Goal: Task Accomplishment & Management: Use online tool/utility

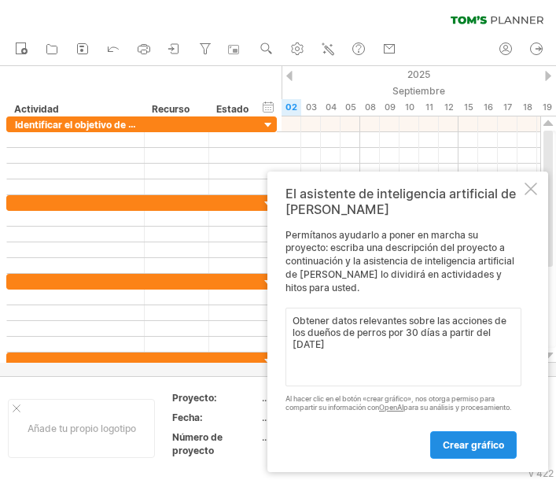
type textarea "Obtener datos relevantes sobre las acciones de los dueños de perros por 30 días…"
click at [474, 448] on font "crear gráfico" at bounding box center [473, 445] width 61 height 12
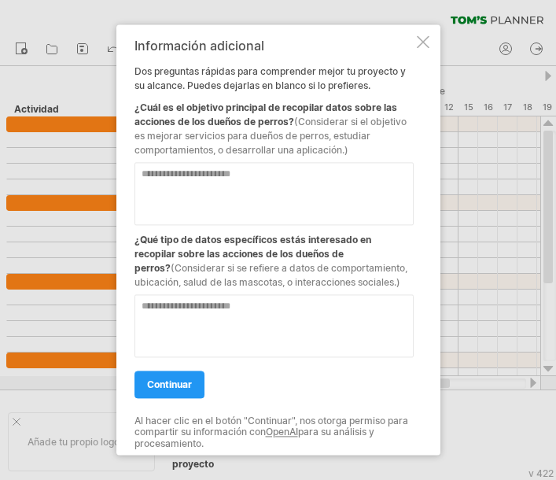
click at [176, 181] on textarea at bounding box center [274, 193] width 279 height 63
type textarea "*"
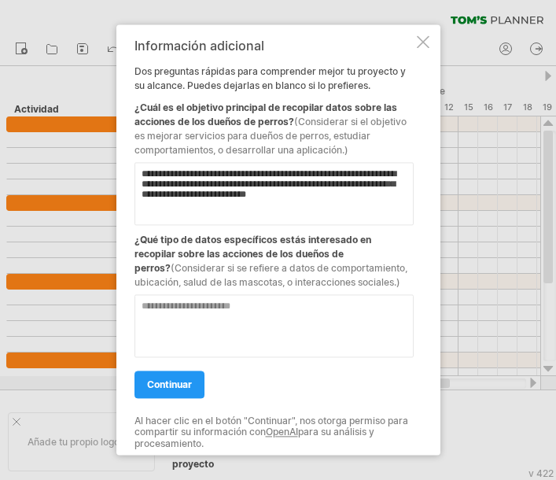
type textarea "**********"
click at [169, 328] on textarea at bounding box center [274, 325] width 279 height 63
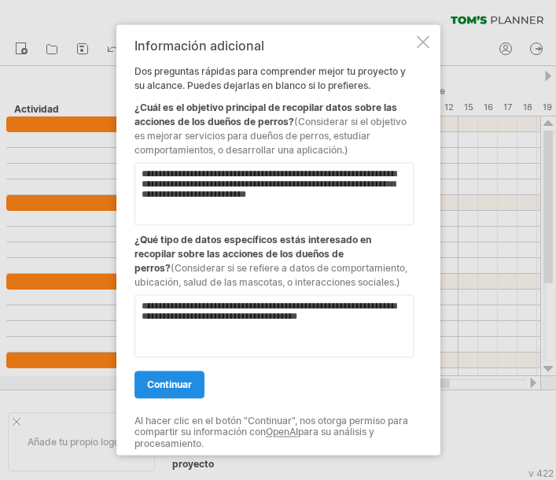
type textarea "**********"
click at [171, 385] on font "continuar" at bounding box center [169, 384] width 45 height 12
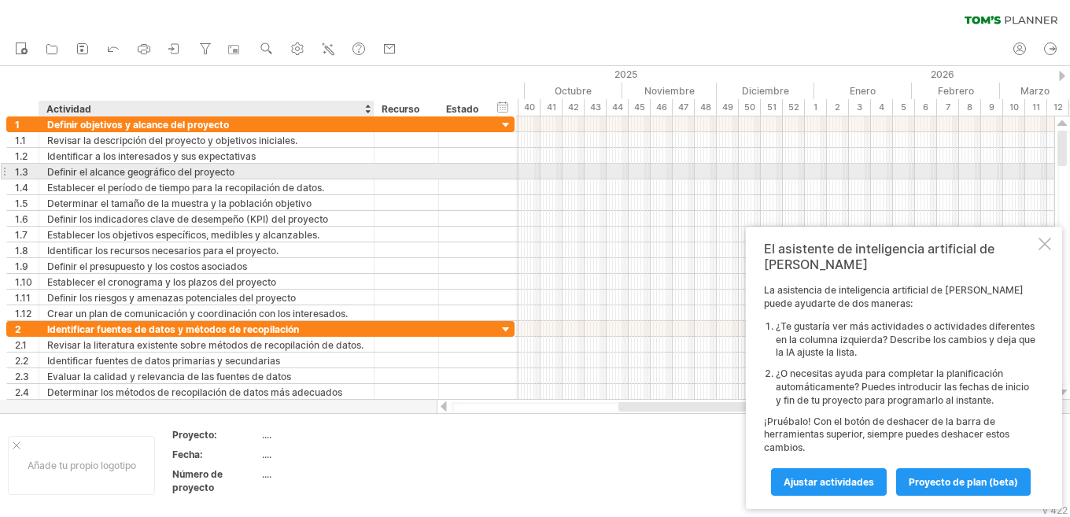
drag, startPoint x: 287, startPoint y: 176, endPoint x: 408, endPoint y: 176, distance: 121.1
click at [376, 176] on div at bounding box center [372, 172] width 8 height 16
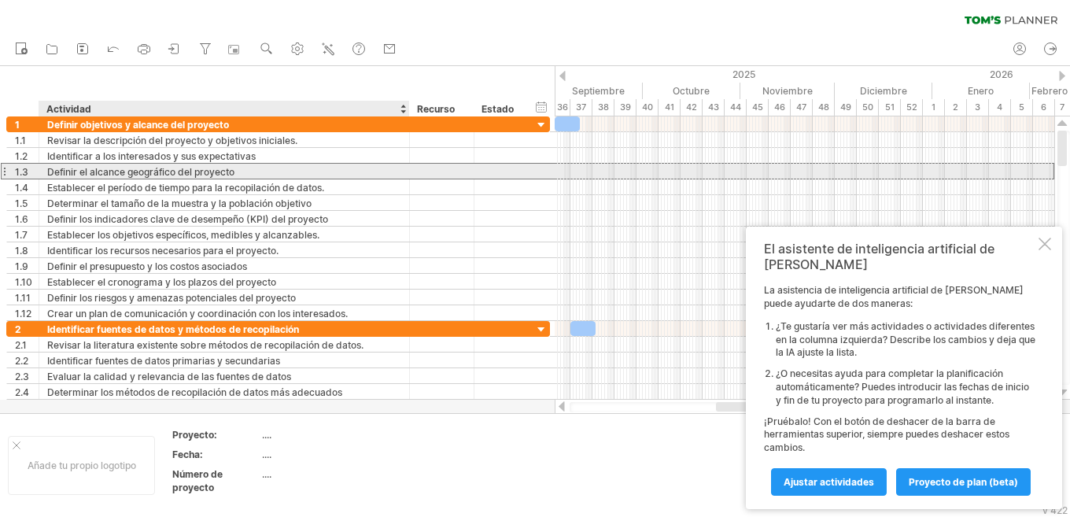
drag, startPoint x: 427, startPoint y: 176, endPoint x: 415, endPoint y: 178, distance: 11.9
click at [415, 178] on div at bounding box center [442, 171] width 64 height 15
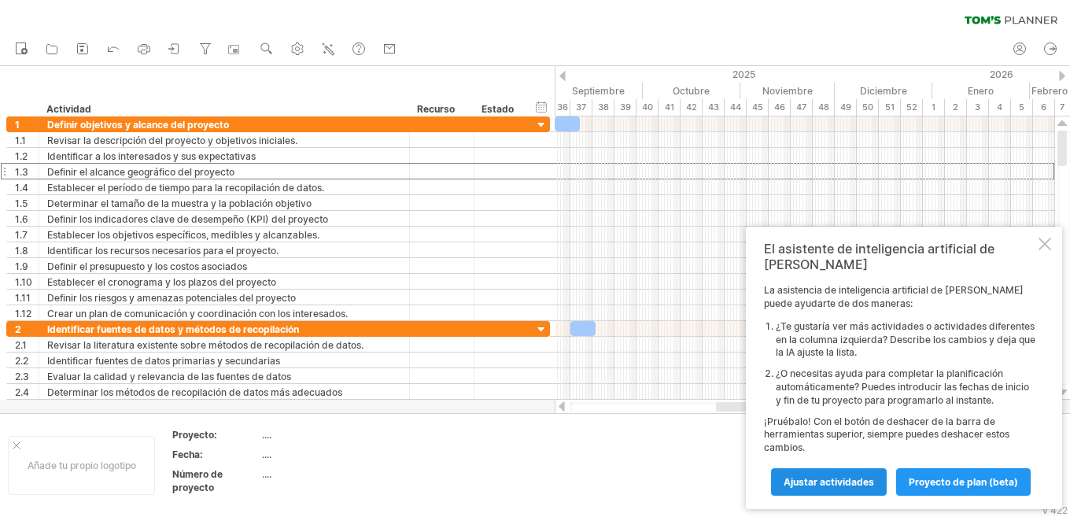
click at [555, 479] on font "Ajustar actividades" at bounding box center [828, 482] width 90 height 12
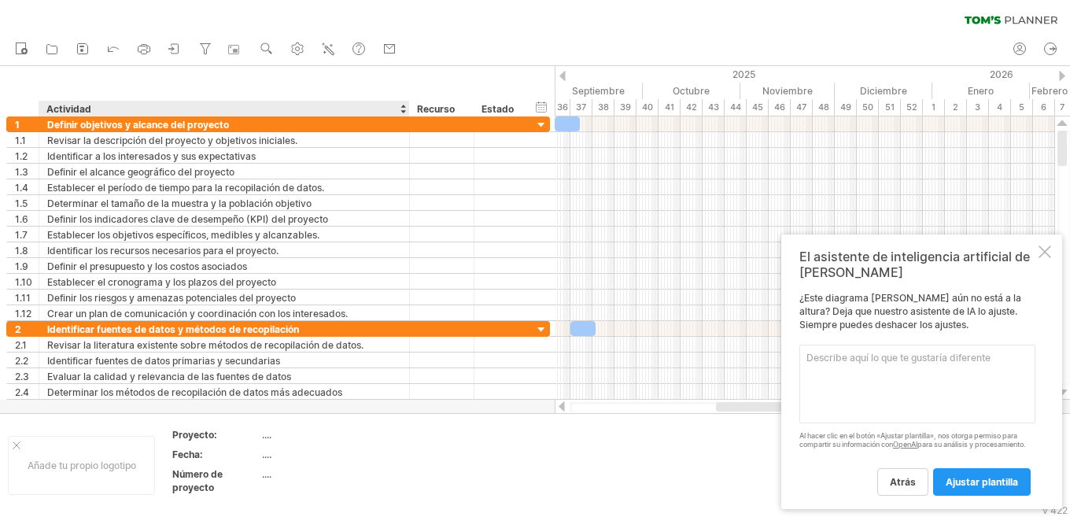
click at [262, 435] on font "...." at bounding box center [266, 435] width 9 height 12
click at [268, 437] on font "...." at bounding box center [266, 435] width 9 height 12
click at [203, 437] on font "Proyecto:" at bounding box center [194, 435] width 45 height 12
click at [203, 436] on font "Proyecto:" at bounding box center [194, 435] width 45 height 12
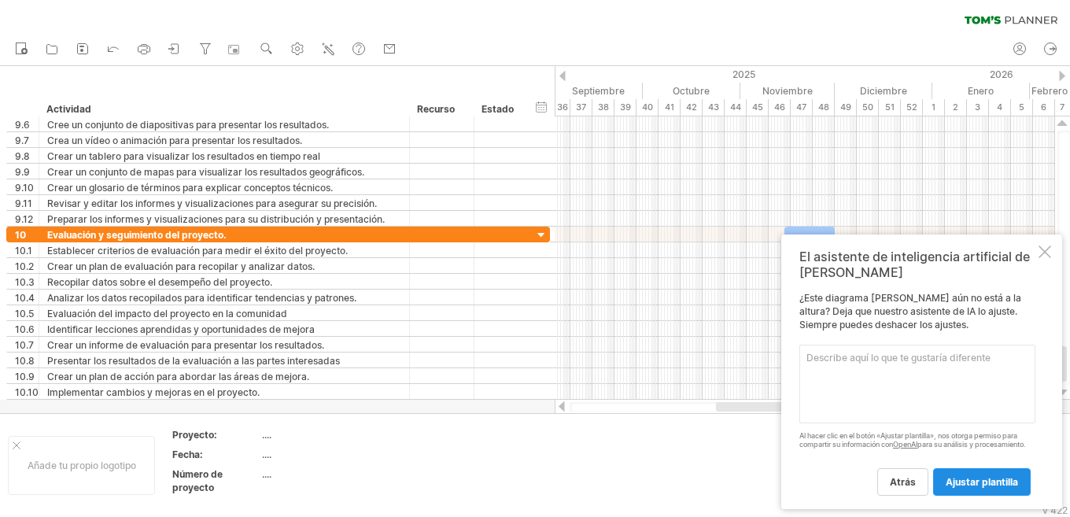
click at [555, 479] on font "ajustar plantilla" at bounding box center [981, 482] width 72 height 12
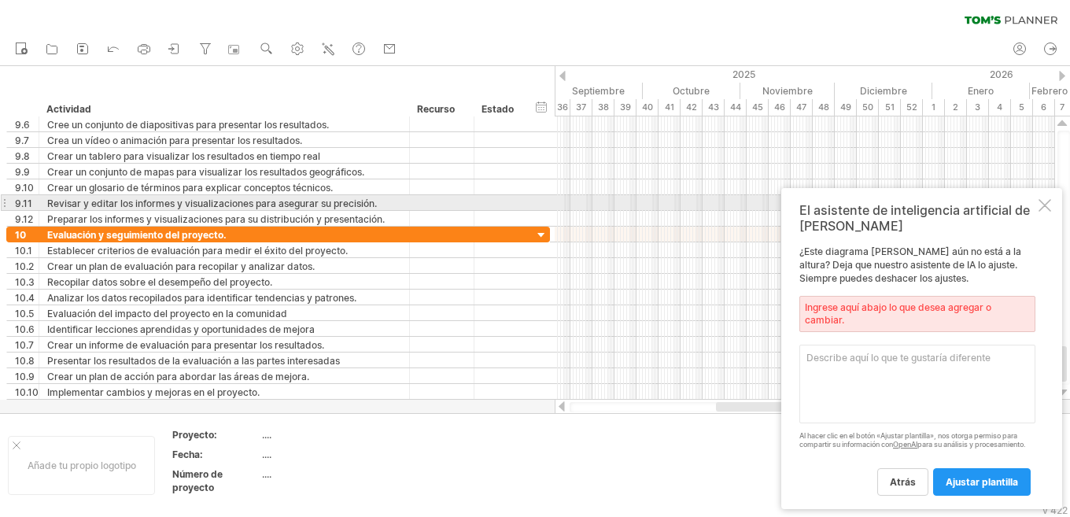
click at [555, 199] on div at bounding box center [1044, 205] width 13 height 13
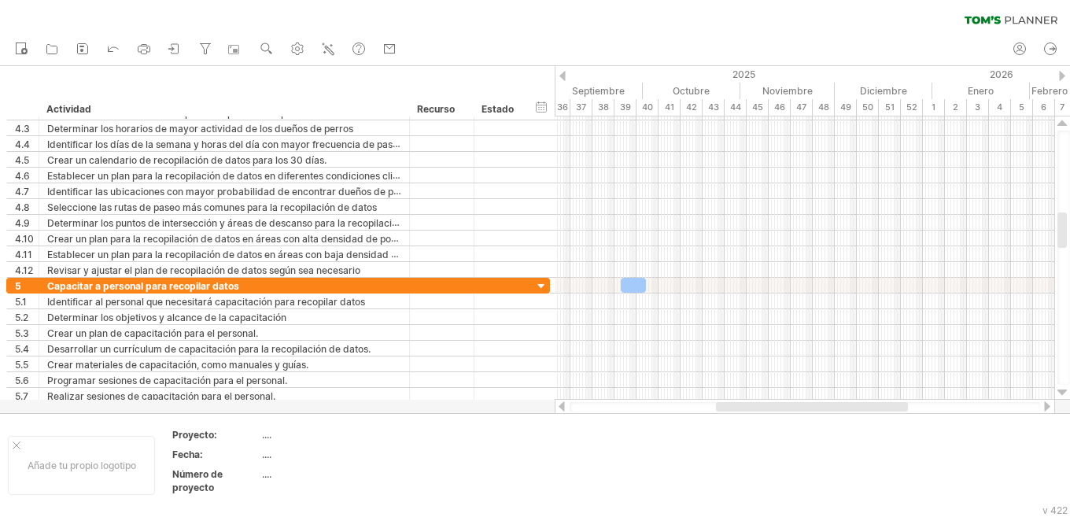
drag, startPoint x: 1062, startPoint y: 359, endPoint x: 1067, endPoint y: 147, distance: 211.7
click at [555, 212] on div at bounding box center [1061, 229] width 9 height 35
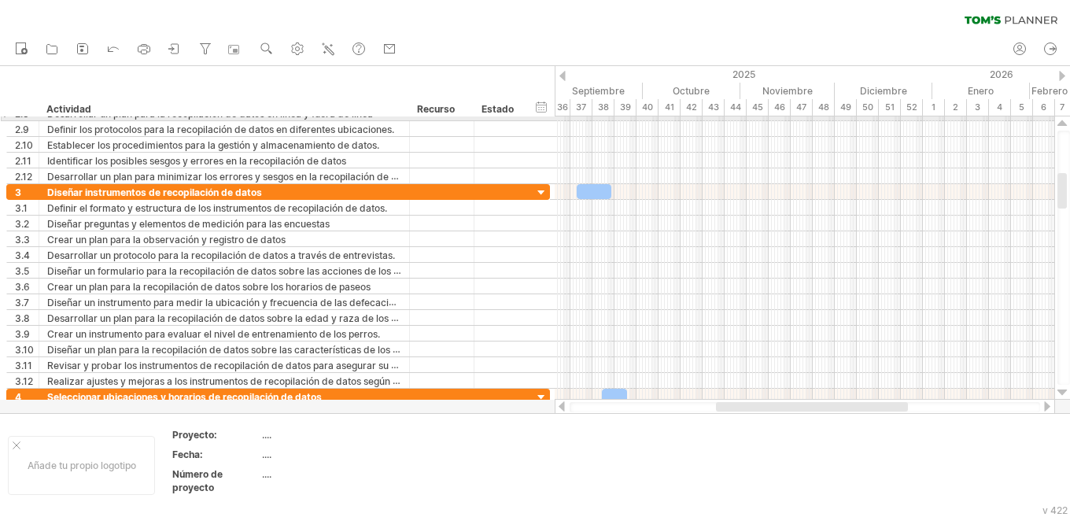
drag, startPoint x: 1067, startPoint y: 147, endPoint x: 1069, endPoint y: 120, distance: 26.8
click at [555, 120] on div at bounding box center [1062, 257] width 17 height 283
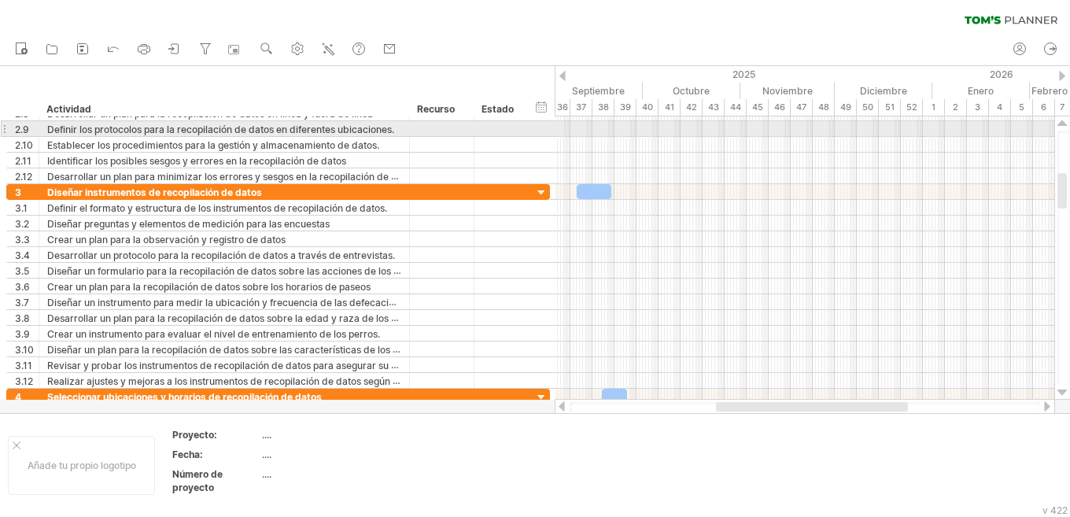
drag, startPoint x: 1067, startPoint y: 186, endPoint x: 1065, endPoint y: 126, distance: 59.8
click at [555, 126] on div at bounding box center [1062, 257] width 17 height 283
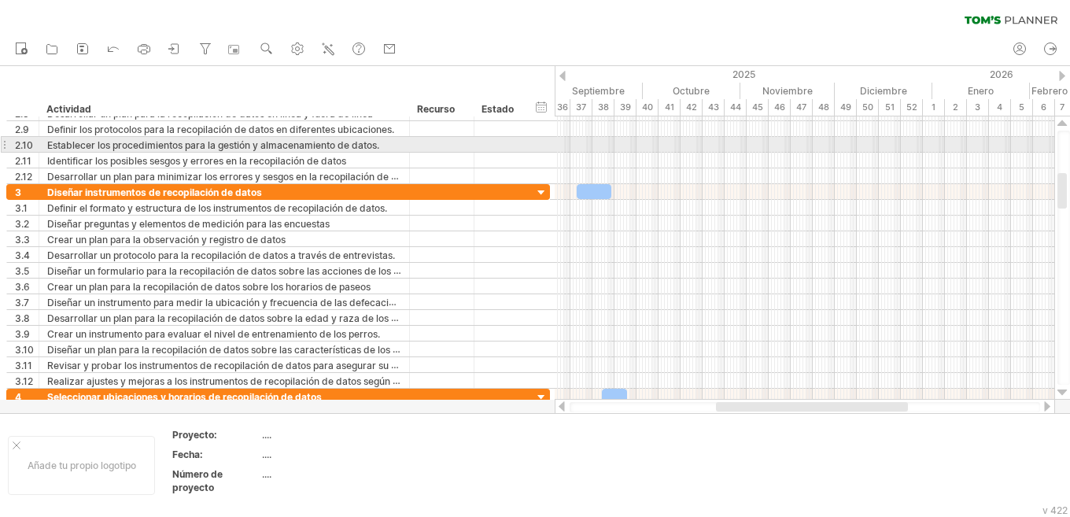
click at [555, 144] on div at bounding box center [1063, 258] width 13 height 254
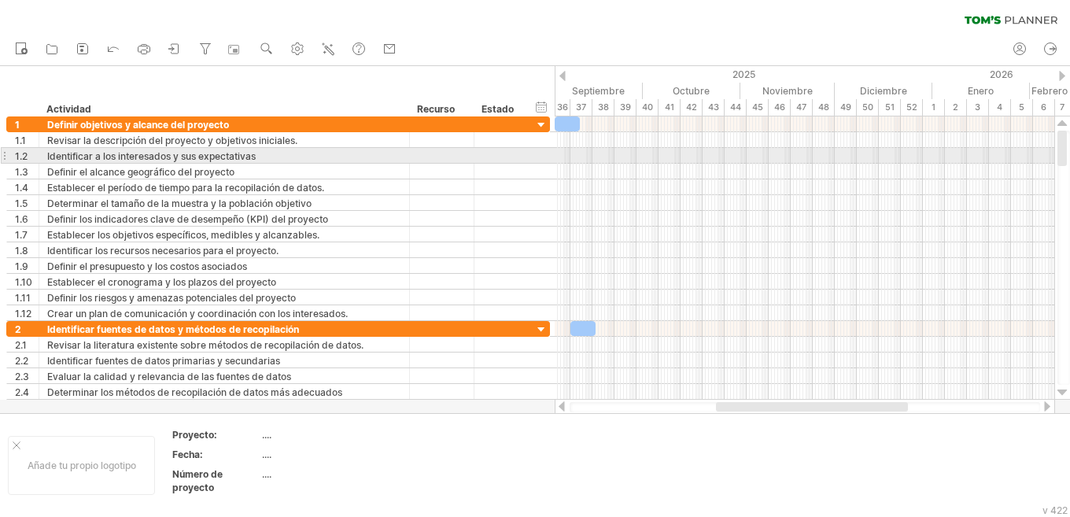
drag, startPoint x: 1065, startPoint y: 176, endPoint x: 1062, endPoint y: 129, distance: 47.3
click at [555, 129] on div at bounding box center [1062, 257] width 17 height 283
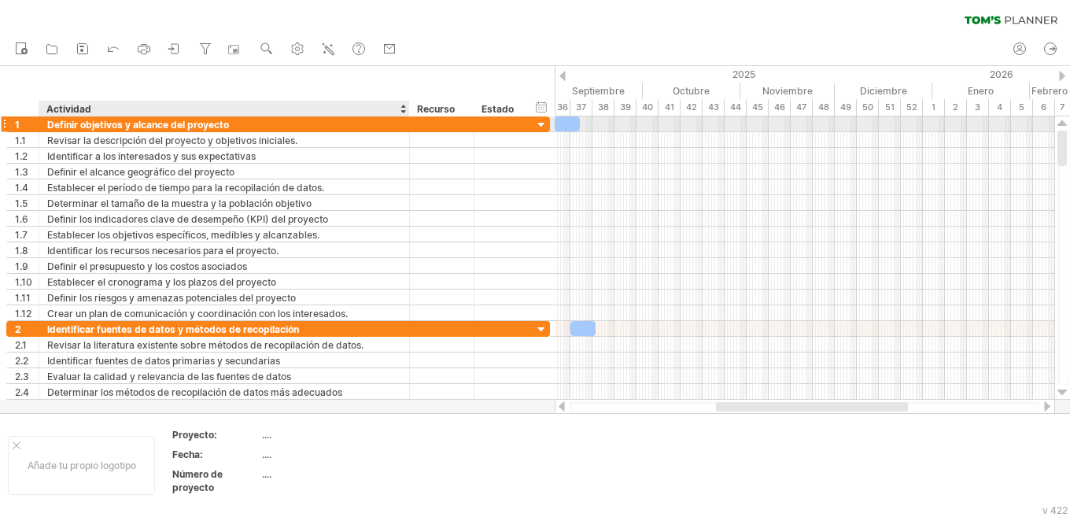
click at [240, 127] on div "Definir objetivos y alcance del proyecto" at bounding box center [224, 123] width 354 height 15
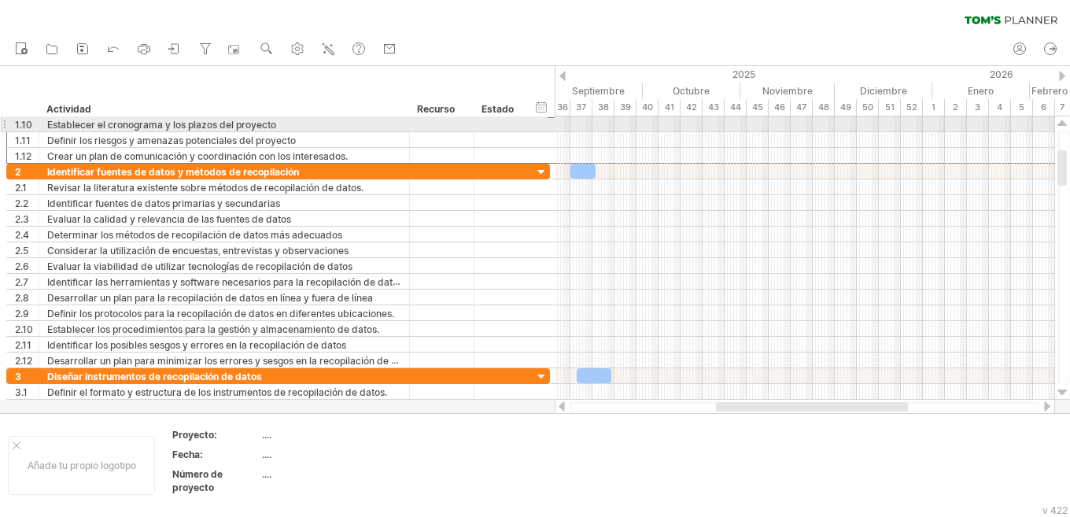
drag, startPoint x: 1068, startPoint y: 161, endPoint x: 1066, endPoint y: 120, distance: 41.0
click at [555, 120] on div at bounding box center [1062, 257] width 17 height 283
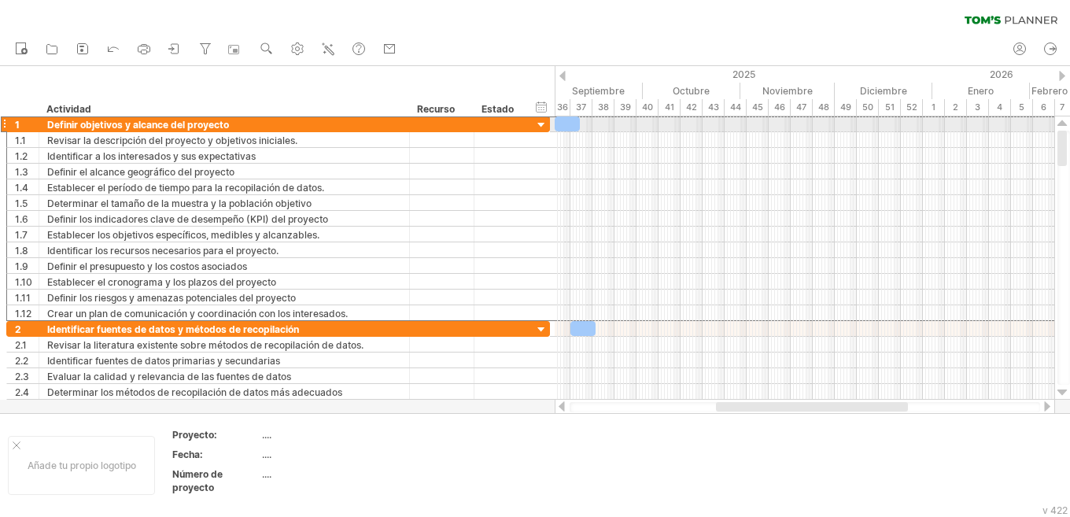
drag, startPoint x: 1065, startPoint y: 160, endPoint x: 1063, endPoint y: 128, distance: 32.3
click at [555, 128] on div at bounding box center [1062, 257] width 17 height 283
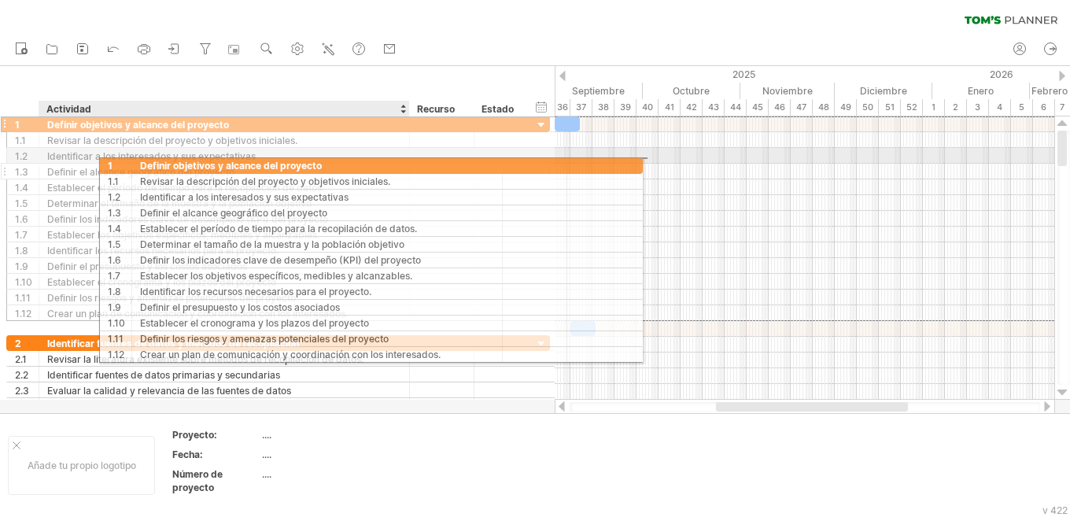
drag, startPoint x: 11, startPoint y: 125, endPoint x: 216, endPoint y: 163, distance: 208.7
click at [216, 163] on div "**********" at bounding box center [278, 218] width 544 height 205
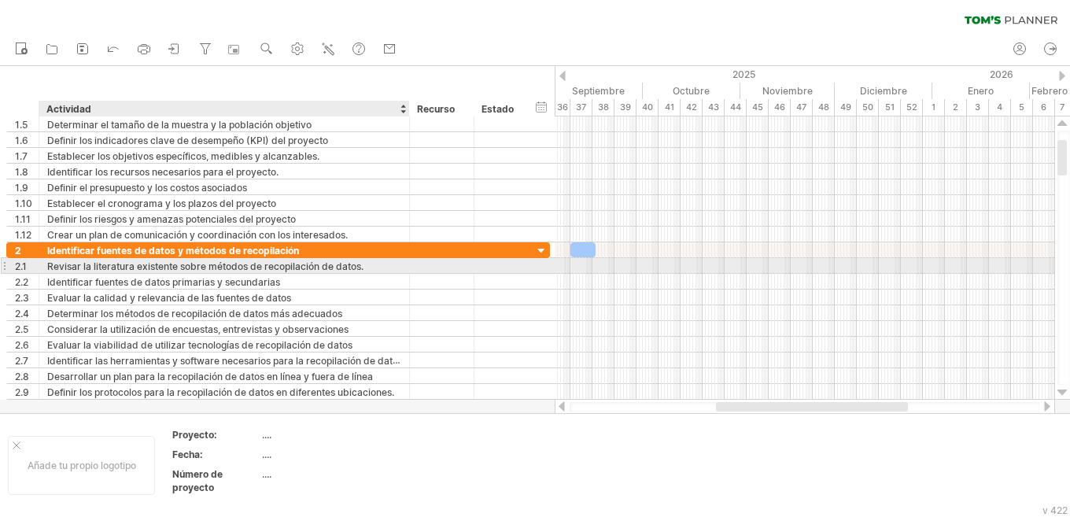
drag, startPoint x: 44, startPoint y: 106, endPoint x: 227, endPoint y: 270, distance: 245.1
click at [227, 270] on div "Intentando acceder a [DOMAIN_NAME] Conectado de nuevo... 0% borrar filtro" at bounding box center [535, 258] width 1070 height 517
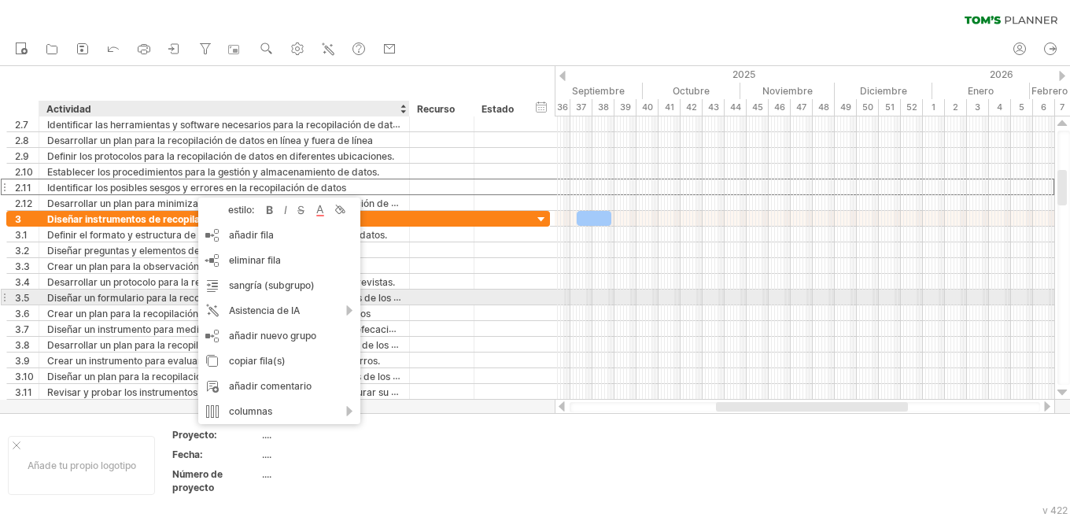
click at [555, 292] on div at bounding box center [804, 297] width 499 height 16
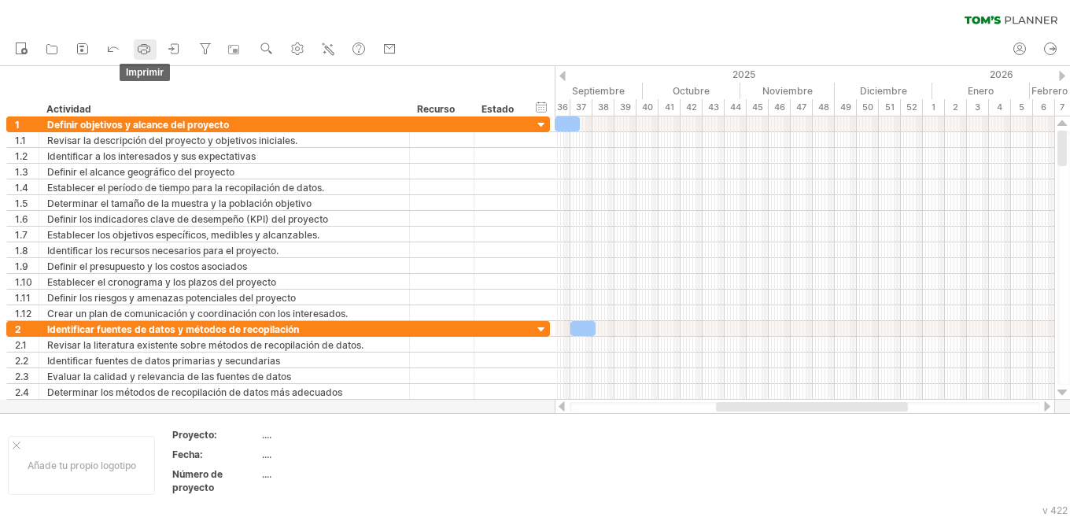
click at [142, 48] on icon at bounding box center [144, 49] width 16 height 16
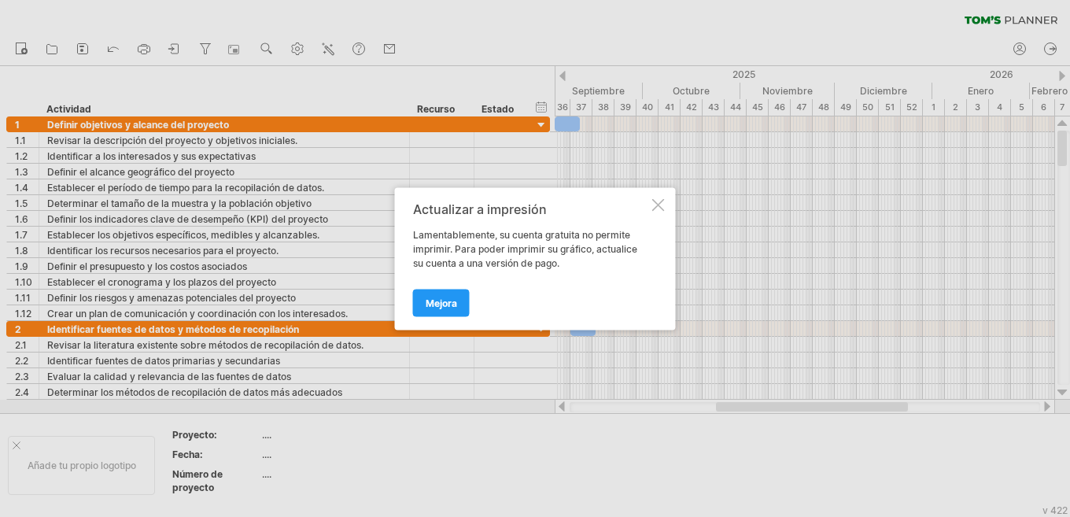
click at [555, 205] on div at bounding box center [658, 204] width 13 height 13
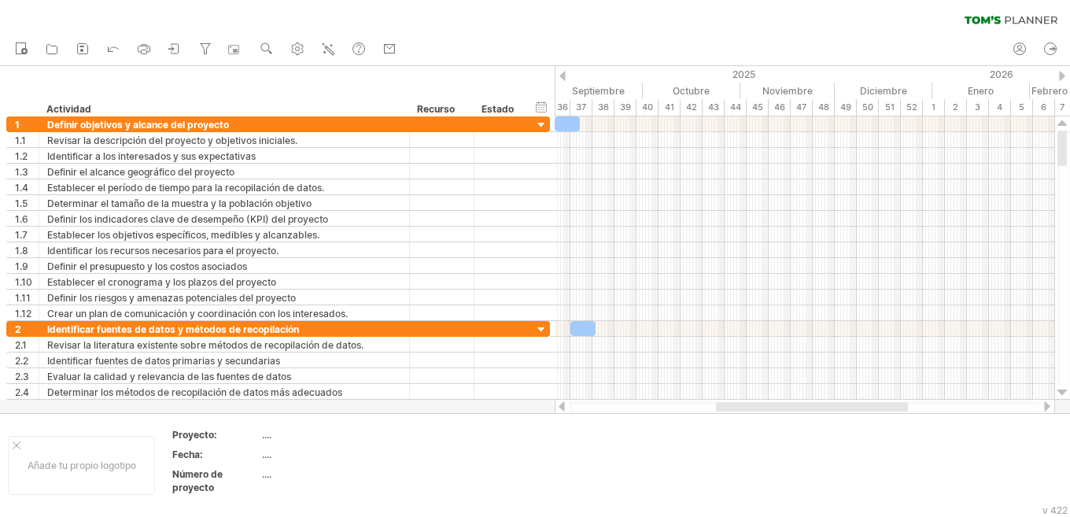
click at [555, 36] on div "nuevo" at bounding box center [535, 49] width 1070 height 33
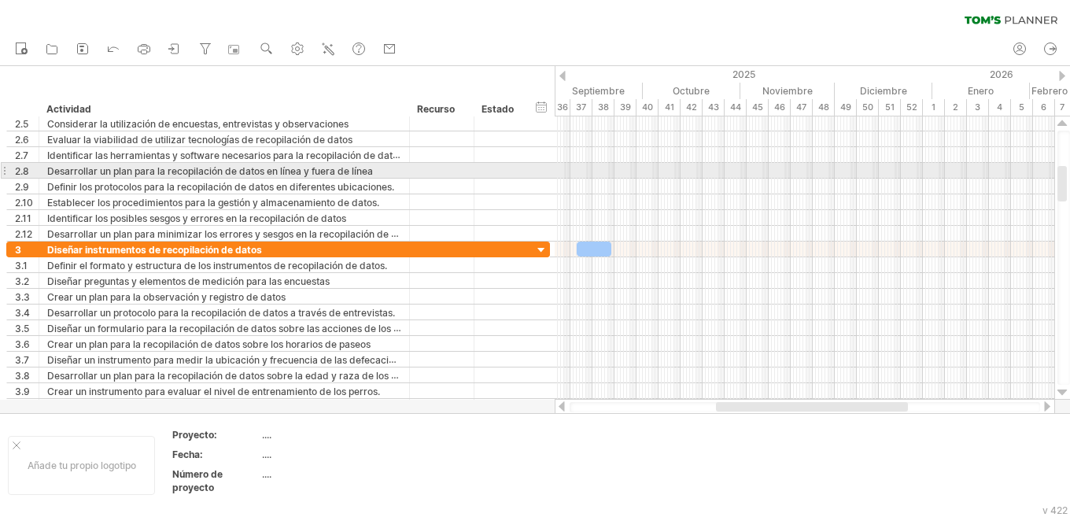
click at [555, 175] on div at bounding box center [1061, 183] width 9 height 35
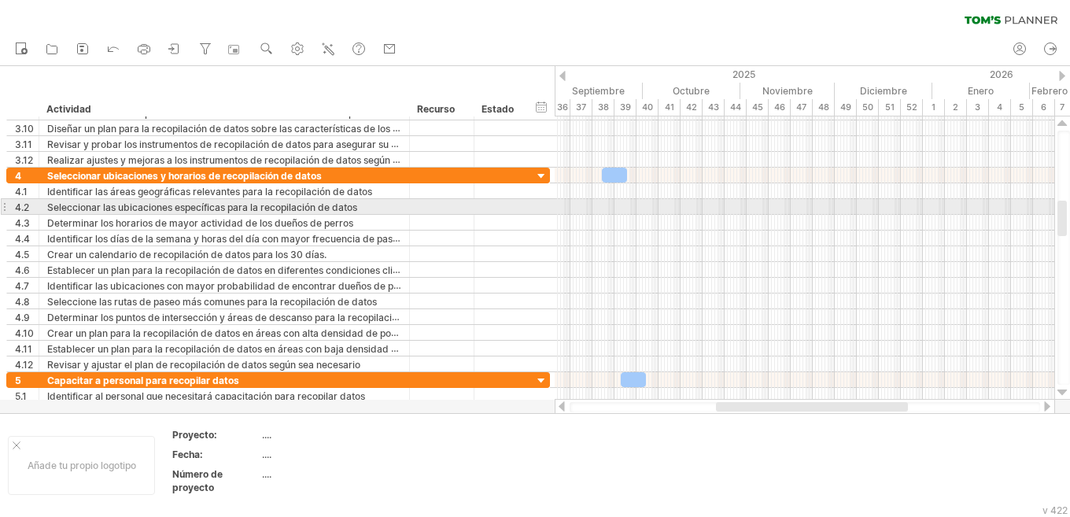
drag, startPoint x: 1062, startPoint y: 184, endPoint x: 1063, endPoint y: 219, distance: 34.6
click at [555, 219] on div at bounding box center [1061, 218] width 9 height 35
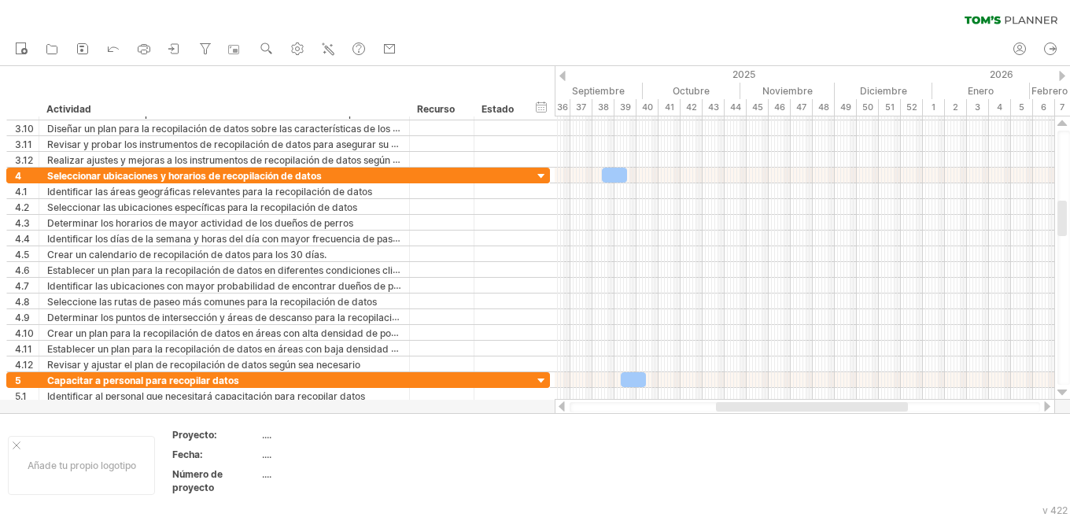
click at [555, 26] on div "borrar filtro volver a aplicar el filtro" at bounding box center [535, 16] width 1070 height 33
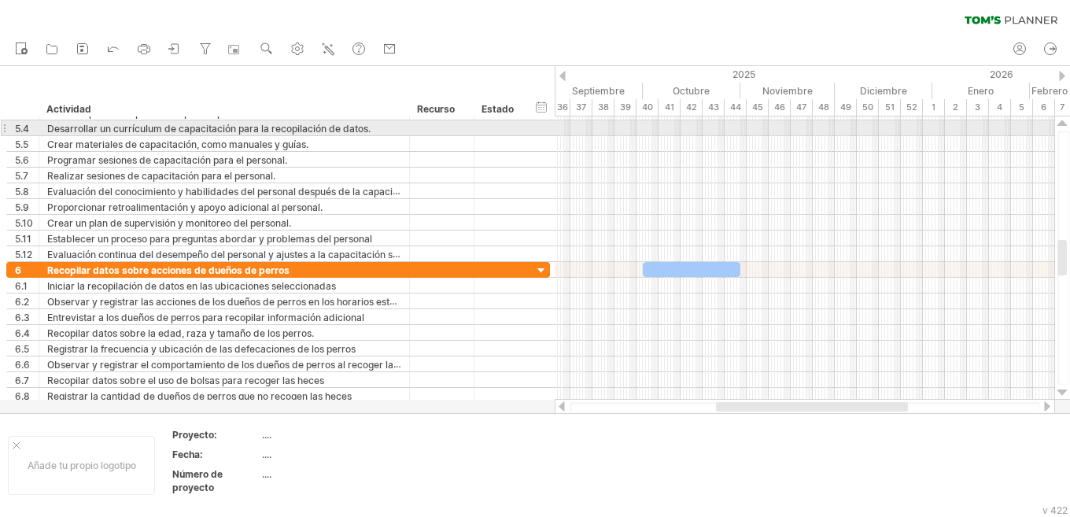
click at [555, 122] on div at bounding box center [1062, 123] width 10 height 13
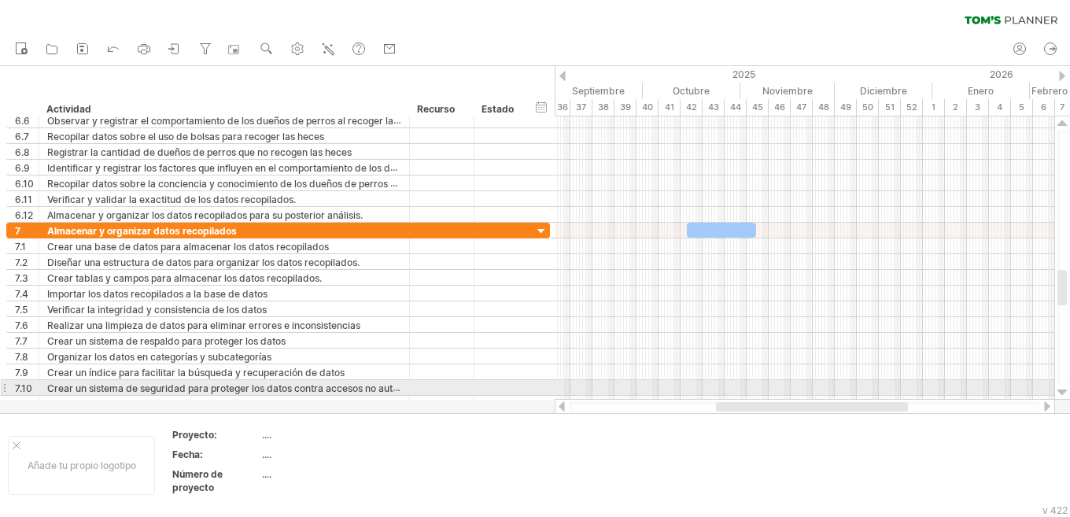
click at [555, 394] on div at bounding box center [1062, 392] width 10 height 13
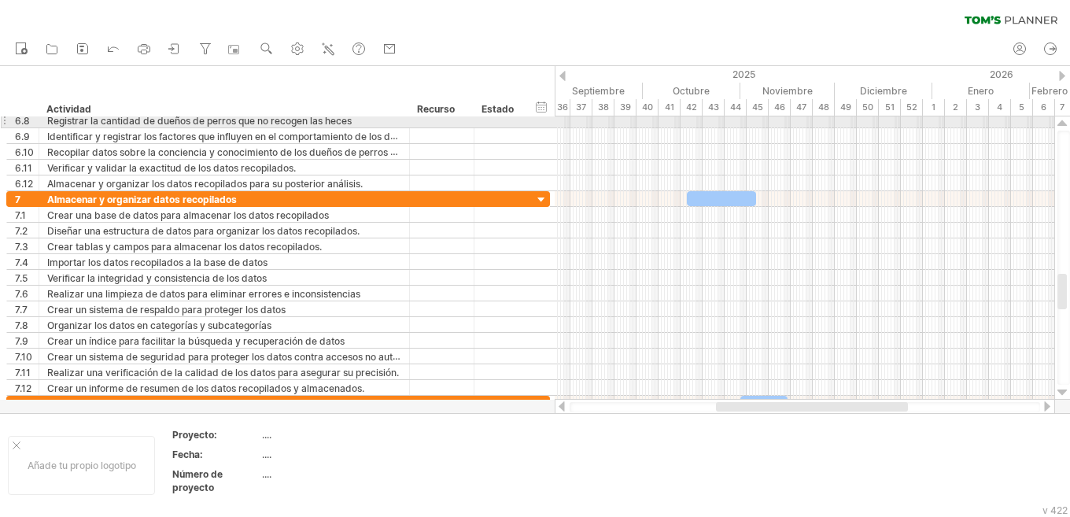
click at [555, 125] on div at bounding box center [1062, 257] width 17 height 283
click at [555, 125] on div at bounding box center [1062, 123] width 10 height 13
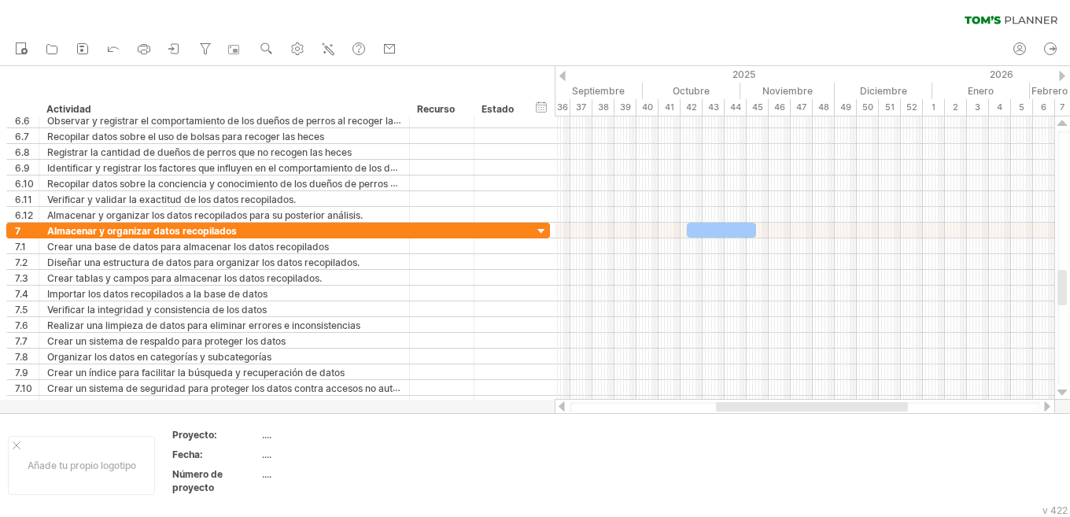
click at [555, 28] on div "borrar filtro volver a aplicar el filtro" at bounding box center [535, 16] width 1070 height 33
click at [555, 396] on div at bounding box center [1062, 392] width 10 height 13
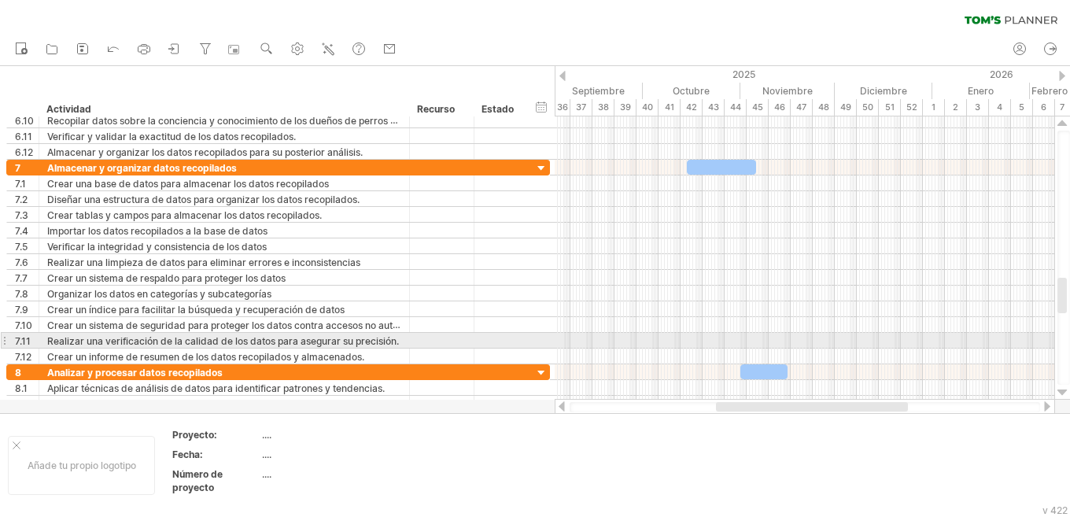
click at [555, 396] on div at bounding box center [1062, 392] width 10 height 13
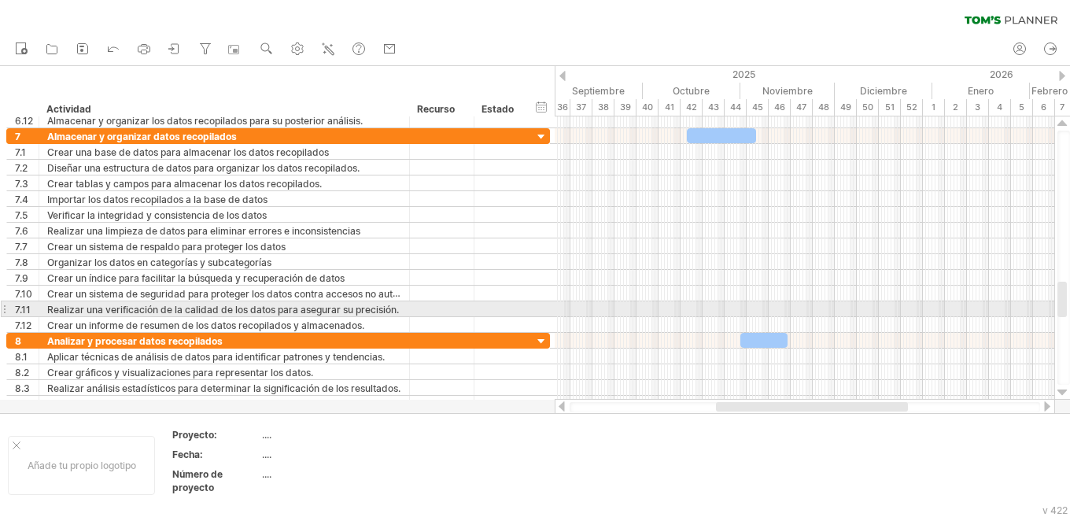
click at [555, 396] on div at bounding box center [1062, 392] width 10 height 13
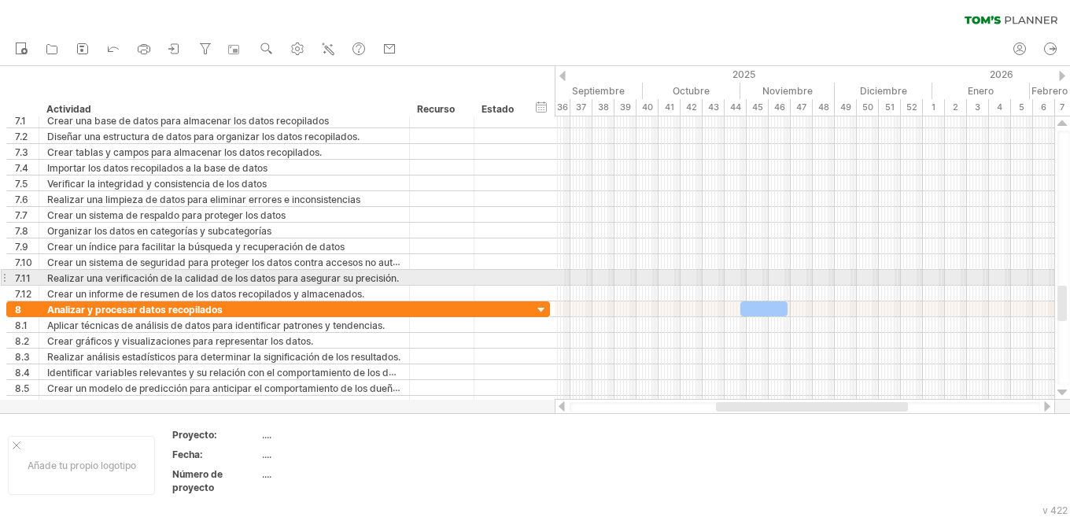
click at [555, 396] on div at bounding box center [1062, 392] width 10 height 13
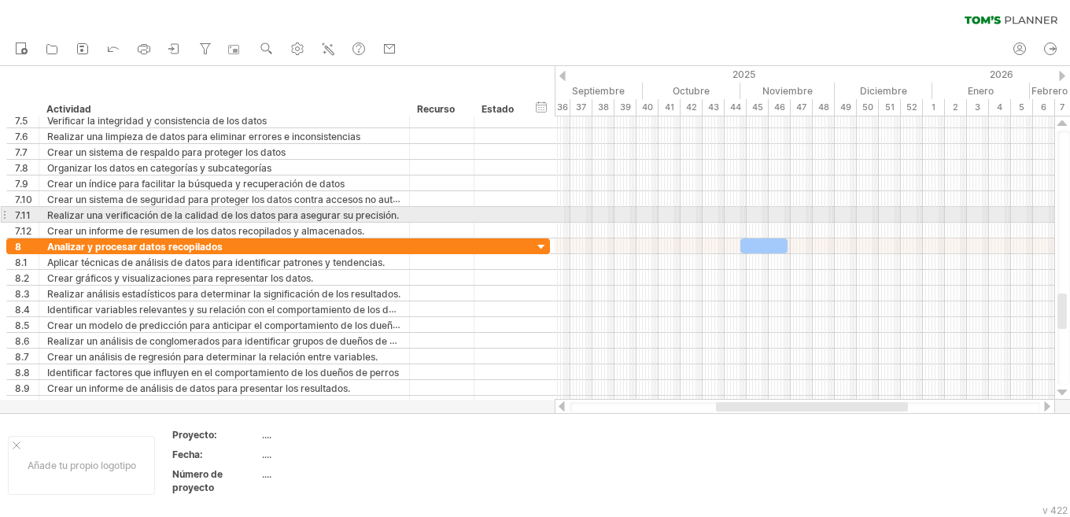
click at [555, 396] on div at bounding box center [1062, 392] width 10 height 13
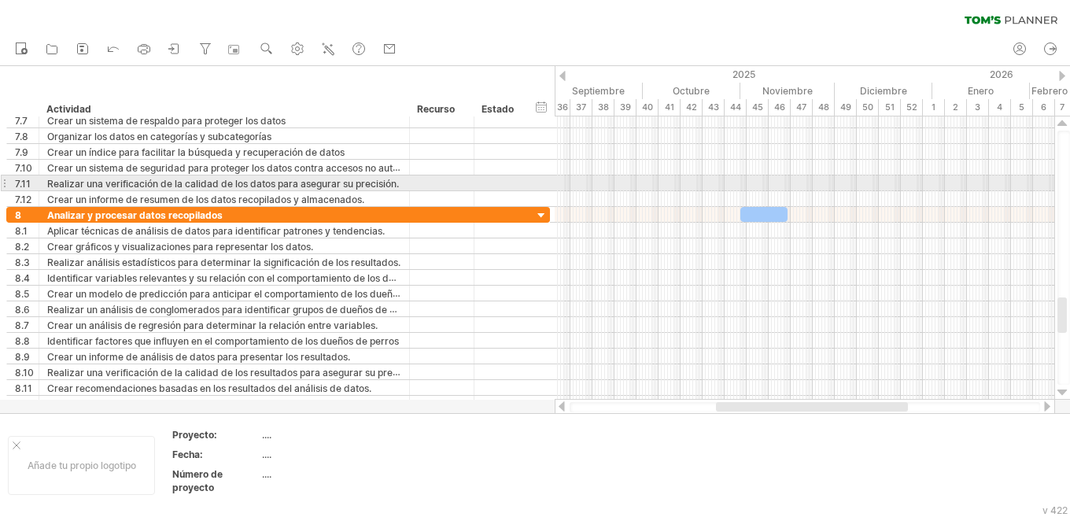
click at [555, 396] on div at bounding box center [1062, 392] width 10 height 13
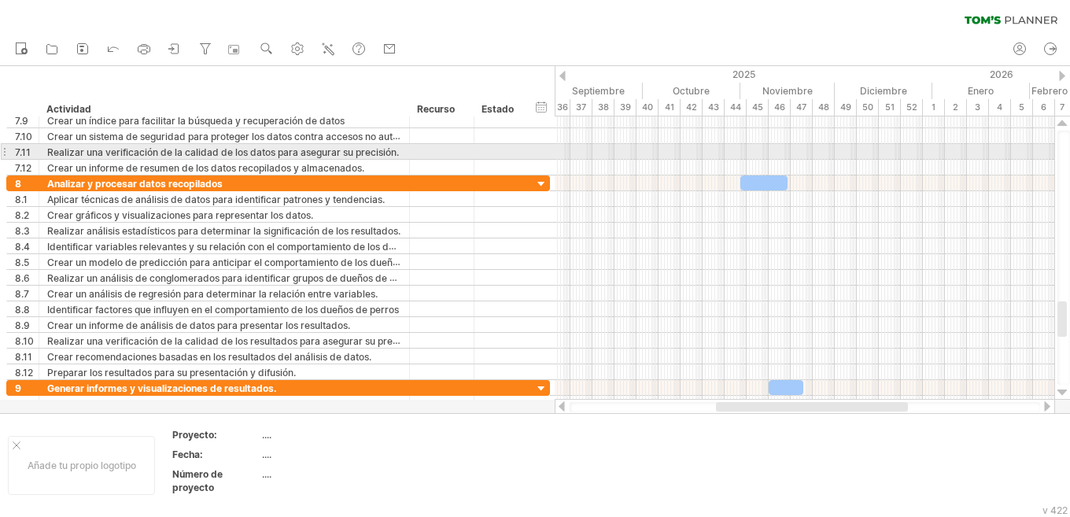
click at [555, 396] on div at bounding box center [1062, 392] width 10 height 13
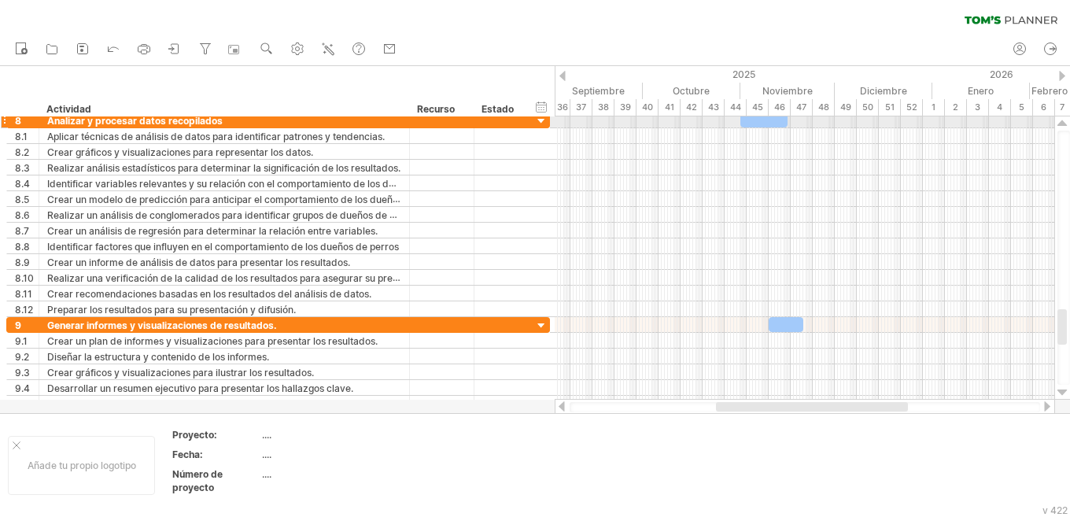
click at [555, 127] on div at bounding box center [1062, 123] width 10 height 13
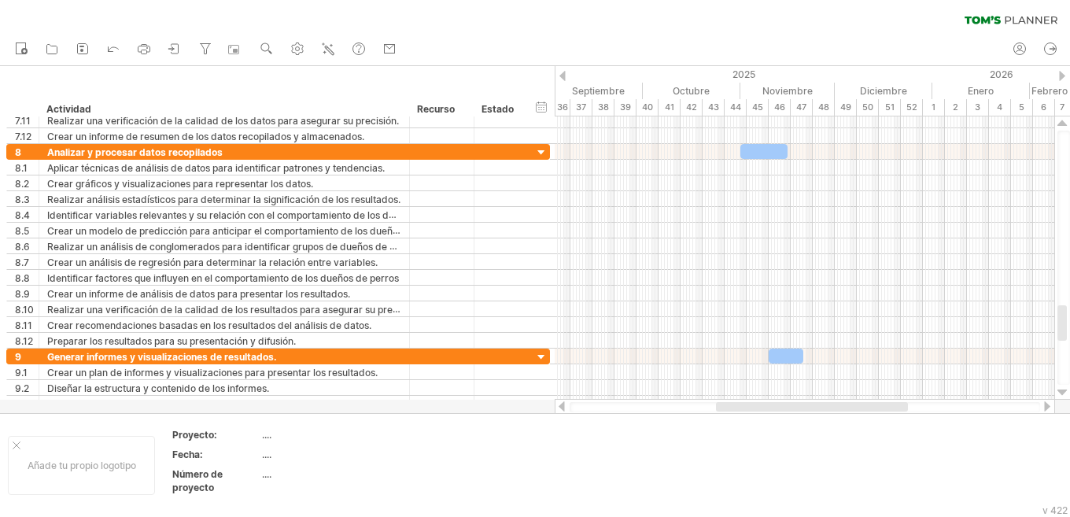
click at [555, 18] on div "borrar filtro volver a aplicar el filtro" at bounding box center [535, 16] width 1070 height 33
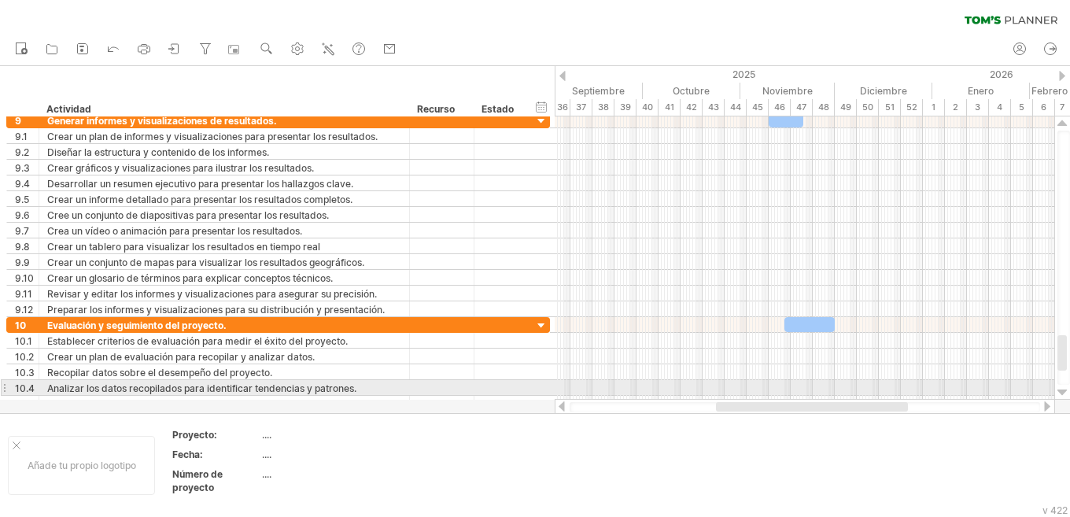
click at [555, 393] on div at bounding box center [1062, 392] width 10 height 13
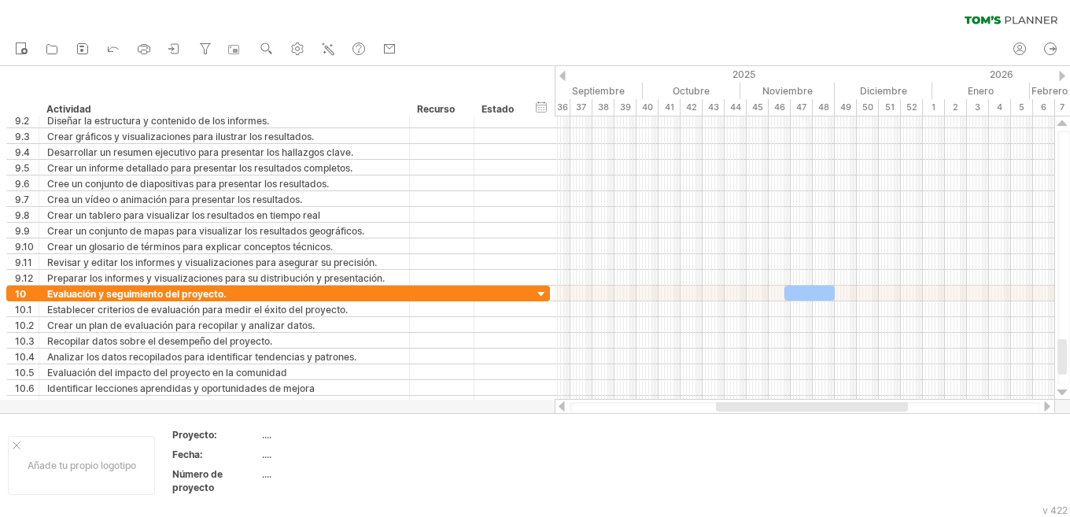
click at [555, 24] on div "borrar filtro volver a aplicar el filtro" at bounding box center [535, 16] width 1070 height 33
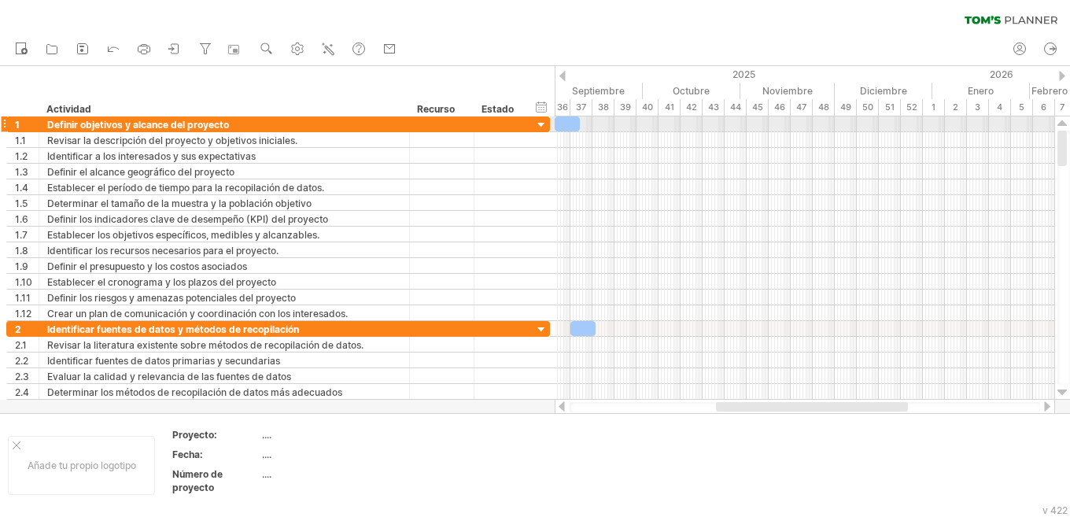
drag, startPoint x: 1051, startPoint y: 212, endPoint x: 1041, endPoint y: 119, distance: 94.2
click at [555, 119] on div "Intentando acceder a [DOMAIN_NAME] Conectado de nuevo... 0% borrar filtro" at bounding box center [535, 258] width 1070 height 517
click at [18, 48] on icon at bounding box center [21, 48] width 16 height 16
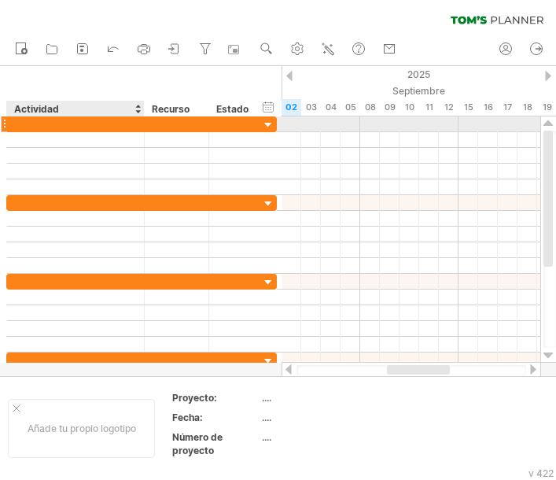
click at [26, 126] on div at bounding box center [75, 123] width 121 height 15
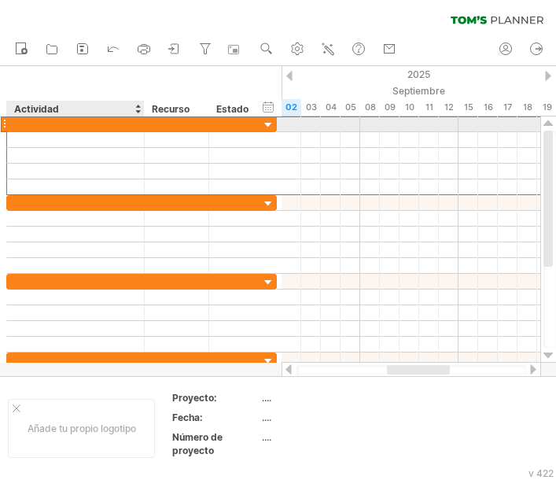
paste input "**********"
type input "**********"
click at [134, 121] on font "Identificar el objetivo de responsabilizar a los propietarios de los perros" at bounding box center [180, 124] width 330 height 13
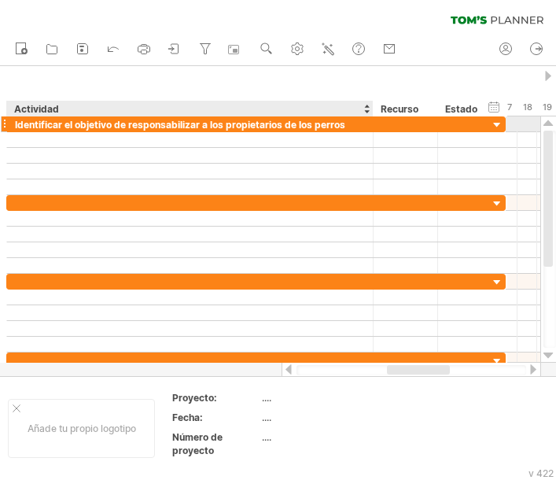
drag, startPoint x: 143, startPoint y: 124, endPoint x: 372, endPoint y: 117, distance: 229.0
click at [372, 117] on div at bounding box center [371, 124] width 8 height 16
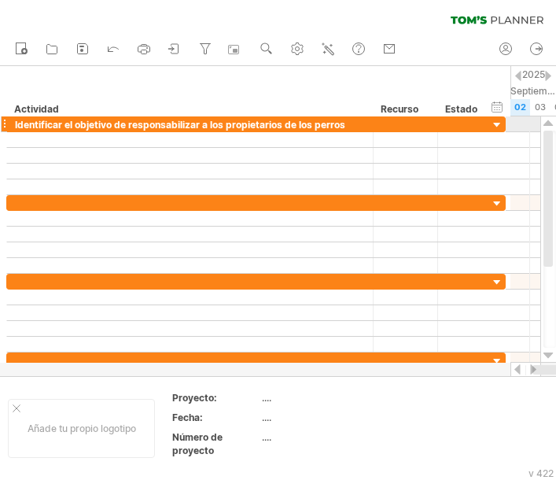
click at [346, 126] on div "Identificar el objetivo de responsabilizar a los propietarios de los perros" at bounding box center [190, 123] width 350 height 15
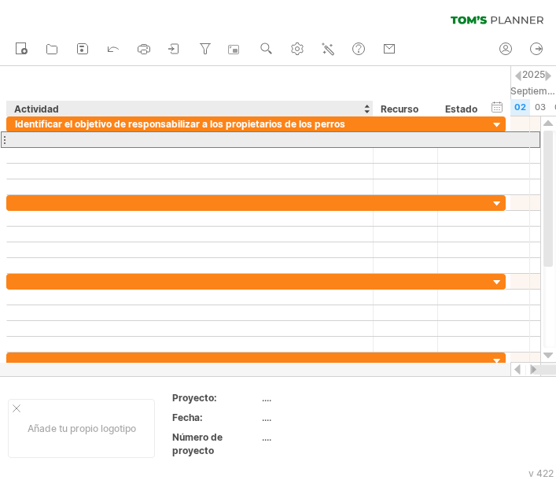
click at [61, 138] on div at bounding box center [190, 139] width 350 height 15
click at [36, 137] on div at bounding box center [190, 139] width 350 height 15
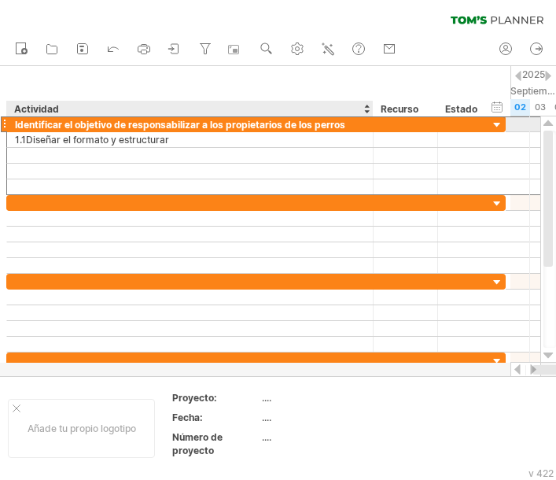
click at [39, 118] on font "Identificar el objetivo de responsabilizar a los propietarios de los perros" at bounding box center [180, 124] width 330 height 12
click at [39, 121] on font "Identificar el objetivo de responsabilizar a los propietarios de los perros" at bounding box center [180, 125] width 330 height 12
click at [36, 131] on font "Identificar el objetivo de responsabilizar a los propietarios de los perros" at bounding box center [180, 125] width 330 height 12
click at [31, 123] on font "Identificar el objetivo de responsabilizar a los propietarios de los perros" at bounding box center [180, 125] width 330 height 12
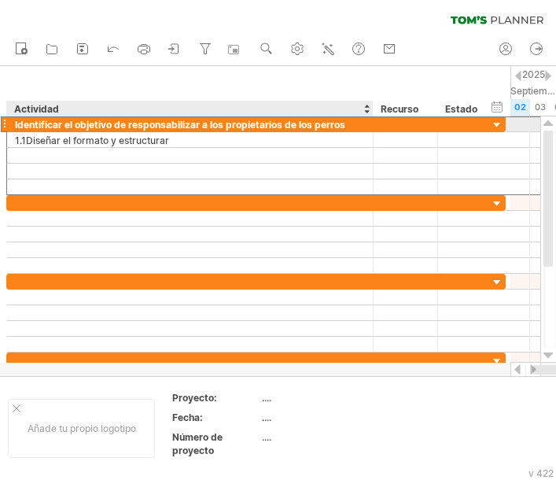
click at [31, 123] on font "Identificar el objetivo de responsabilizar a los propietarios de los perros" at bounding box center [180, 125] width 330 height 12
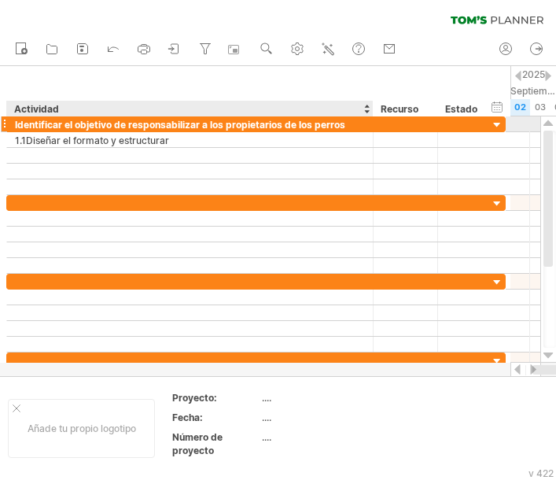
click at [31, 123] on font "Identificar el objetivo de responsabilizar a los propietarios de los perros" at bounding box center [180, 125] width 330 height 12
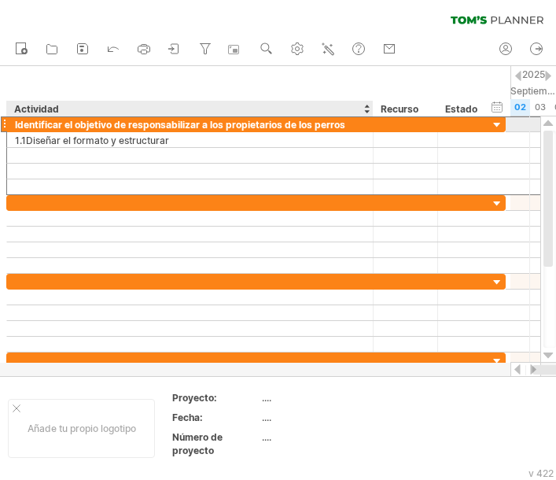
click at [31, 123] on font "Identificar el objetivo de responsabilizar a los propietarios de los perros" at bounding box center [180, 125] width 330 height 12
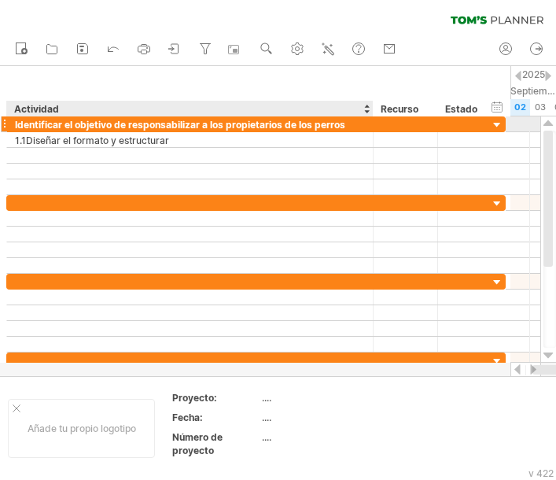
click at [31, 123] on font "Identificar el objetivo de responsabilizar a los propietarios de los perros" at bounding box center [180, 125] width 330 height 12
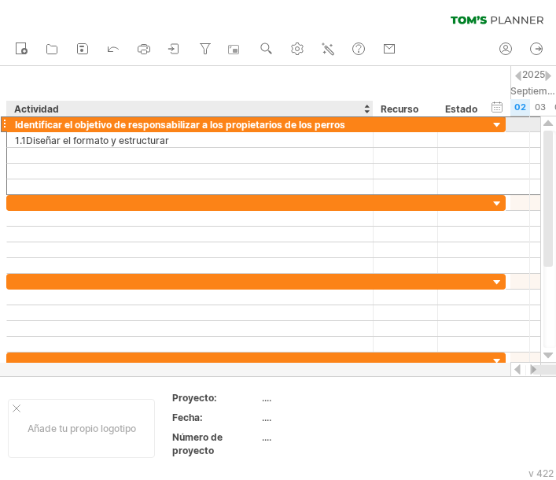
click at [167, 121] on font "Identificar el objetivo de responsabilizar a los propietarios de los perros" at bounding box center [180, 125] width 330 height 12
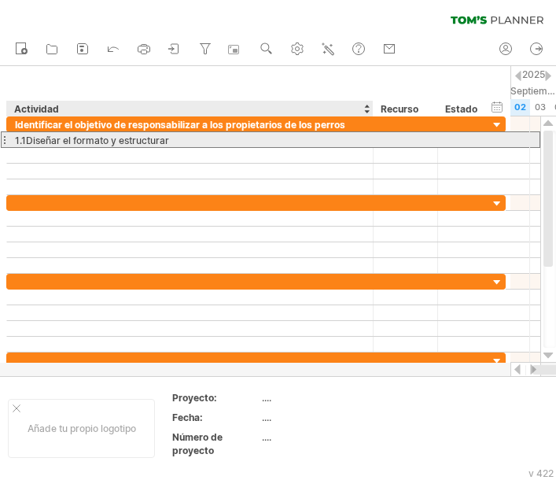
click at [187, 138] on div "1.1Diseñar el formato y estructurar" at bounding box center [190, 139] width 350 height 15
click at [48, 138] on input "**********" at bounding box center [190, 139] width 350 height 15
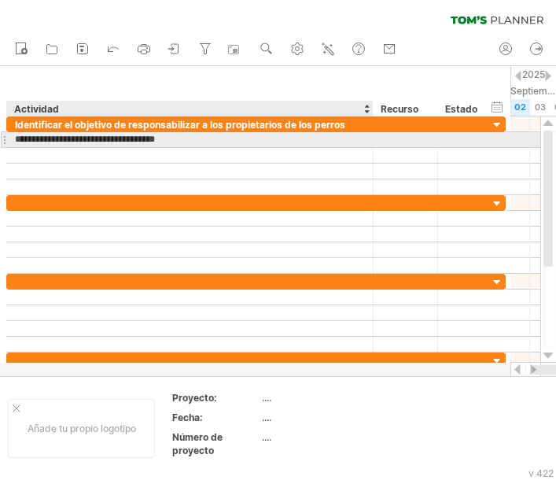
click at [28, 138] on input "**********" at bounding box center [190, 139] width 350 height 15
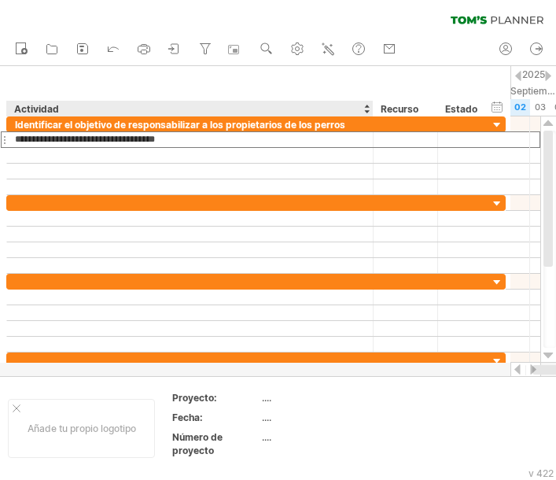
type input "**********"
click at [61, 127] on font "Identificar el objetivo de responsabilizar a los propietarios de los perros" at bounding box center [180, 125] width 330 height 12
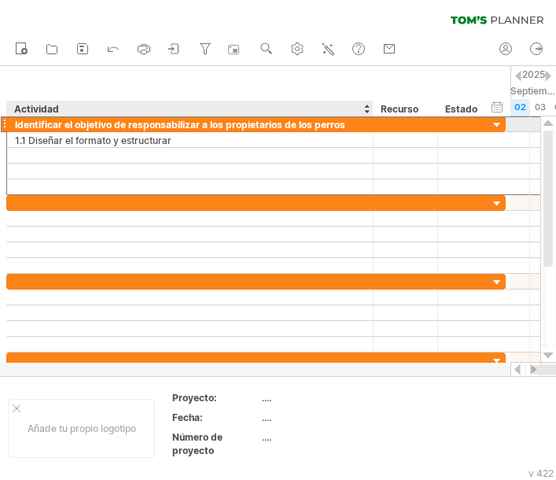
click at [62, 126] on font "Identificar el objetivo de responsabilizar a los propietarios de los perros" at bounding box center [180, 125] width 330 height 12
click at [85, 125] on font "Identificar el objetivo de responsabilizar a los propietarios de los perros" at bounding box center [180, 125] width 330 height 12
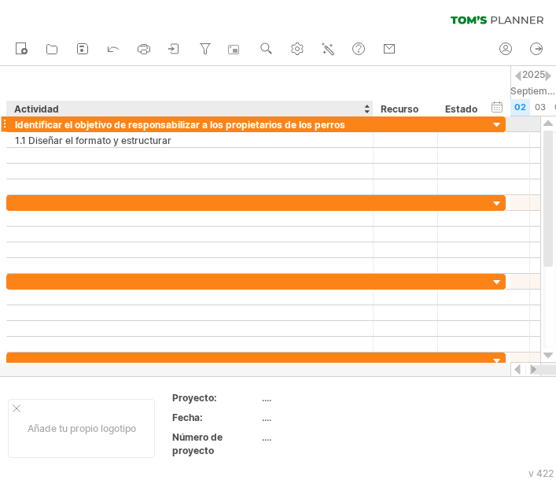
click at [100, 125] on font "Identificar el objetivo de responsabilizar a los propietarios de los perros" at bounding box center [180, 125] width 330 height 12
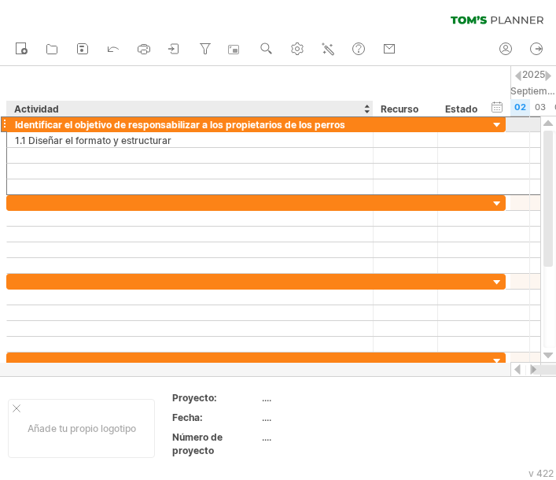
click at [101, 124] on font "Identificar el objetivo de responsabilizar a los propietarios de los perros" at bounding box center [180, 125] width 330 height 12
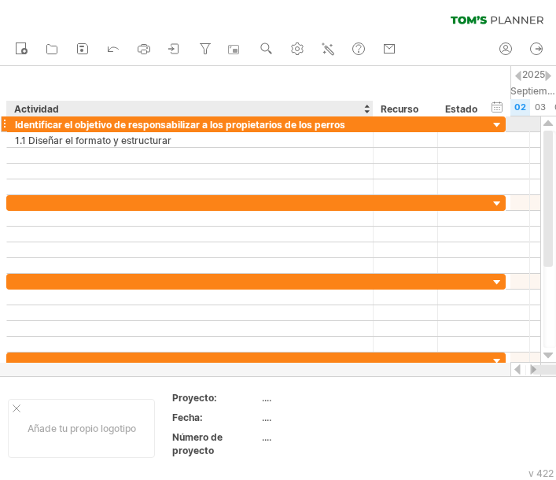
click at [101, 124] on font "Identificar el objetivo de responsabilizar a los propietarios de los perros" at bounding box center [180, 125] width 330 height 12
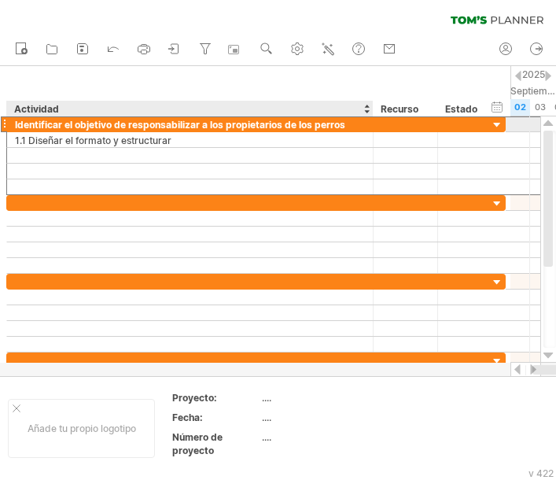
click at [101, 124] on font "Identificar el objetivo de responsabilizar a los propietarios de los perros" at bounding box center [180, 125] width 330 height 12
click at [356, 120] on div "Identificar el objetivo de responsabilizar a los propietarios de los perros" at bounding box center [190, 123] width 350 height 15
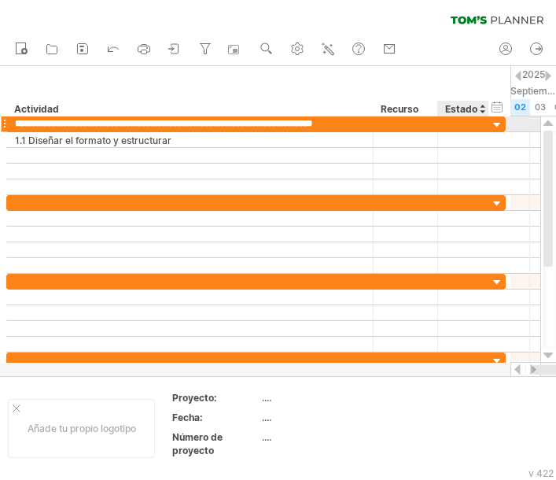
click at [496, 123] on div at bounding box center [497, 125] width 15 height 15
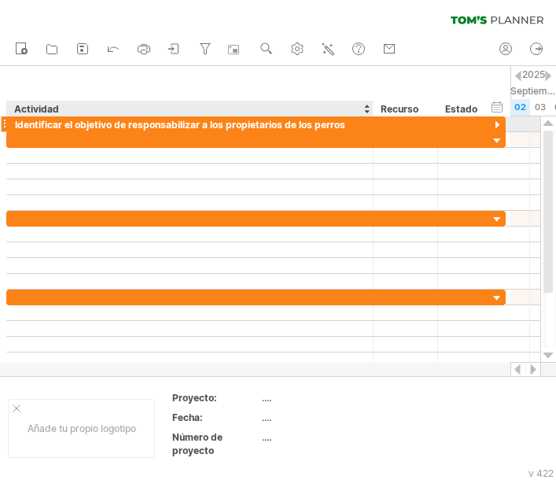
click at [348, 125] on div "Identificar el objetivo de responsabilizar a los propietarios de los perros" at bounding box center [190, 123] width 350 height 15
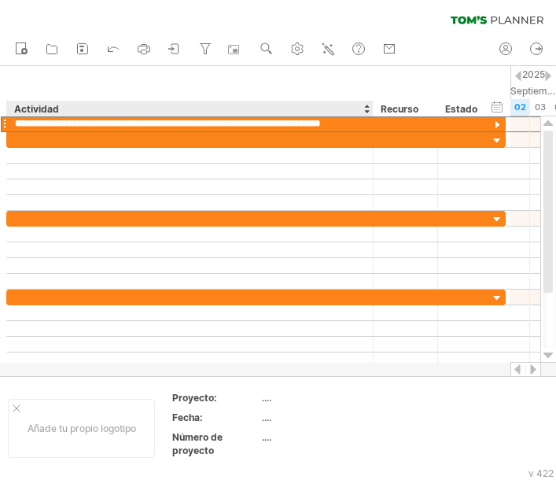
type input "**********"
click at [289, 169] on div at bounding box center [190, 171] width 350 height 15
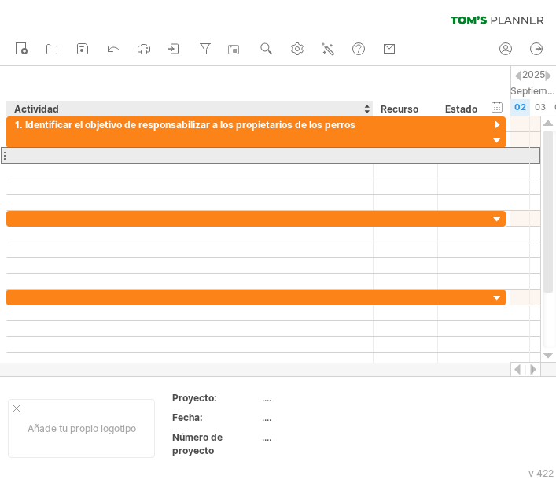
click at [151, 155] on div at bounding box center [190, 155] width 350 height 15
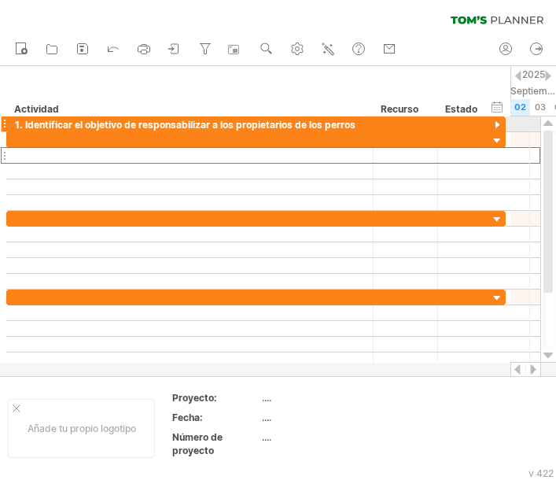
click at [499, 125] on div at bounding box center [497, 125] width 15 height 15
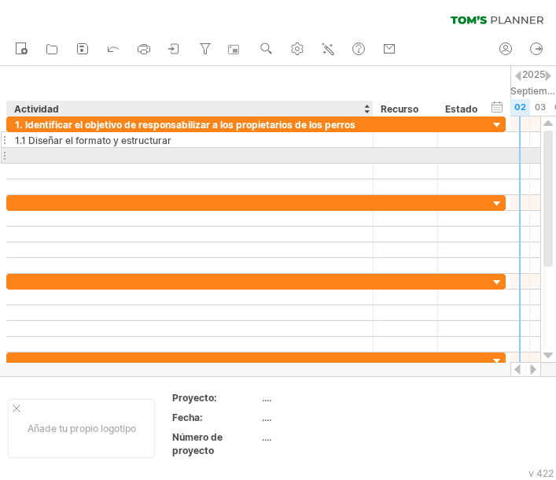
click at [194, 141] on div "1.1 Diseñar el formato y estructurar" at bounding box center [190, 139] width 350 height 15
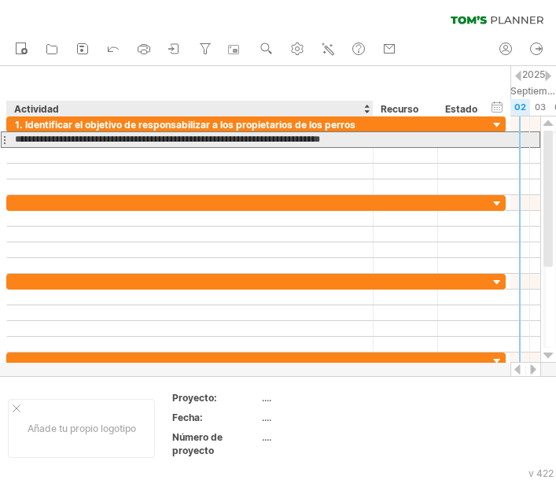
type input "**********"
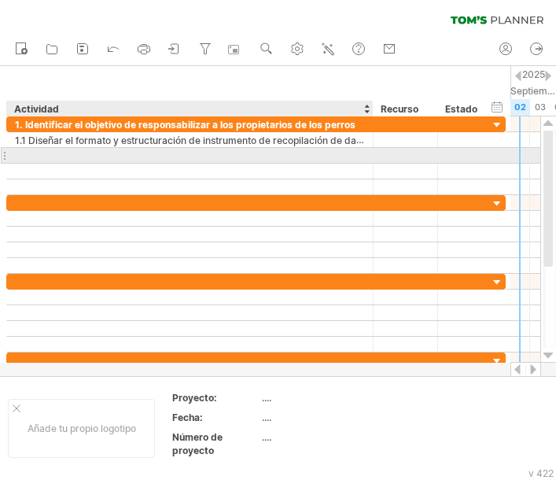
click at [52, 157] on div at bounding box center [190, 155] width 350 height 15
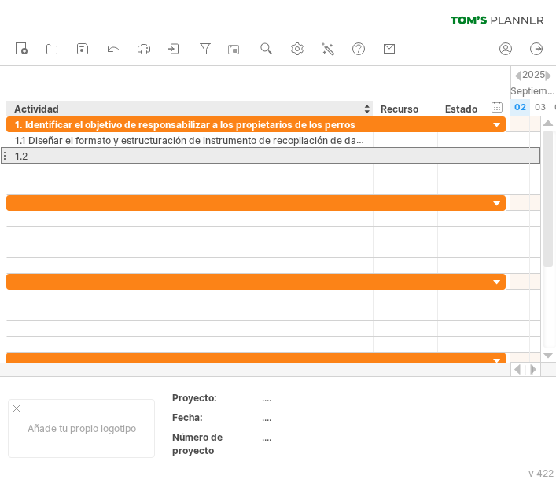
click at [44, 157] on div "1.2" at bounding box center [190, 155] width 350 height 15
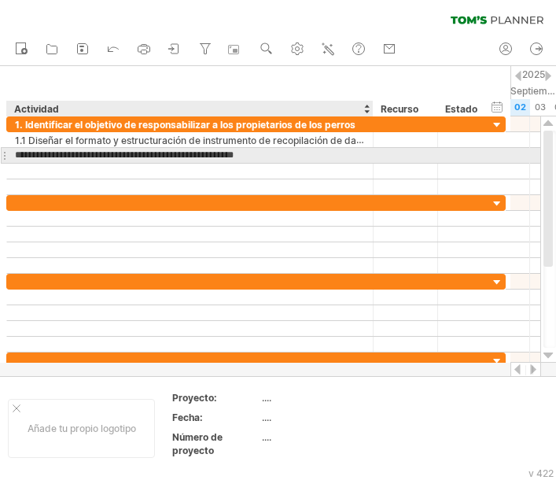
type input "**********"
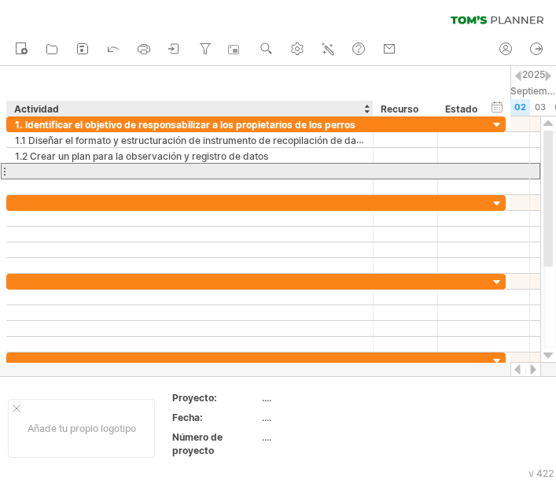
click at [51, 164] on div at bounding box center [190, 171] width 350 height 15
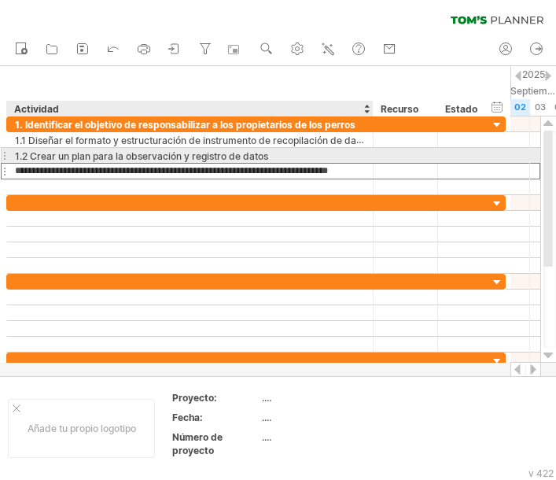
type input "**********"
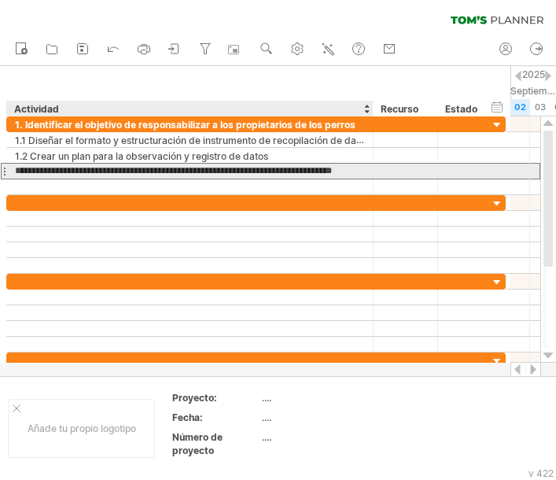
click at [293, 170] on input "**********" at bounding box center [190, 171] width 350 height 15
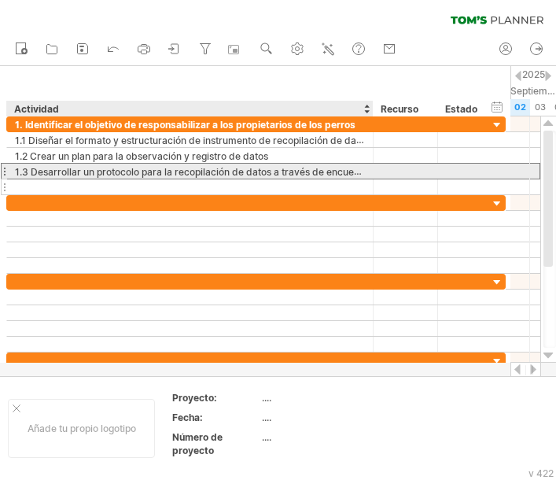
drag, startPoint x: 297, startPoint y: 170, endPoint x: 267, endPoint y: 192, distance: 36.5
click at [297, 170] on font "1.3 Desarrollar un protocolo para la recopilación de datos a través de encuestas" at bounding box center [193, 171] width 357 height 13
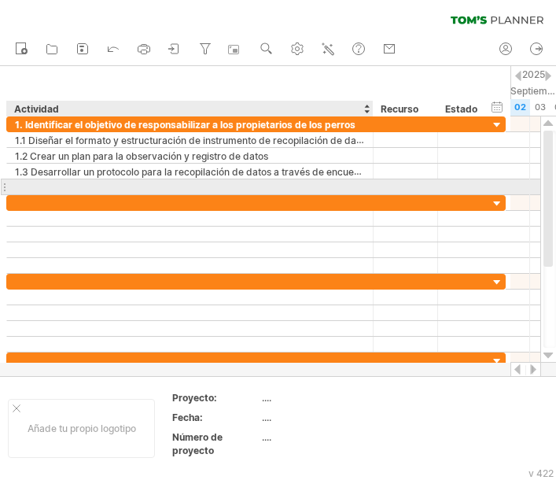
click at [265, 193] on div at bounding box center [190, 186] width 350 height 15
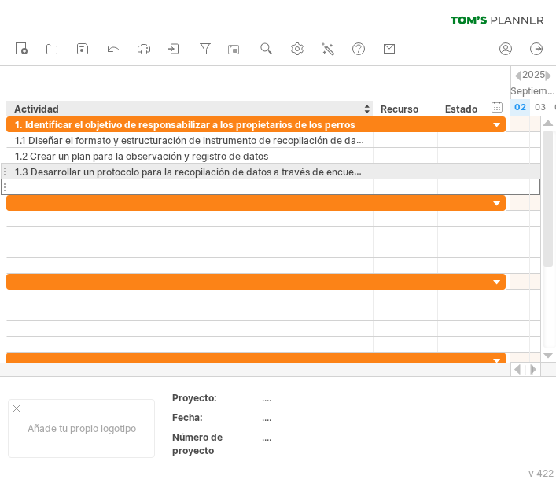
click at [347, 172] on font "1.3 Desarrollar un protocolo para la recopilación de datos a través de encuestas" at bounding box center [193, 171] width 357 height 13
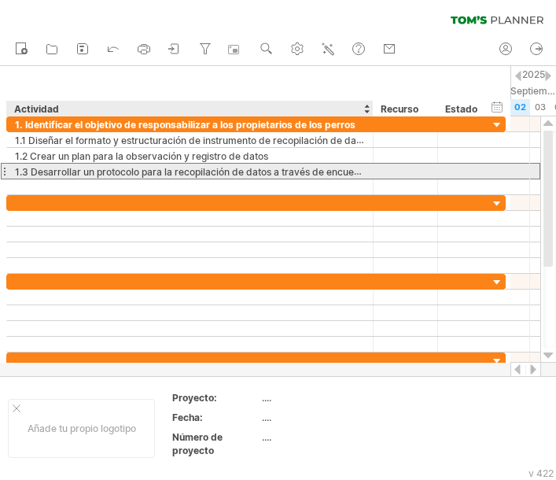
click at [347, 172] on font "1.3 Desarrollar un protocolo para la recopilación de datos a través de encuestas" at bounding box center [193, 171] width 357 height 13
click at [355, 170] on font "1.3 Desarrollar un protocolo para la recopilación de datos a través de encuestas" at bounding box center [193, 171] width 357 height 13
click at [302, 175] on font "1.3 Desarrollar un protocolo para la recopilación de datos a través de encuestas" at bounding box center [193, 171] width 357 height 13
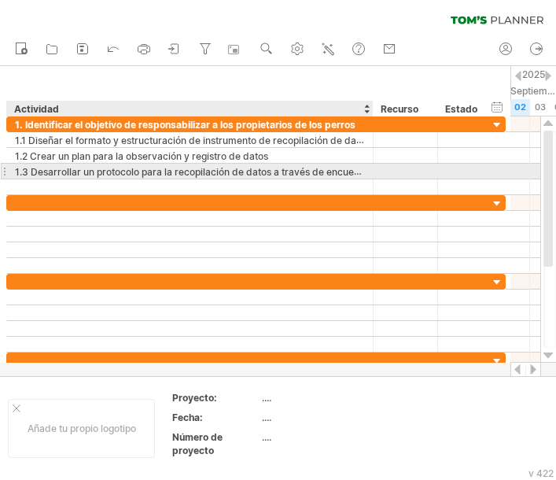
click at [282, 176] on font "1.3 Desarrollar un protocolo para la recopilación de datos a través de encuestas" at bounding box center [193, 171] width 357 height 13
click at [252, 174] on font "1.3 Desarrollar un protocolo para la recopilación de datos a través de encuestas" at bounding box center [193, 171] width 357 height 13
click at [233, 168] on font "1.3 Desarrollar un protocolo para la recopilación de datos a través de encuestas" at bounding box center [193, 171] width 357 height 13
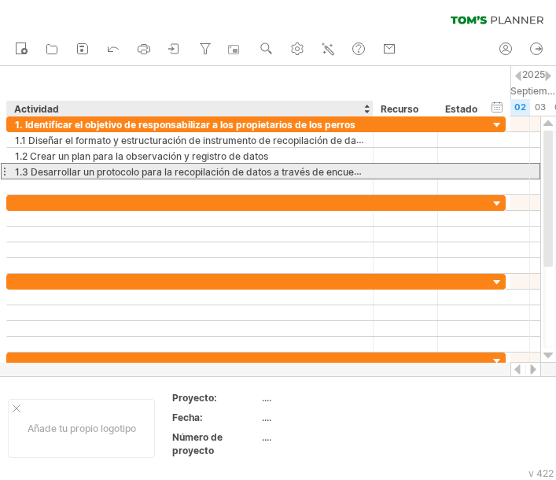
click at [233, 168] on font "1.3 Desarrollar un protocolo para la recopilación de datos a través de encuestas" at bounding box center [193, 171] width 357 height 13
click at [198, 168] on font "1.3 Desarrollar un protocolo para la recopilación de datos a través de encuestas" at bounding box center [193, 171] width 357 height 13
click at [188, 170] on font "1.3 Desarrollar un protocolo para la recopilación de datos a través de encuestas" at bounding box center [193, 171] width 357 height 13
click at [187, 170] on font "1.3 Desarrollar un protocolo para la recopilación de datos a través de encuestas" at bounding box center [193, 171] width 357 height 13
click at [65, 170] on font "1.3 Desarrollar un protocolo para la recopilación de datos a través de encuestas" at bounding box center [193, 171] width 357 height 13
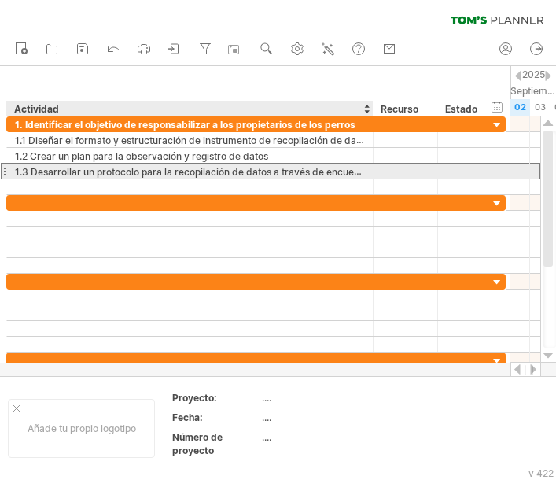
click at [64, 170] on font "1.3 Desarrollar un protocolo para la recopilación de datos a través de encuestas" at bounding box center [193, 171] width 357 height 13
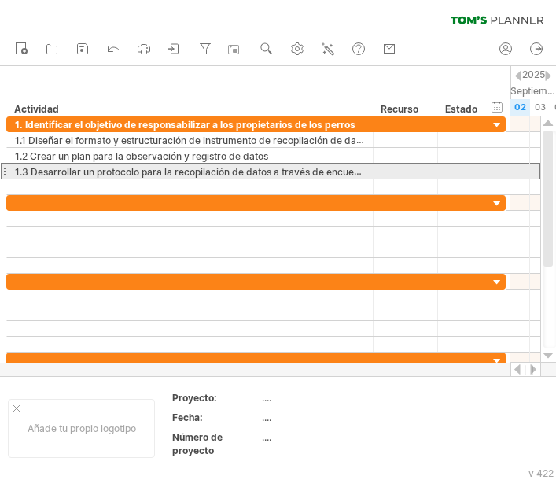
click at [2, 173] on div at bounding box center [4, 171] width 6 height 17
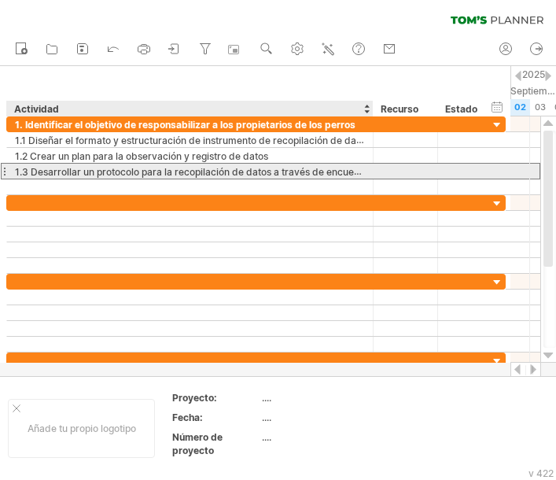
click at [59, 171] on font "1.3 Desarrollar un protocolo para la recopilación de datos a través de encuestas" at bounding box center [193, 171] width 357 height 13
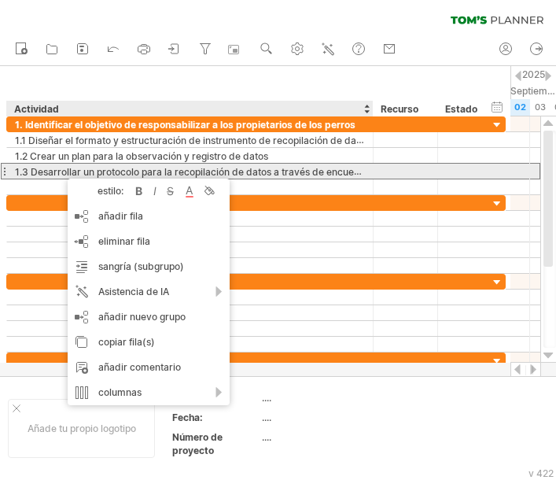
click at [369, 168] on div at bounding box center [371, 172] width 8 height 16
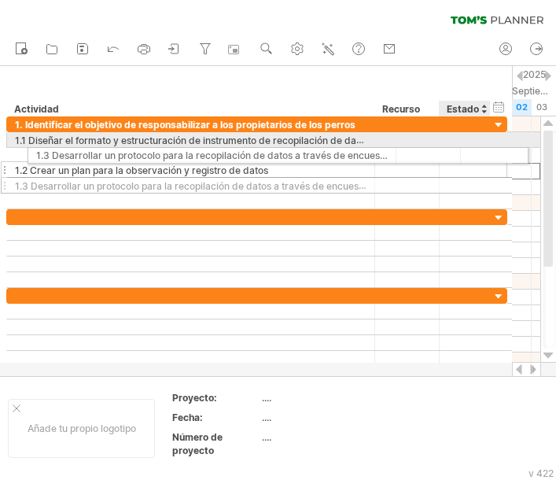
drag, startPoint x: 411, startPoint y: 160, endPoint x: 455, endPoint y: 153, distance: 45.5
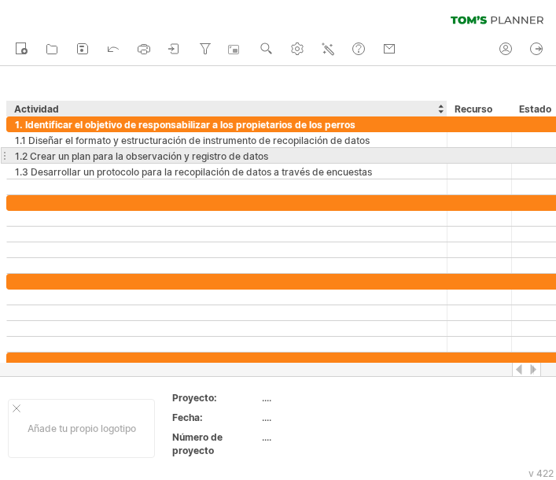
drag, startPoint x: 373, startPoint y: 167, endPoint x: 445, endPoint y: 161, distance: 72.6
click at [445, 161] on div "**********" at bounding box center [292, 155] width 573 height 79
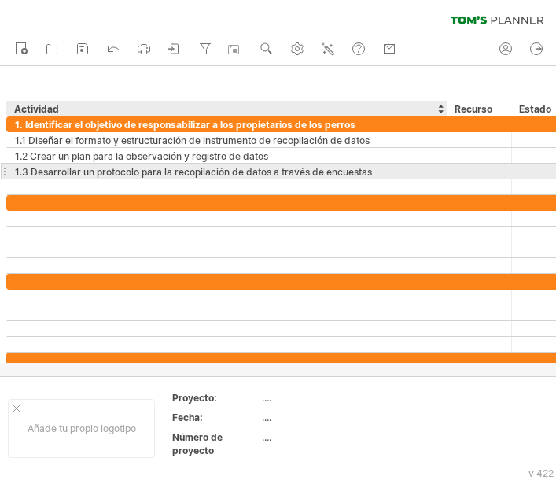
click at [389, 171] on div "1.3 Desarrollar un protocolo para la recopilación de datos a través de encuestas" at bounding box center [227, 171] width 424 height 15
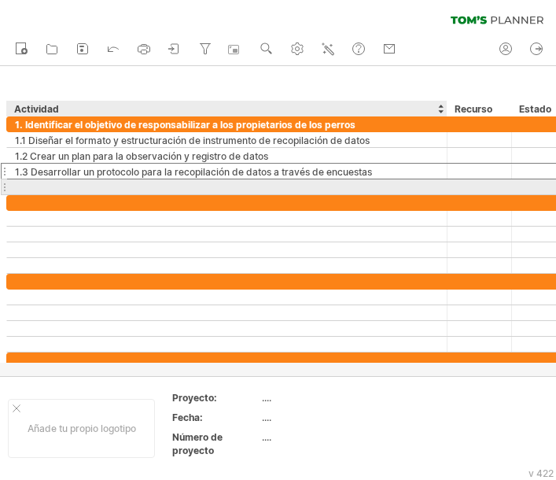
click at [76, 188] on div at bounding box center [227, 186] width 424 height 15
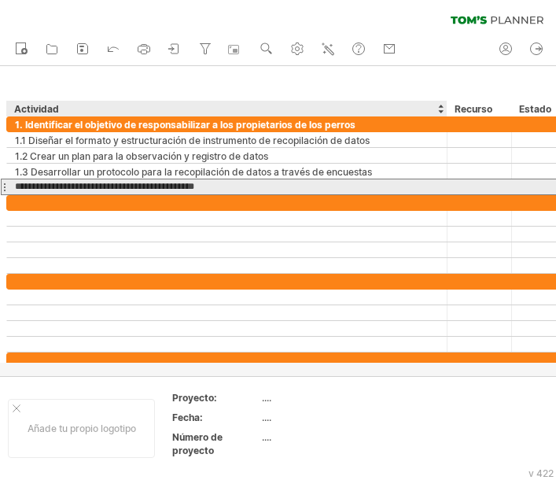
type input "**********"
click at [223, 187] on div "1.4 Crear un instrumento para evaluar el nivel" at bounding box center [227, 186] width 424 height 15
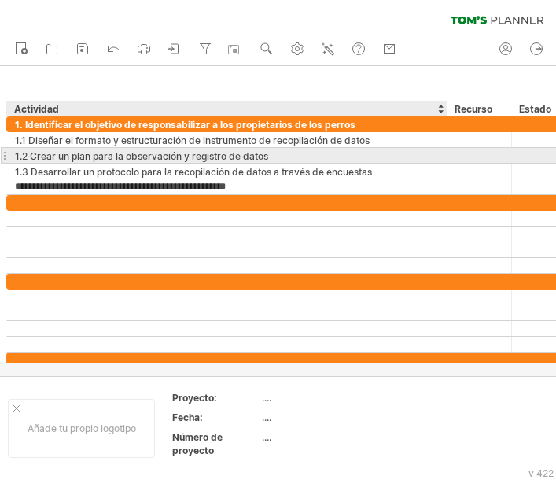
type input "**********"
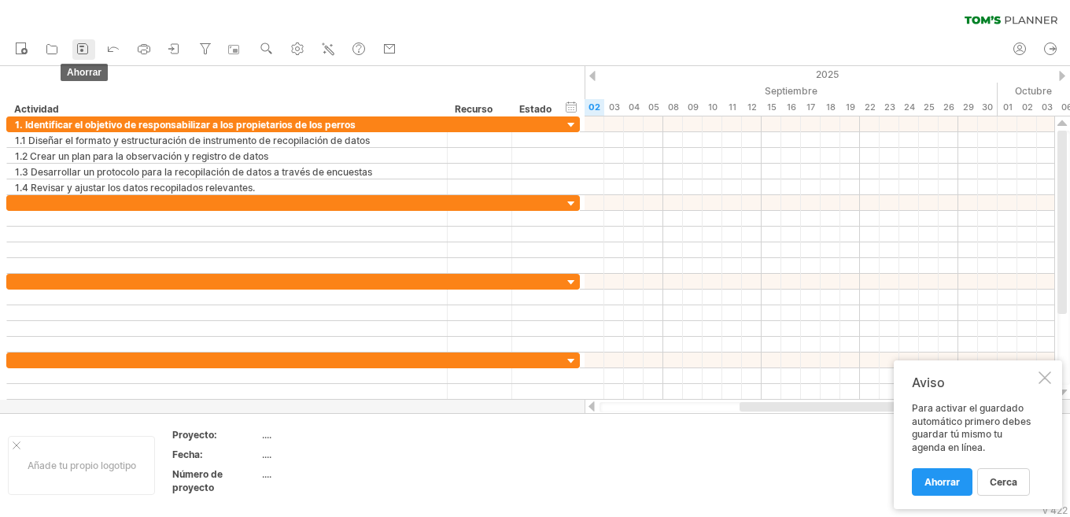
click at [87, 46] on icon at bounding box center [83, 49] width 16 height 16
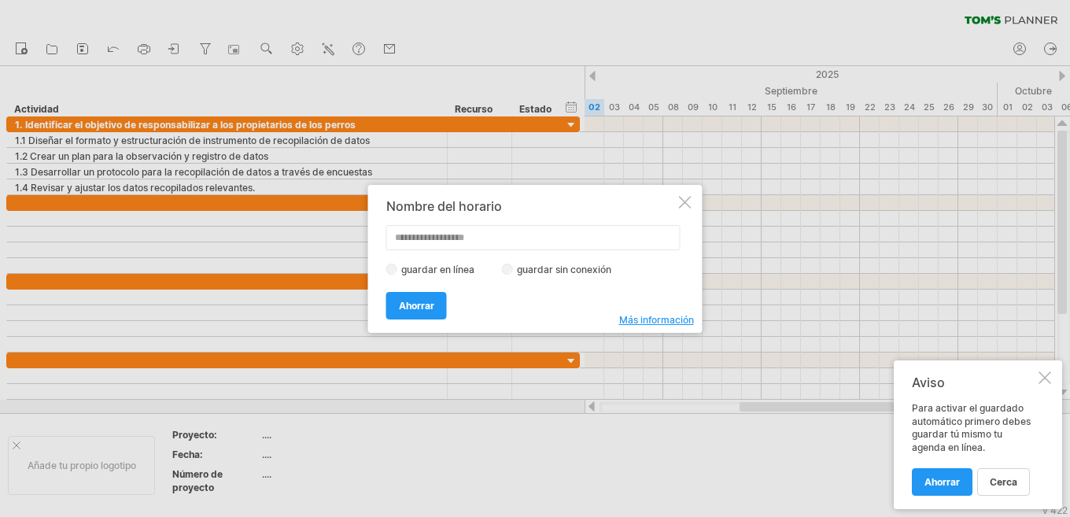
type input "*"
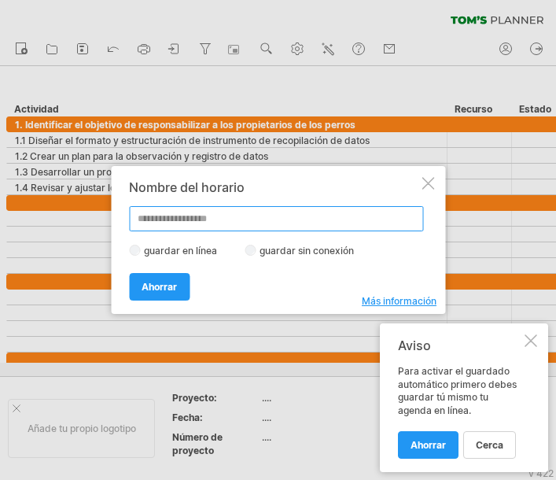
click at [174, 219] on input "text" at bounding box center [276, 218] width 294 height 25
paste input "**********"
type input "**********"
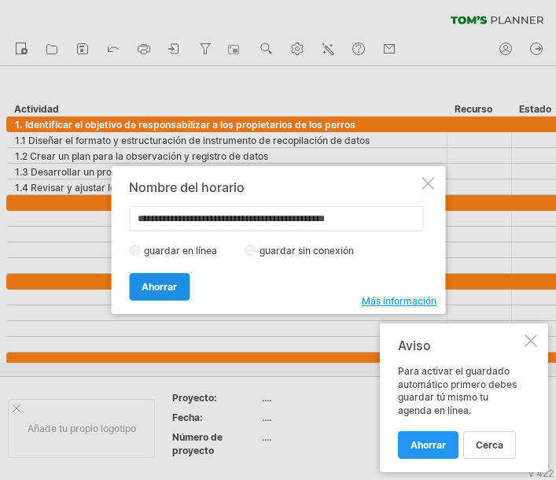
click at [172, 289] on font "Ahorrar" at bounding box center [159, 287] width 35 height 12
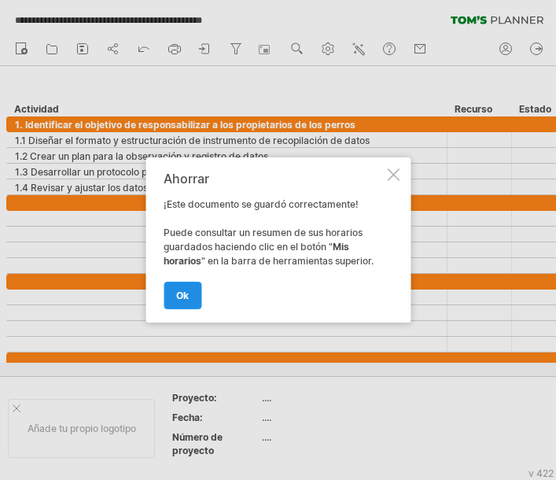
click at [182, 293] on font "OK" at bounding box center [182, 295] width 13 height 12
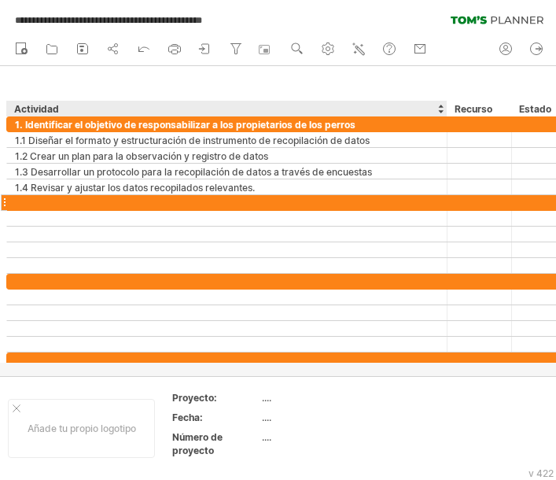
click at [37, 205] on div at bounding box center [227, 202] width 424 height 15
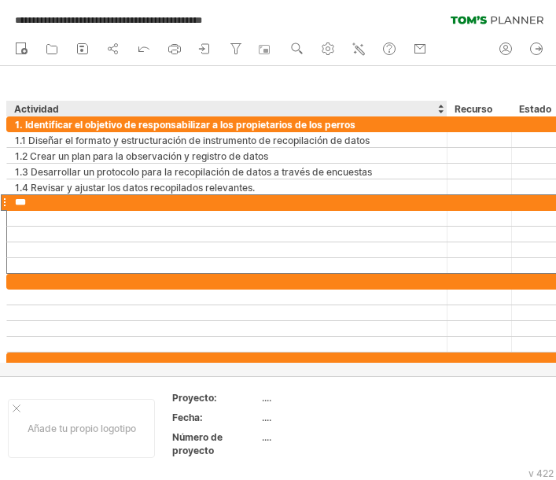
paste input "**********"
type input "**********"
click at [209, 204] on input "**********" at bounding box center [227, 202] width 424 height 15
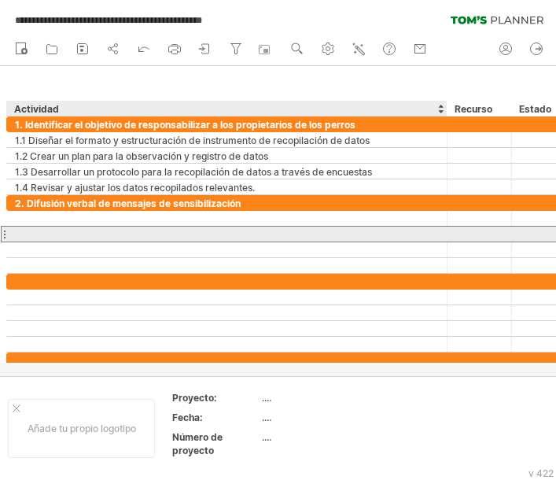
click at [160, 231] on div at bounding box center [227, 234] width 424 height 15
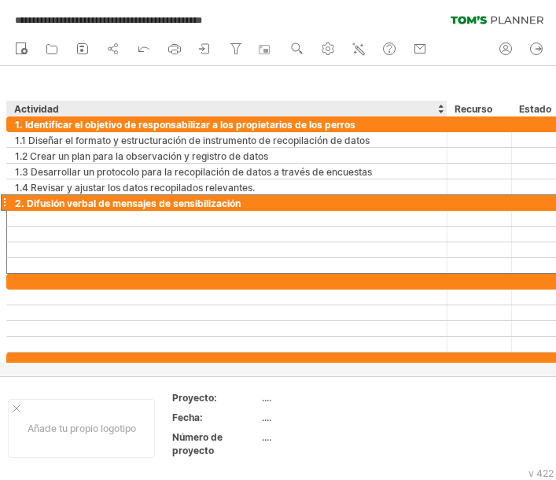
click at [213, 208] on font "2. Difusión verbal de mensajes de sensibilización" at bounding box center [128, 203] width 226 height 12
click at [213, 206] on font "2. Difusión verbal de mensajes de sensibilización" at bounding box center [128, 203] width 226 height 12
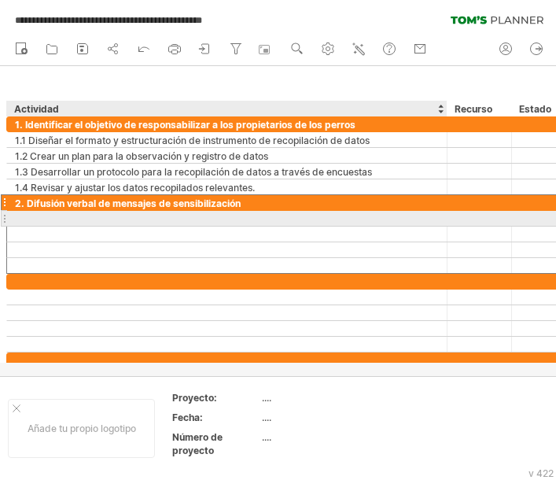
click at [66, 223] on div at bounding box center [227, 218] width 424 height 15
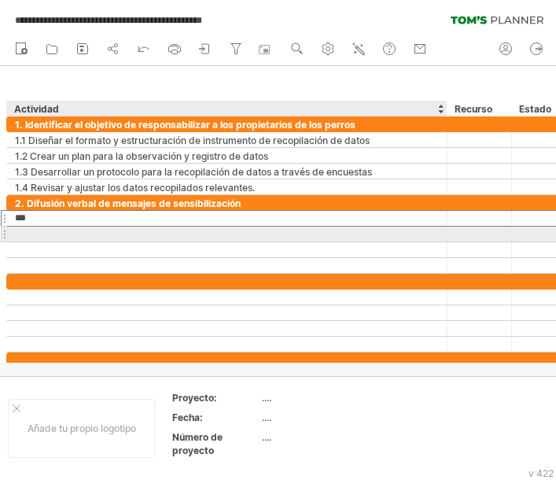
type input "***"
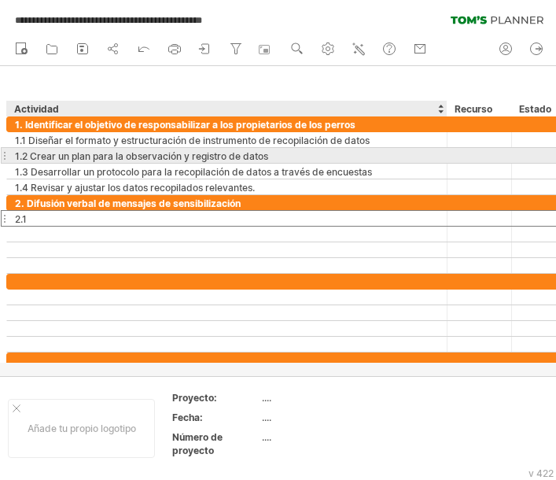
click at [275, 154] on div "1.2 Crear un plan para la observación y registro de datos" at bounding box center [227, 155] width 424 height 15
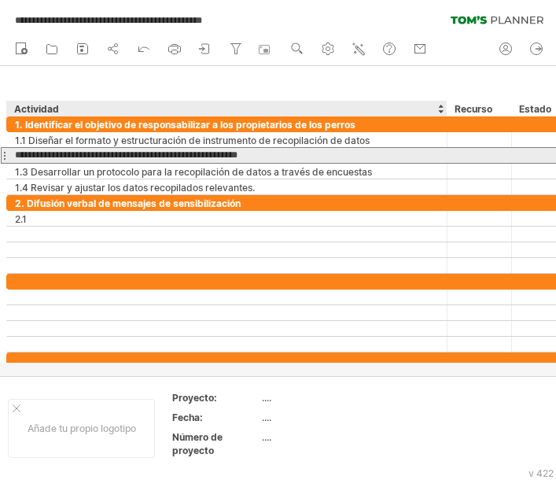
type input "**********"
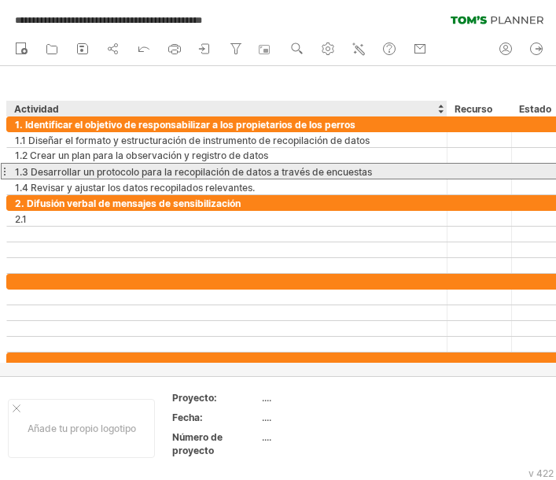
click at [238, 170] on font "1.3 Desarrollar un protocolo para la recopilación de datos a través de encuestas" at bounding box center [193, 172] width 357 height 12
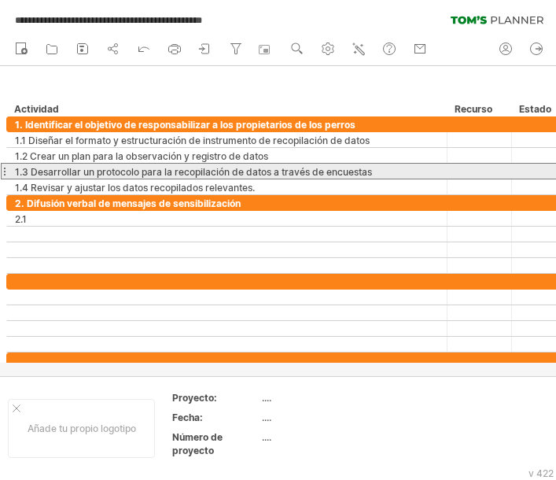
click at [4, 172] on div at bounding box center [4, 171] width 6 height 17
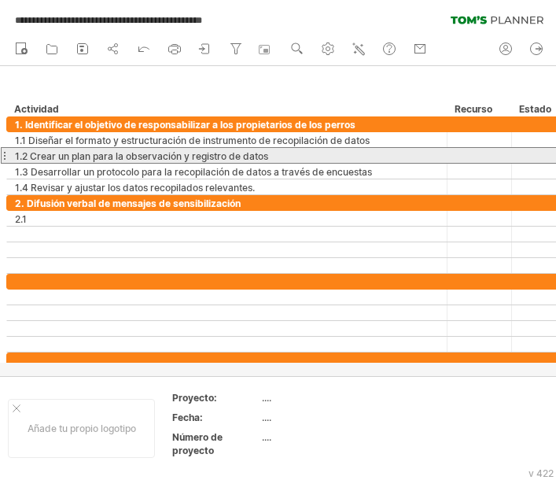
click at [4, 156] on div at bounding box center [4, 155] width 6 height 17
click at [5, 156] on div at bounding box center [4, 155] width 6 height 17
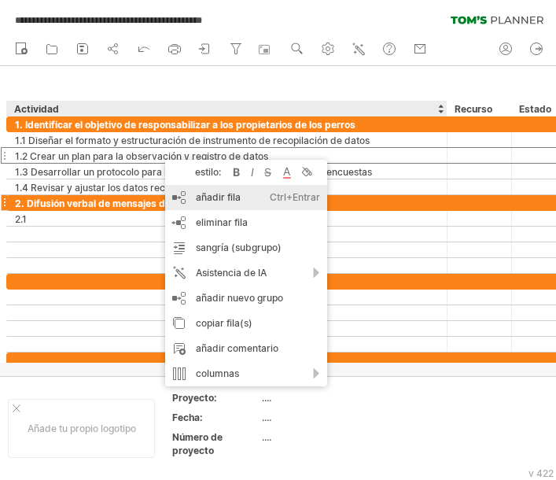
click at [234, 196] on font "añadir fila" at bounding box center [218, 197] width 45 height 12
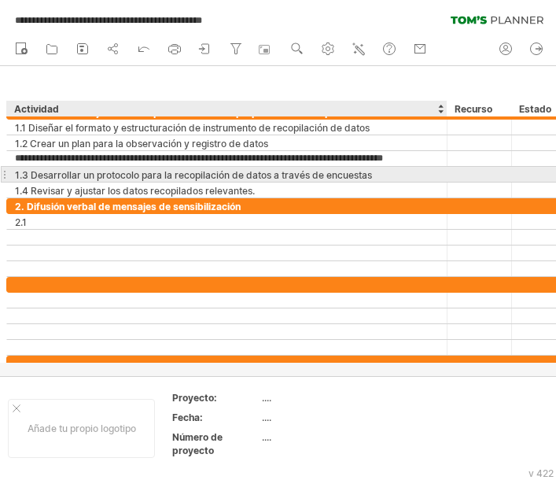
type input "**********"
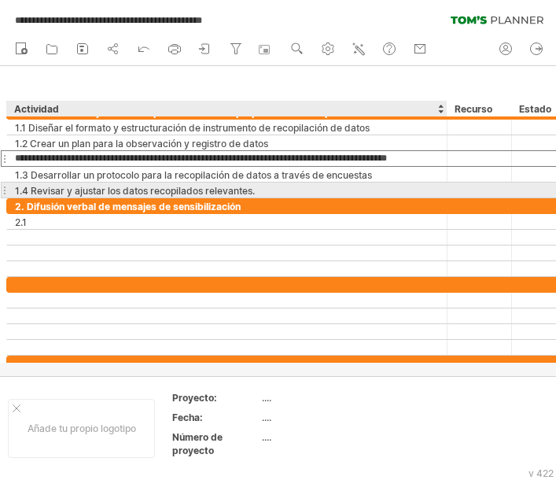
drag, startPoint x: 85, startPoint y: 160, endPoint x: 79, endPoint y: 185, distance: 25.8
click at [79, 185] on div "**********" at bounding box center [292, 151] width 573 height 94
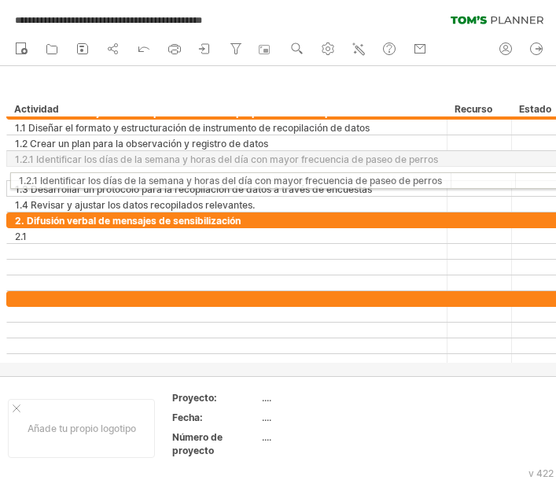
drag, startPoint x: 6, startPoint y: 158, endPoint x: 4, endPoint y: 178, distance: 19.7
click at [4, 178] on div "**********" at bounding box center [290, 245] width 580 height 282
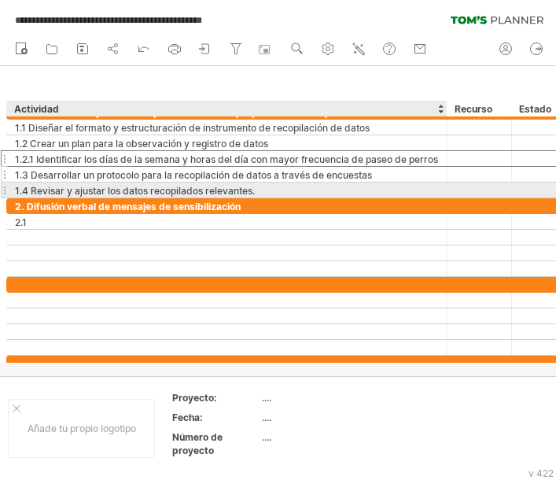
drag, startPoint x: 57, startPoint y: 160, endPoint x: 54, endPoint y: 179, distance: 19.8
click at [54, 187] on div "**********" at bounding box center [292, 151] width 573 height 94
drag, startPoint x: 29, startPoint y: 157, endPoint x: 27, endPoint y: 174, distance: 17.5
click at [28, 186] on div "**********" at bounding box center [292, 151] width 573 height 94
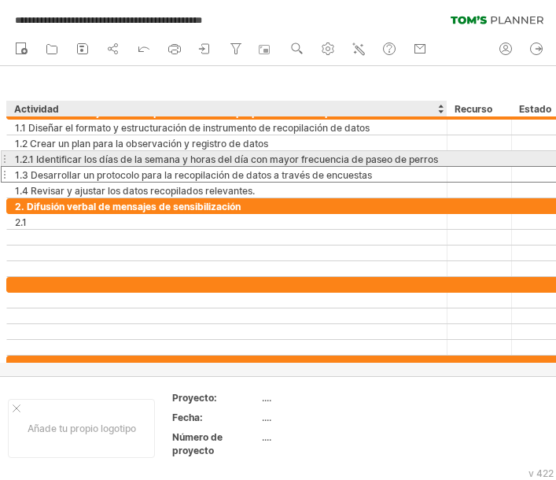
drag, startPoint x: 31, startPoint y: 177, endPoint x: 32, endPoint y: 156, distance: 21.3
click at [32, 156] on div "**********" at bounding box center [292, 151] width 573 height 94
click at [20, 168] on font "1.3 Desarrollar un protocolo para la recopilación de datos a través de encuestas" at bounding box center [193, 174] width 357 height 12
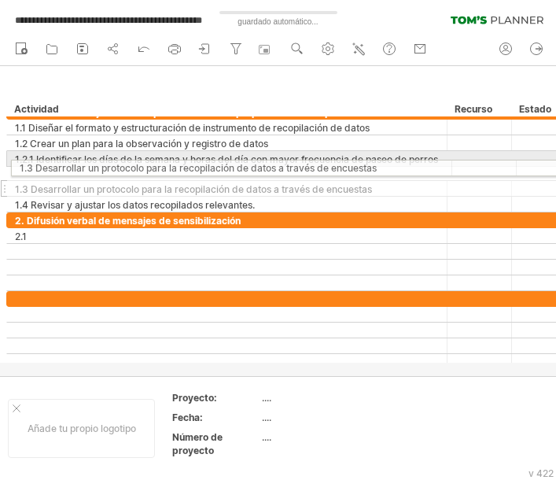
drag, startPoint x: 10, startPoint y: 175, endPoint x: 10, endPoint y: 165, distance: 10.2
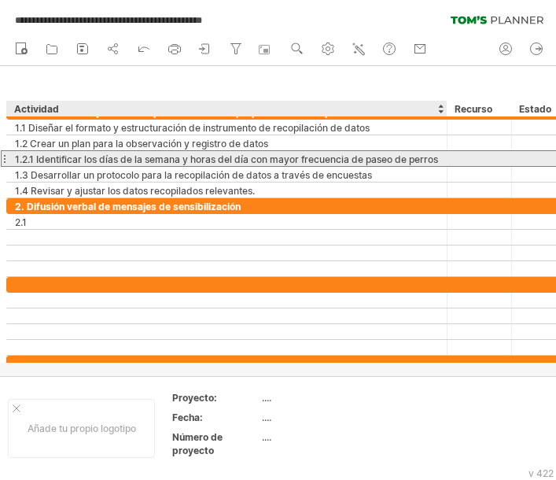
click at [62, 157] on font "1.2.1 Identificar los días de la semana y horas del día con mayor frecuencia de…" at bounding box center [226, 159] width 423 height 12
click at [437, 160] on font "1.2.1 Identificar los días de la semana y horas del día con mayor frecuencia de…" at bounding box center [226, 159] width 423 height 12
click at [438, 160] on font "1.2.1 Identificar los días de la semana y horas del día con mayor frecuencia de…" at bounding box center [226, 159] width 423 height 12
drag, startPoint x: 439, startPoint y: 159, endPoint x: 89, endPoint y: 157, distance: 350.0
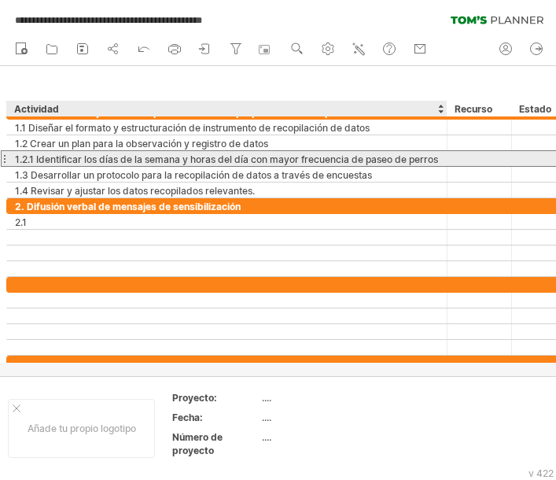
click at [95, 157] on div "**********" at bounding box center [227, 158] width 440 height 15
click at [59, 152] on div "1.2.1 Identificar los días de la semana y horas del día con mayor frecuencia de…" at bounding box center [227, 158] width 424 height 15
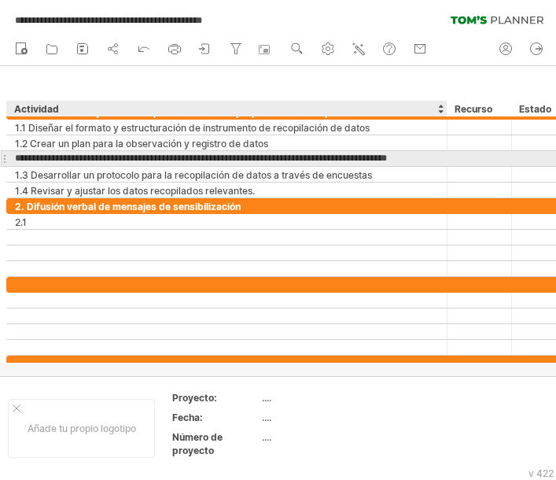
click at [50, 159] on input "**********" at bounding box center [227, 158] width 424 height 15
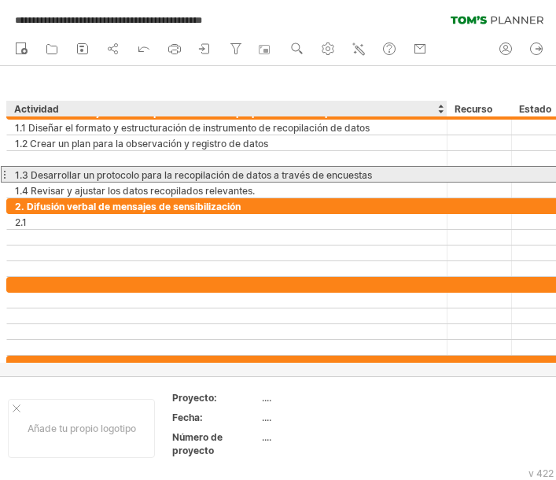
click at [60, 176] on font "1.3 Desarrollar un protocolo para la recopilación de datos a través de encuestas" at bounding box center [193, 175] width 357 height 12
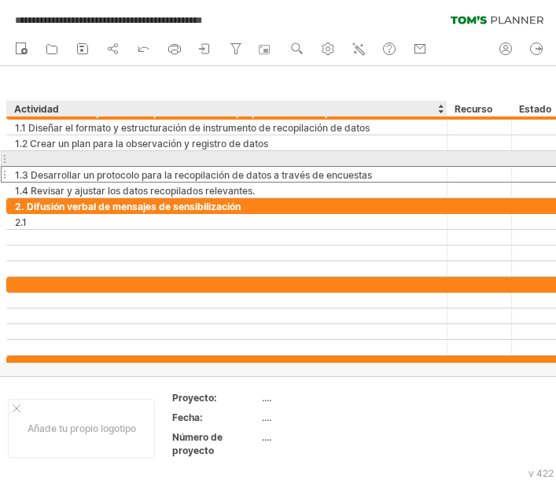
drag, startPoint x: 60, startPoint y: 176, endPoint x: 61, endPoint y: 154, distance: 22.0
click at [61, 154] on div "**********" at bounding box center [292, 151] width 573 height 94
drag, startPoint x: 28, startPoint y: 175, endPoint x: 30, endPoint y: 159, distance: 16.7
click at [30, 159] on div "**********" at bounding box center [292, 151] width 573 height 94
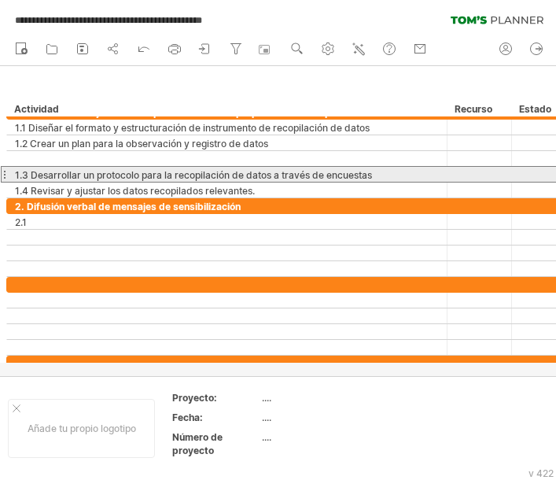
click at [7, 176] on div "**********" at bounding box center [227, 174] width 440 height 15
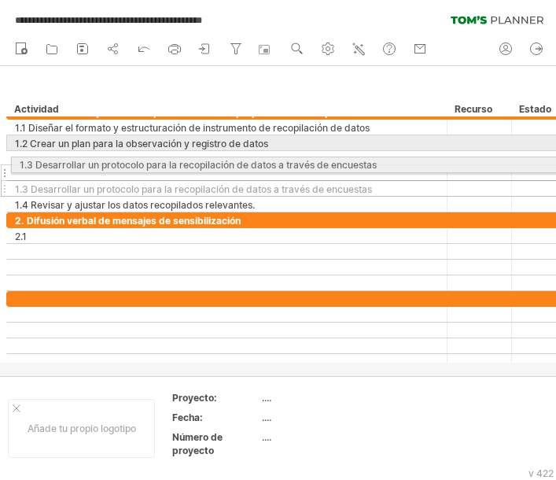
drag, startPoint x: 7, startPoint y: 176, endPoint x: 10, endPoint y: 162, distance: 14.5
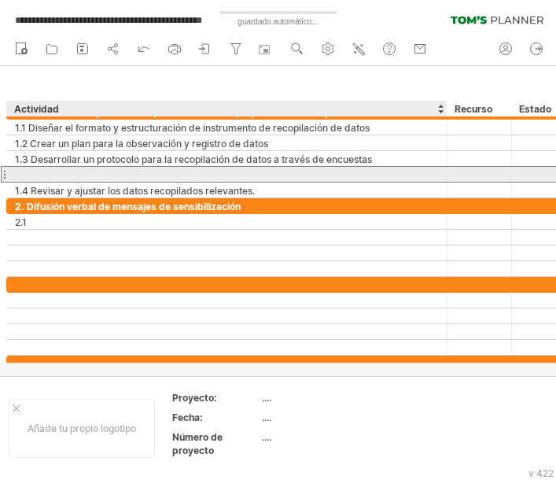
click at [40, 177] on div at bounding box center [227, 174] width 424 height 15
click at [40, 177] on input "text" at bounding box center [227, 174] width 424 height 15
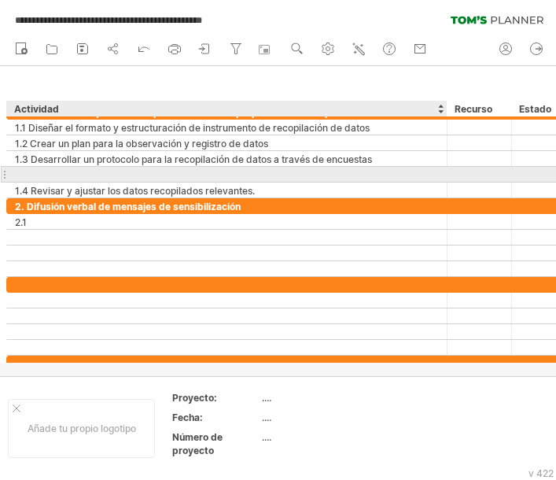
paste input "**********"
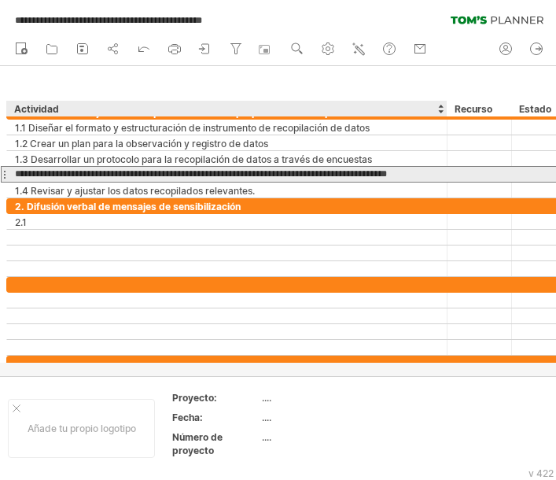
click at [29, 174] on input "**********" at bounding box center [227, 174] width 424 height 15
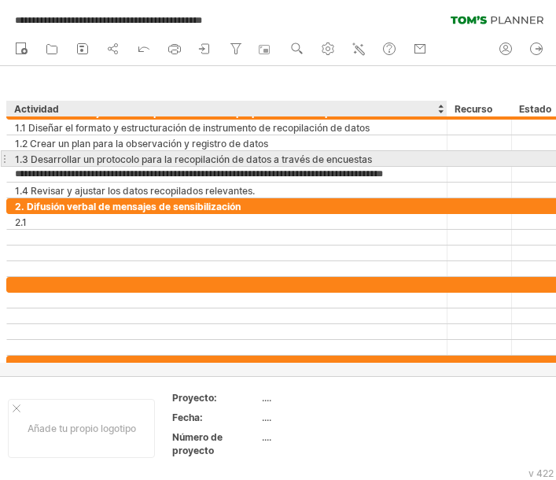
type input "**********"
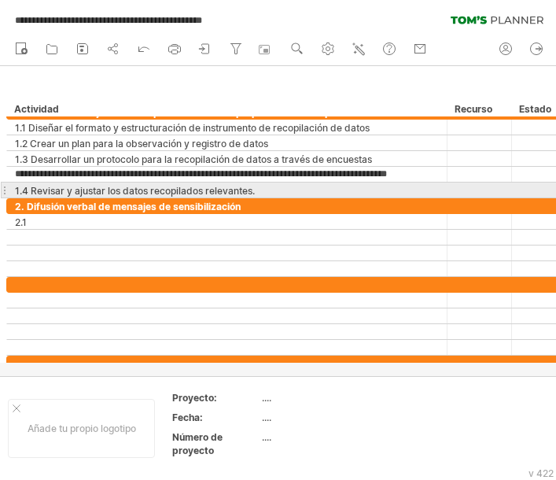
click at [9, 190] on div "**********" at bounding box center [227, 189] width 440 height 15
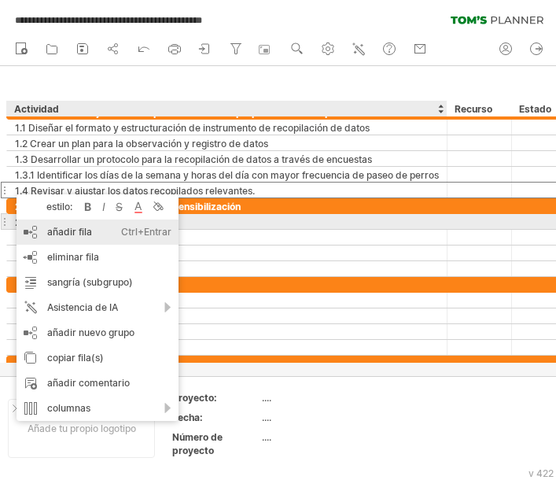
click at [67, 227] on font "añadir fila" at bounding box center [69, 232] width 45 height 12
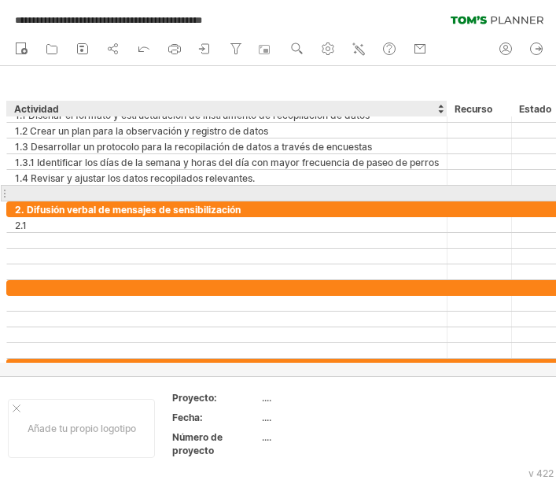
click at [39, 192] on input "text" at bounding box center [227, 193] width 424 height 15
drag, startPoint x: 44, startPoint y: 179, endPoint x: 45, endPoint y: 193, distance: 13.4
click at [45, 193] on div "**********" at bounding box center [292, 154] width 573 height 94
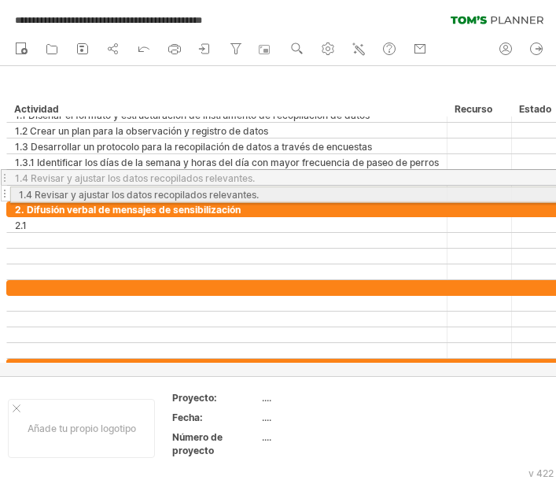
drag, startPoint x: 12, startPoint y: 177, endPoint x: 9, endPoint y: 192, distance: 15.3
click at [9, 192] on div "**********" at bounding box center [292, 154] width 573 height 94
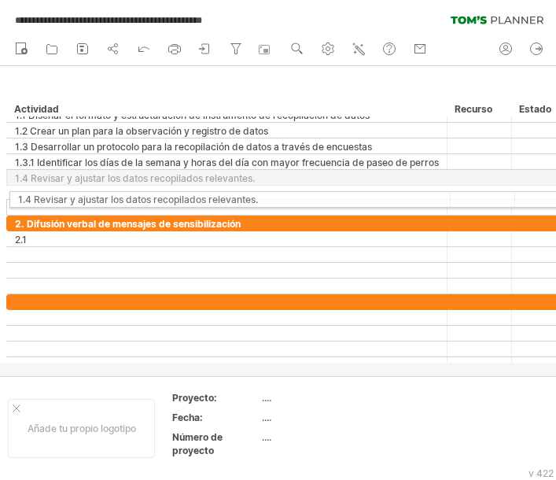
drag, startPoint x: 9, startPoint y: 175, endPoint x: 6, endPoint y: 197, distance: 21.6
click at [6, 197] on div "**********" at bounding box center [290, 239] width 580 height 297
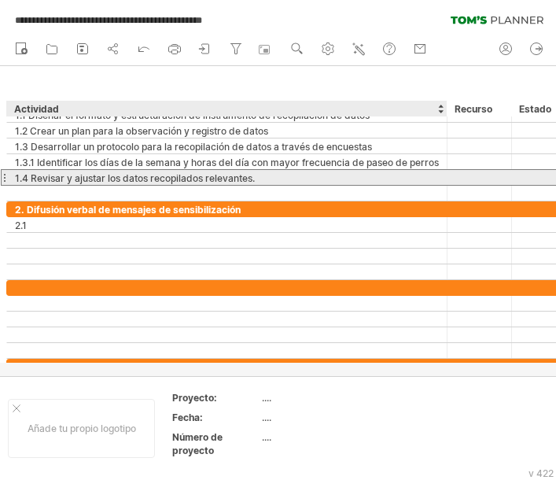
click at [70, 179] on font "1.4 Revisar y ajustar los datos recopilados relevantes." at bounding box center [135, 178] width 240 height 12
click at [200, 183] on font "1.4 Revisar y ajustar los datos recopilados relevantes." at bounding box center [135, 178] width 240 height 12
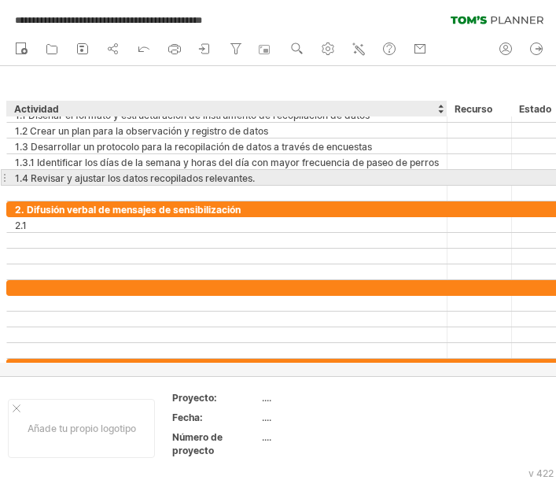
click at [263, 179] on div "1.4 Revisar y ajustar los datos recopilados relevantes." at bounding box center [227, 177] width 424 height 15
paste input "**********"
type input "**********"
click at [243, 172] on font "1.4 Revisar y ajustar los datos recopilados relevantes." at bounding box center [135, 178] width 240 height 12
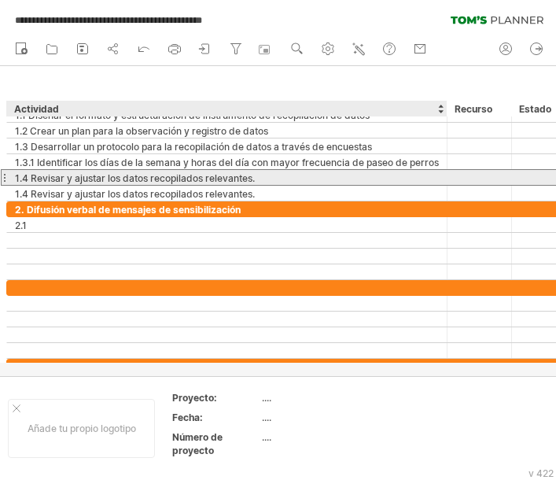
click at [260, 177] on div "1.4 Revisar y ajustar los datos recopilados relevantes." at bounding box center [227, 177] width 424 height 15
drag, startPoint x: 266, startPoint y: 178, endPoint x: 15, endPoint y: 179, distance: 250.9
click at [15, 179] on input "**********" at bounding box center [227, 177] width 424 height 15
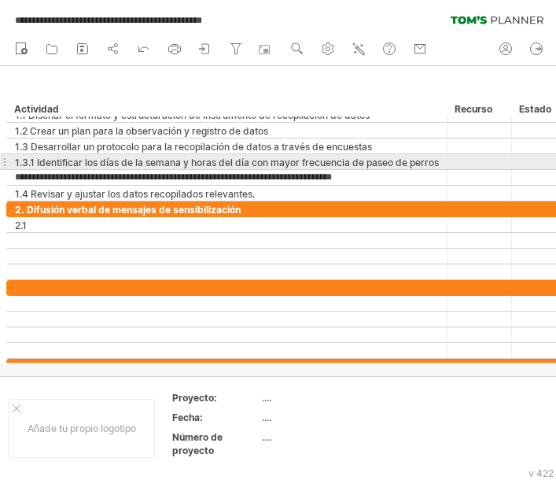
type input "**********"
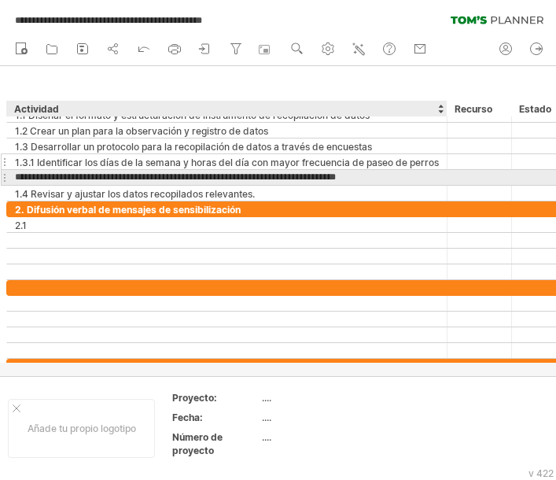
click at [89, 163] on font "1.3.1 Identificar los días de la semana y horas del día con mayor frecuencia de…" at bounding box center [227, 163] width 424 height 12
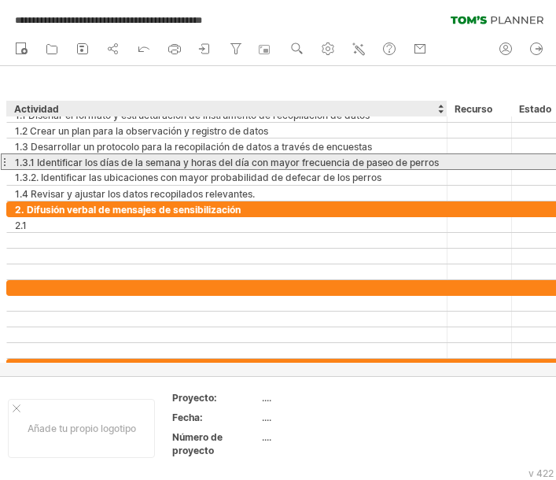
click at [46, 161] on font "1.3.1 Identificar los días de la semana y horas del día con mayor frecuencia de…" at bounding box center [227, 163] width 424 height 12
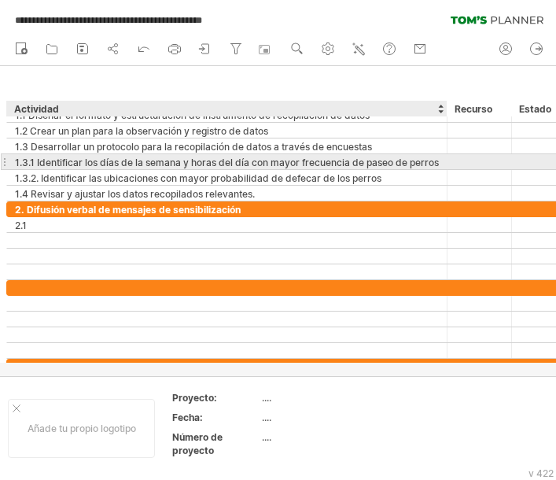
click at [46, 161] on font "1.3.1 Identificar los días de la semana y horas del día con mayor frecuencia de…" at bounding box center [227, 163] width 424 height 12
click at [46, 160] on font "1.3.1 Identificar los días de la semana y horas del día con mayor frecuencia de…" at bounding box center [227, 163] width 424 height 12
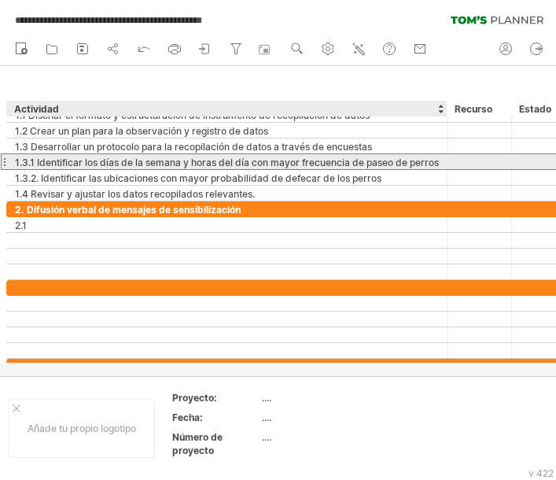
click at [46, 160] on font "1.3.1 Identificar los días de la semana y horas del día con mayor frecuencia de…" at bounding box center [227, 163] width 424 height 12
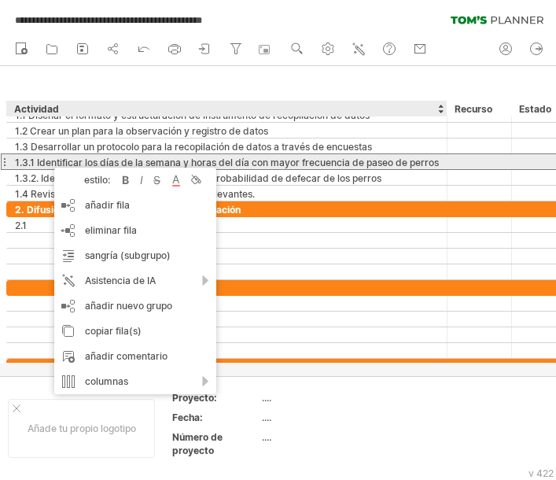
click at [46, 160] on font "1.3.1 Identificar los días de la semana y horas del día con mayor frecuencia de…" at bounding box center [227, 163] width 424 height 12
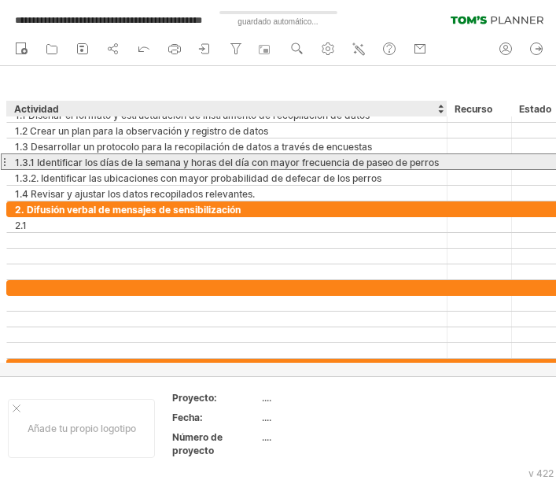
click at [76, 160] on font "1.3.1 Identificar los días de la semana y horas del día con mayor frecuencia de…" at bounding box center [227, 163] width 424 height 12
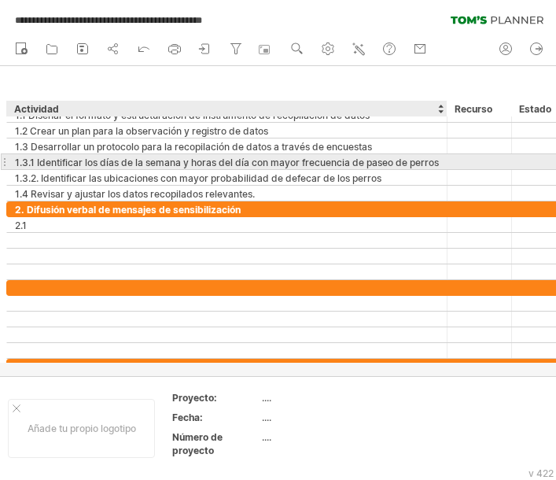
click at [76, 160] on font "1.3.1 Identificar los días de la semana y horas del día con mayor frecuencia de…" at bounding box center [227, 163] width 424 height 12
click at [174, 160] on font "1.3.1 Identificar los días de la semana y horas del día con mayor frecuencia de…" at bounding box center [227, 163] width 424 height 12
click at [427, 154] on div "1.3.1 Identificar los días de la semana y horas del día con mayor frecuencia de…" at bounding box center [227, 161] width 424 height 15
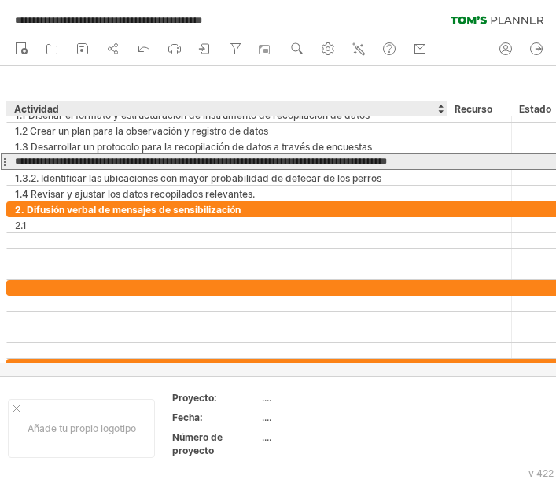
click at [440, 162] on div "**********" at bounding box center [227, 161] width 440 height 15
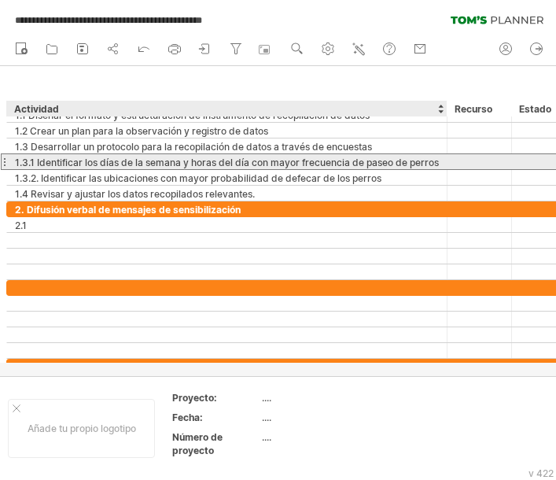
click at [425, 162] on font "1.3.1 Identificar los días de la semana y horas del día con mayor frecuencia de…" at bounding box center [227, 163] width 424 height 12
click at [433, 162] on font "1.3.1 Identificar los días de la semana y horas del día con mayor frecuencia de…" at bounding box center [227, 163] width 424 height 12
click at [435, 163] on font "1.3.1 Identificar los días de la semana y horas del día con mayor frecuencia de…" at bounding box center [227, 163] width 424 height 12
drag, startPoint x: 437, startPoint y: 163, endPoint x: 426, endPoint y: 164, distance: 11.8
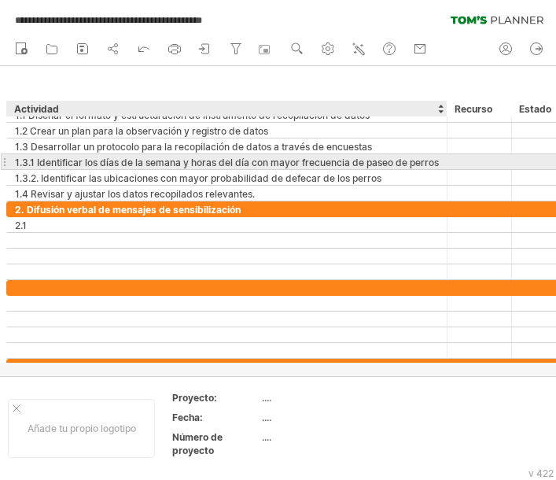
click at [438, 163] on font "1.3.1 Identificar los días de la semana y horas del día con mayor frecuencia de…" at bounding box center [227, 163] width 424 height 12
click at [401, 165] on font "1.3.1 Identificar los días de la semana y horas del día con mayor frecuencia de…" at bounding box center [227, 163] width 424 height 12
click at [392, 162] on font "1.3.1 Identificar los días de la semana y horas del día con mayor frecuencia de…" at bounding box center [227, 163] width 424 height 12
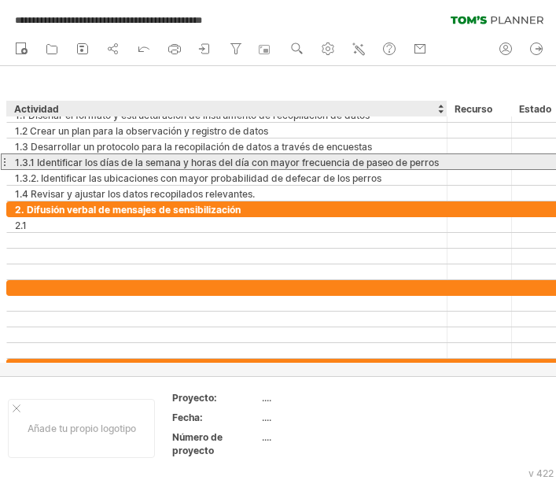
click at [392, 162] on font "1.3.1 Identificar los días de la semana y horas del día con mayor frecuencia de…" at bounding box center [227, 163] width 424 height 12
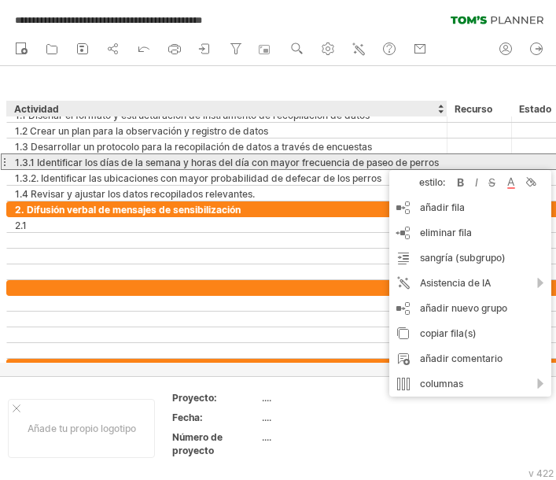
click at [333, 162] on font "1.3.1 Identificar los días de la semana y horas del día con mayor frecuencia de…" at bounding box center [227, 163] width 424 height 12
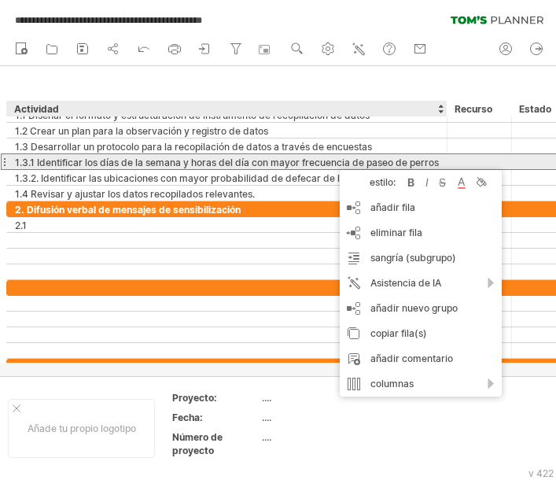
click at [332, 162] on font "1.3.1 Identificar los días de la semana y horas del día con mayor frecuencia de…" at bounding box center [227, 163] width 424 height 12
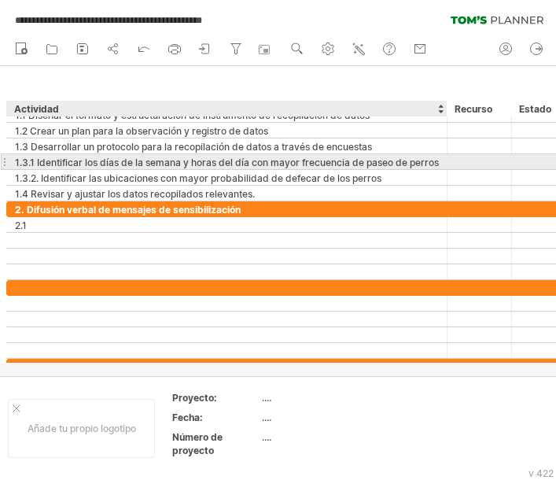
click at [332, 162] on font "1.3.1 Identificar los días de la semana y horas del día con mayor frecuencia de…" at bounding box center [227, 163] width 424 height 12
click at [319, 160] on font "1.3.1 Identificar los días de la semana y horas del día con mayor frecuencia de…" at bounding box center [227, 163] width 424 height 12
click at [44, 166] on font "1.3.1 Identificar los días de la semana y horas del día con mayor frecuencia de…" at bounding box center [227, 163] width 424 height 12
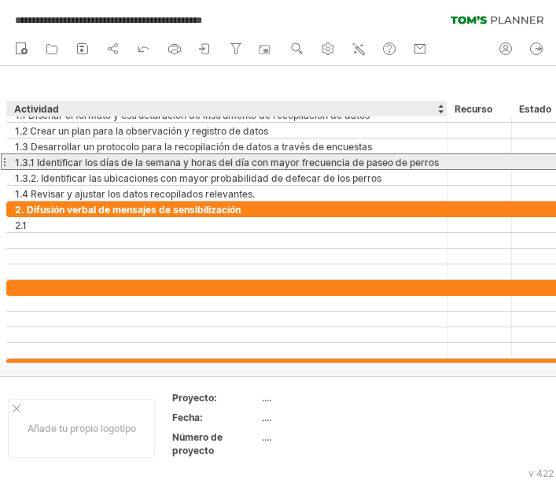
click at [60, 167] on font "1.3.1 Identificar los días de la semana y horas del día con mayor frecuencia de…" at bounding box center [227, 163] width 424 height 12
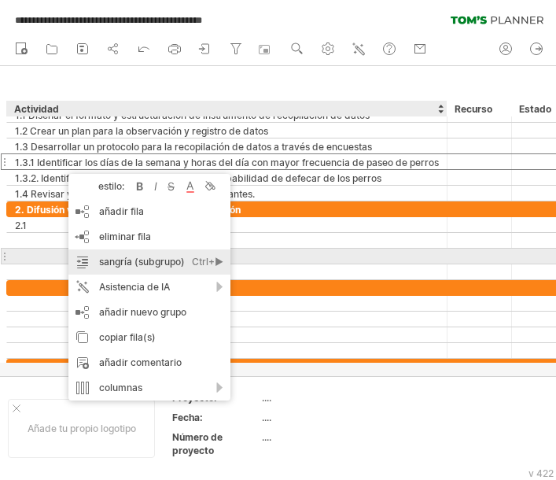
click at [101, 252] on div "sangría (subgrupo) Ctrl+► Cmd+►" at bounding box center [149, 261] width 162 height 25
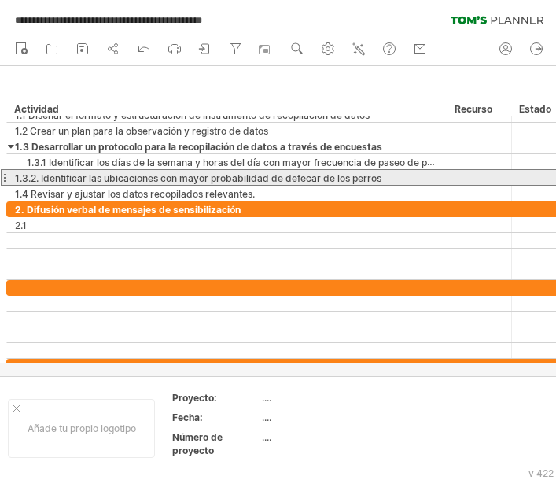
click at [61, 175] on font "1.3.2. Identificar las ubicaciones con mayor probabilidad de defecar de los per…" at bounding box center [198, 178] width 367 height 12
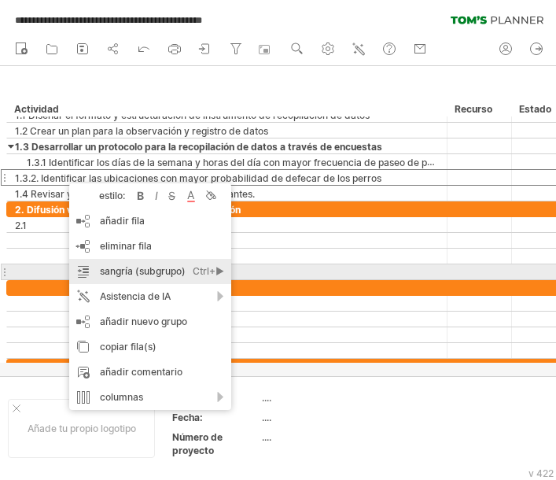
click at [124, 268] on font "sangría (subgrupo)" at bounding box center [143, 271] width 86 height 12
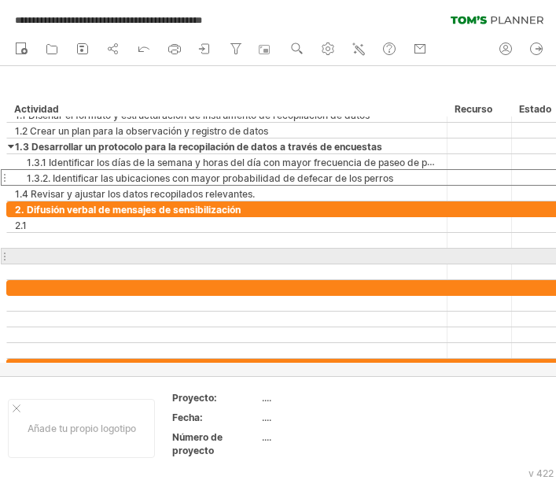
click at [101, 258] on div at bounding box center [227, 256] width 424 height 15
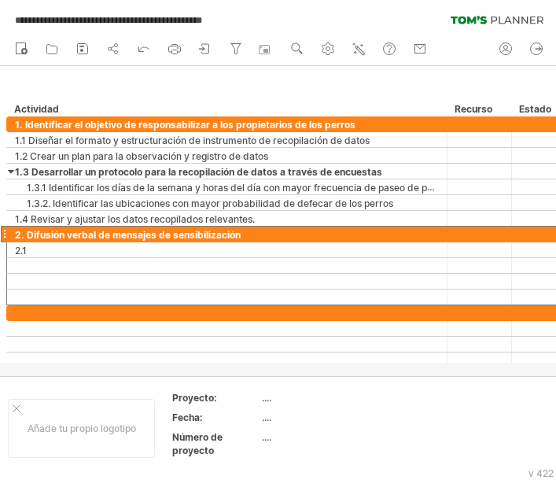
click at [308, 241] on div "**********" at bounding box center [292, 234] width 573 height 17
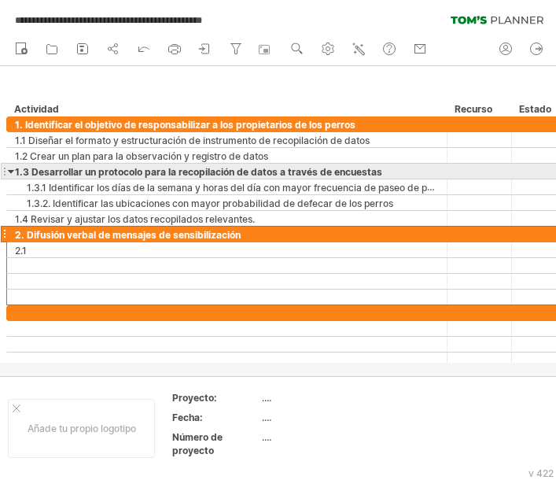
click at [129, 171] on font "1.3 Desarrollar un protocolo para la recopilación de datos a través de encuestas" at bounding box center [198, 172] width 367 height 12
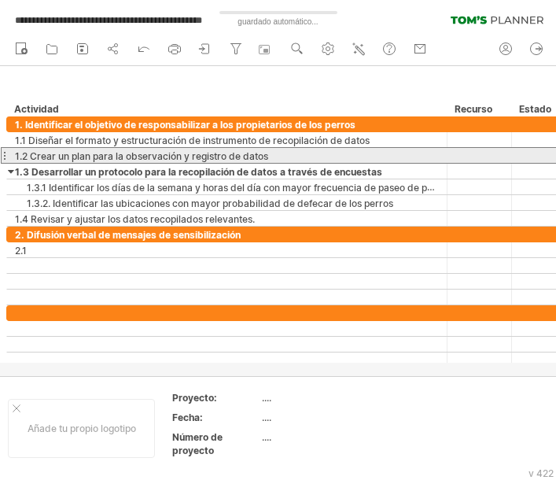
click at [300, 154] on div "1.2 Crear un plan para la observación y registro de datos" at bounding box center [227, 155] width 424 height 15
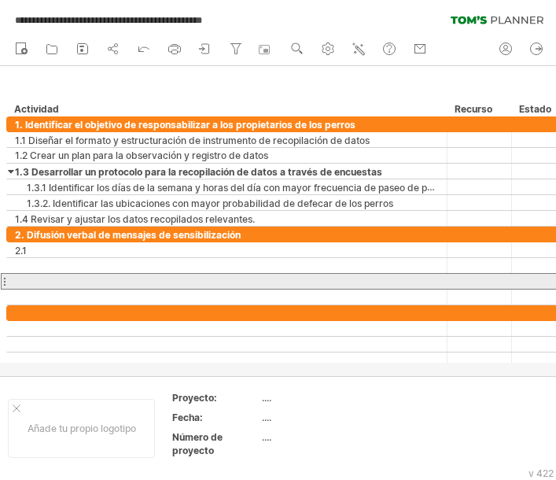
click at [292, 279] on div at bounding box center [227, 281] width 424 height 15
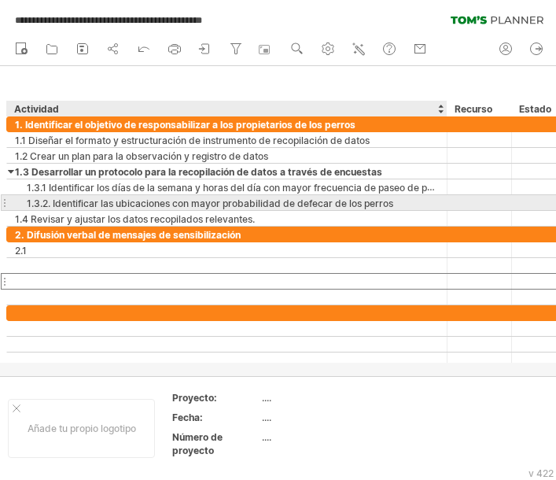
click at [88, 203] on font "1.3.2. Identificar las ubicaciones con mayor probabilidad de defecar de los per…" at bounding box center [210, 203] width 367 height 12
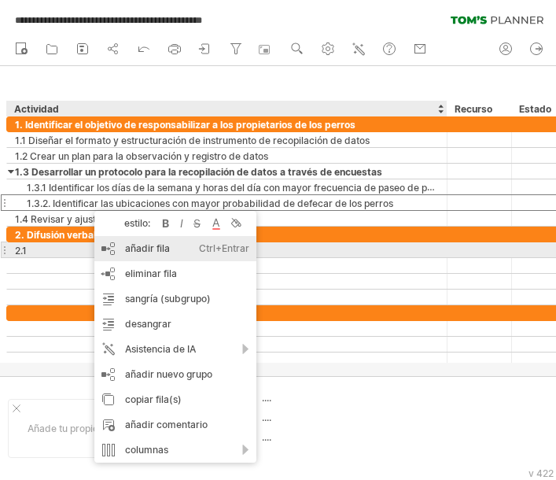
click at [155, 249] on font "añadir fila" at bounding box center [147, 248] width 45 height 12
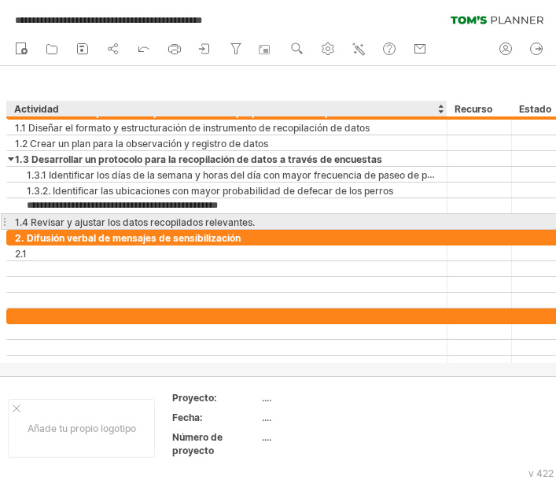
type input "**********"
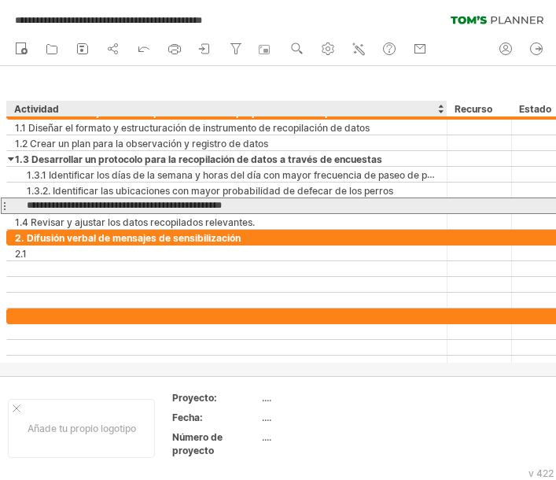
click at [249, 209] on input "**********" at bounding box center [227, 205] width 424 height 15
drag, startPoint x: 222, startPoint y: 207, endPoint x: 53, endPoint y: 207, distance: 169.1
click at [53, 207] on input "**********" at bounding box center [227, 205] width 424 height 15
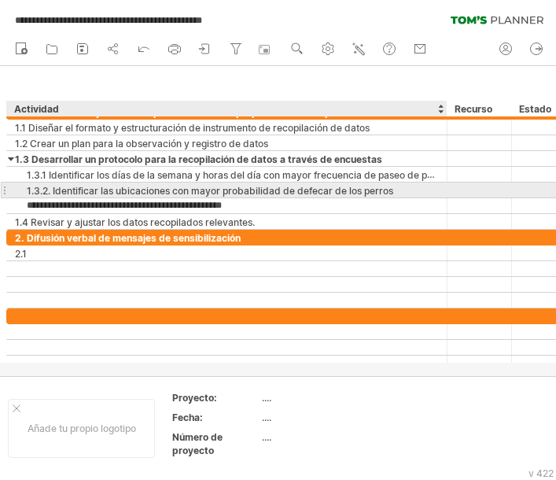
click at [51, 190] on font "1.3.2. Identificar las ubicaciones con mayor probabilidad de defecar de los per…" at bounding box center [210, 191] width 367 height 12
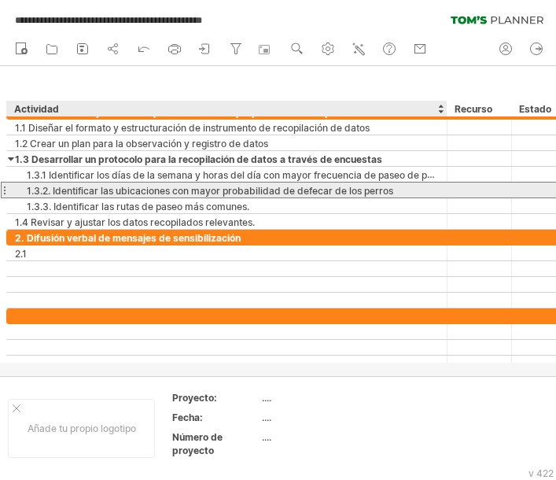
click at [62, 190] on font "1.3.2. Identificar las ubicaciones con mayor probabilidad de defecar de los per…" at bounding box center [210, 191] width 367 height 12
click at [72, 190] on font "1.3.2. Identificar las ubicaciones con mayor probabilidad de defecar de los per…" at bounding box center [210, 191] width 367 height 12
click at [399, 189] on div "1.3.2. Identificar las ubicaciones con mayor probabilidad de defecar de los per…" at bounding box center [227, 189] width 424 height 15
paste input "**********"
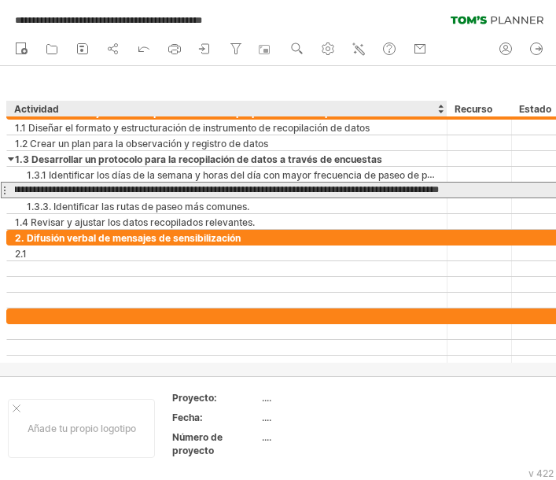
scroll to position [0, 12]
drag, startPoint x: 42, startPoint y: 188, endPoint x: 378, endPoint y: 190, distance: 336.7
click at [378, 190] on input "**********" at bounding box center [227, 189] width 424 height 15
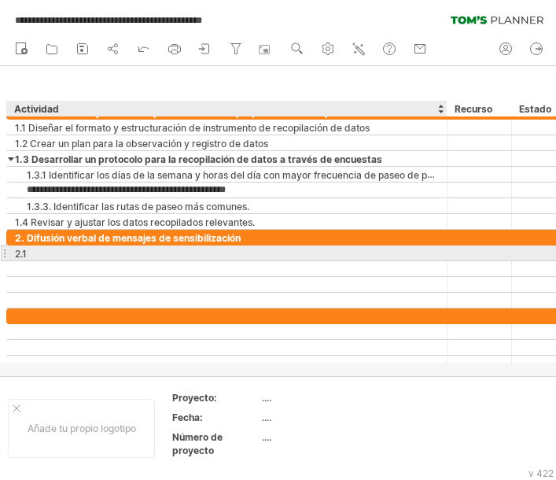
scroll to position [0, 0]
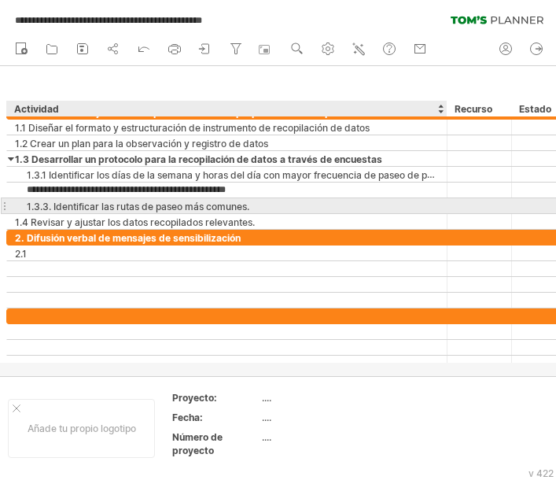
type input "**********"
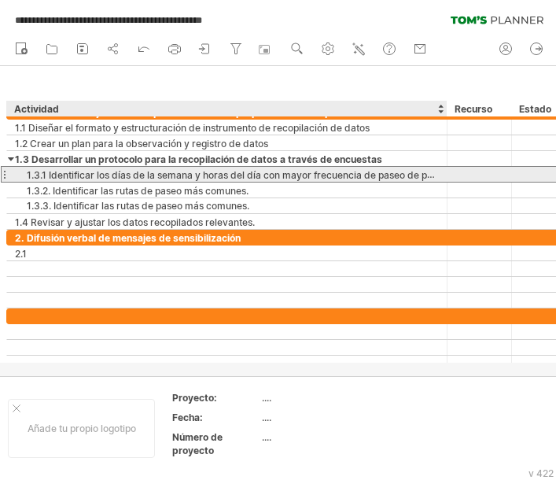
click at [48, 177] on font "1.3.1 Identificar los días de la semana y horas del día con mayor frecuencia de…" at bounding box center [239, 174] width 424 height 13
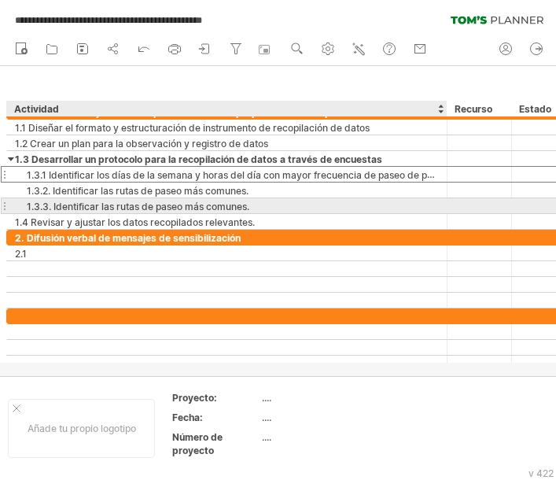
click at [56, 208] on font "1.3.3. Identificar las rutas de paseo más comunes." at bounding box center [138, 207] width 223 height 12
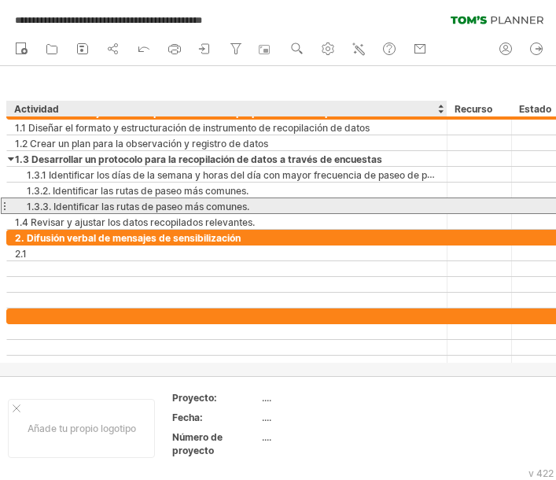
drag, startPoint x: 54, startPoint y: 206, endPoint x: 180, endPoint y: 206, distance: 125.8
click at [180, 206] on font "1.3.3. Identificar las rutas de paseo más comunes." at bounding box center [138, 207] width 223 height 12
click at [193, 204] on font "1.3.3. Identificar las rutas de paseo más comunes." at bounding box center [138, 207] width 223 height 12
click at [259, 208] on div "1.3.3. Identificar las rutas de paseo más comunes." at bounding box center [227, 205] width 424 height 15
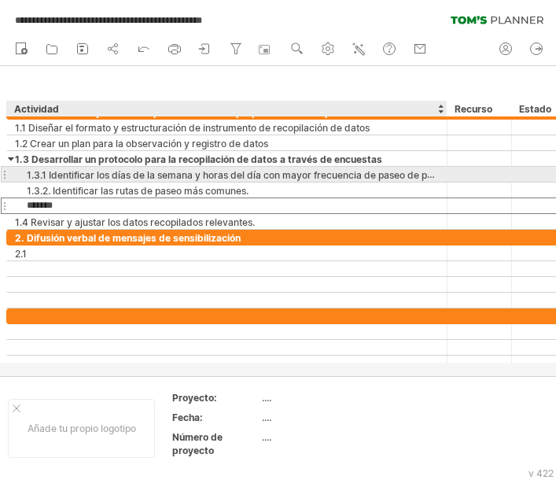
paste input "**********"
type input "**********"
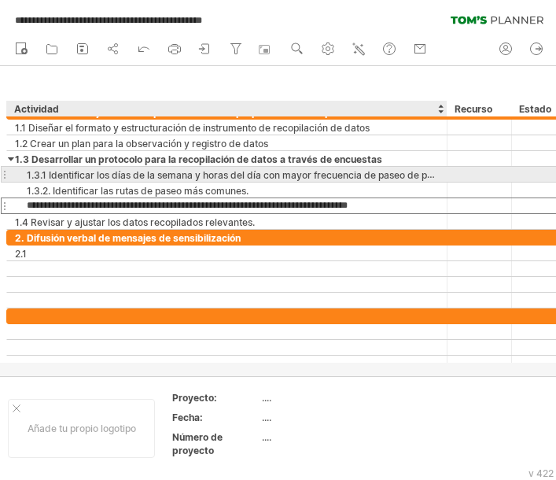
click at [79, 175] on font "1.3.1 Identificar los días de la semana y horas del día con mayor frecuencia de…" at bounding box center [239, 174] width 424 height 13
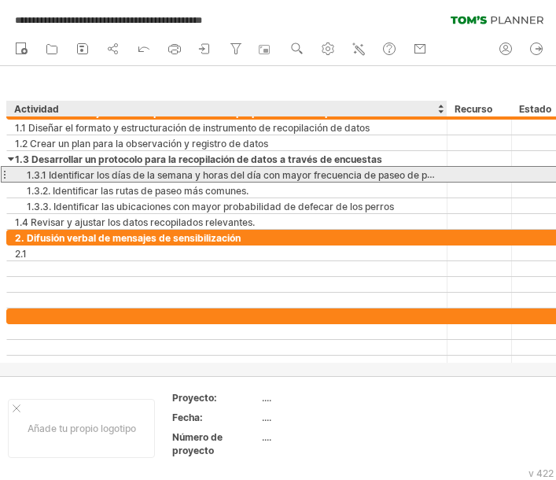
click at [54, 178] on font "1.3.1 Identificar los días de la semana y horas del día con mayor frecuencia de…" at bounding box center [239, 174] width 424 height 13
click at [72, 172] on font "1.3.1 Identificar los días de la semana y horas del día con mayor frecuencia de…" at bounding box center [239, 174] width 424 height 13
click at [72, 175] on font "1.3.1 Identificar los días de la semana y horas del día con mayor frecuencia de…" at bounding box center [239, 174] width 424 height 13
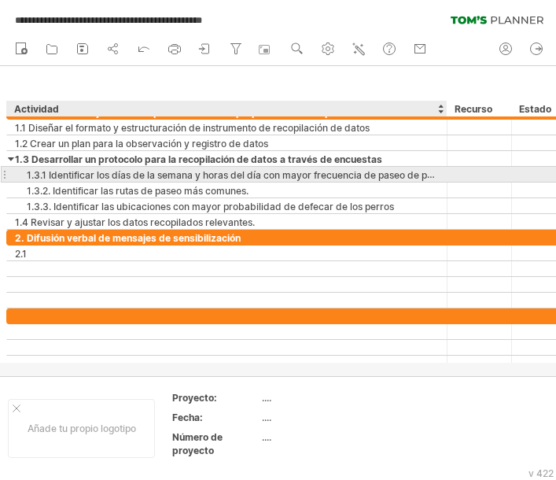
click at [72, 175] on font "1.3.1 Identificar los días de la semana y horas del día con mayor frecuencia de…" at bounding box center [239, 174] width 424 height 13
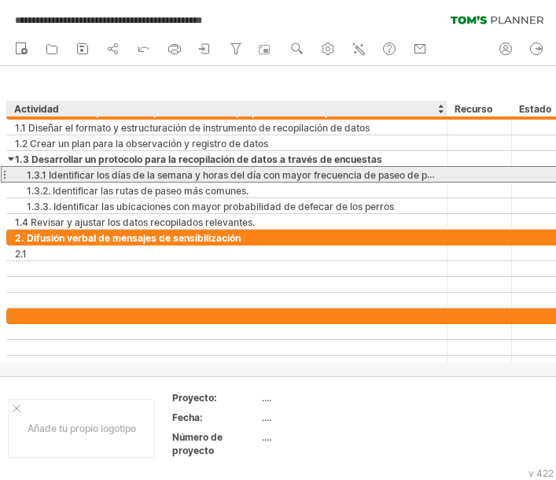
click at [152, 178] on font "1.3.1 Identificar los días de la semana y horas del día con mayor frecuencia de…" at bounding box center [239, 174] width 424 height 13
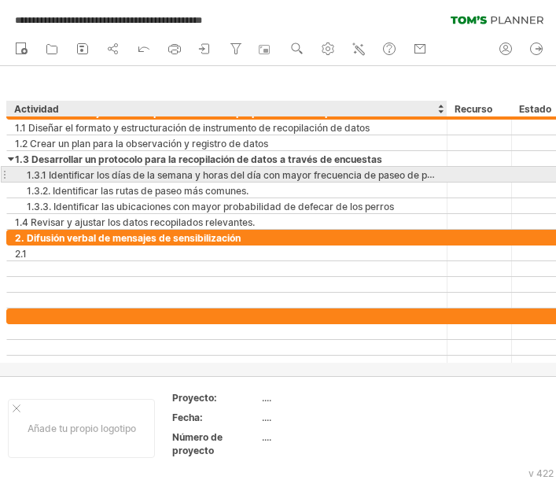
click at [152, 178] on font "1.3.1 Identificar los días de la semana y horas del día con mayor frecuencia de…" at bounding box center [239, 174] width 424 height 13
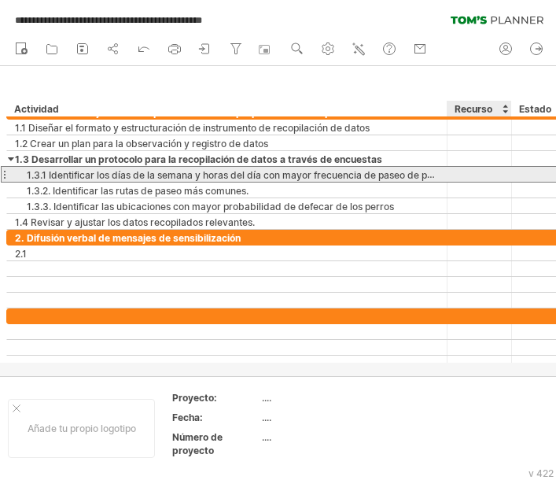
click at [455, 175] on div at bounding box center [480, 174] width 64 height 15
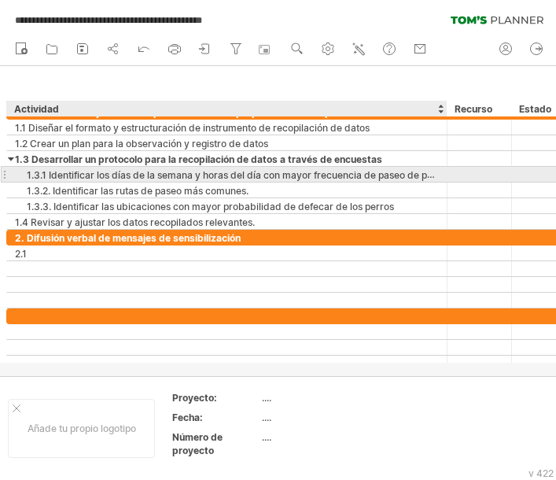
click at [430, 175] on font "1.3.1 Identificar los días de la semana y horas del día con mayor frecuencia de…" at bounding box center [239, 174] width 424 height 13
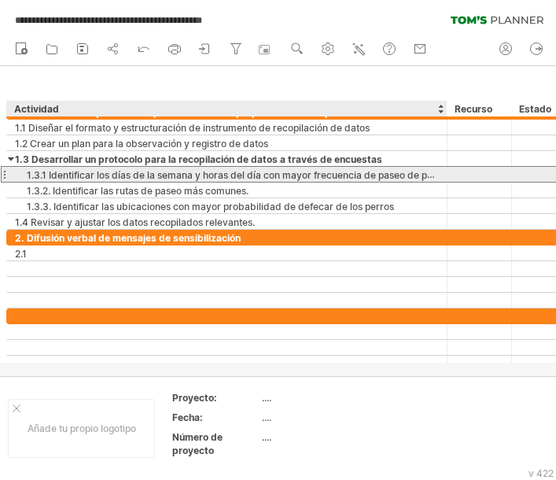
click at [429, 175] on font "1.3.1 Identificar los días de la semana y horas del día con mayor frecuencia de…" at bounding box center [239, 174] width 424 height 13
click at [415, 175] on font "1.3.1 Identificar los días de la semana y horas del día con mayor frecuencia de…" at bounding box center [239, 174] width 424 height 13
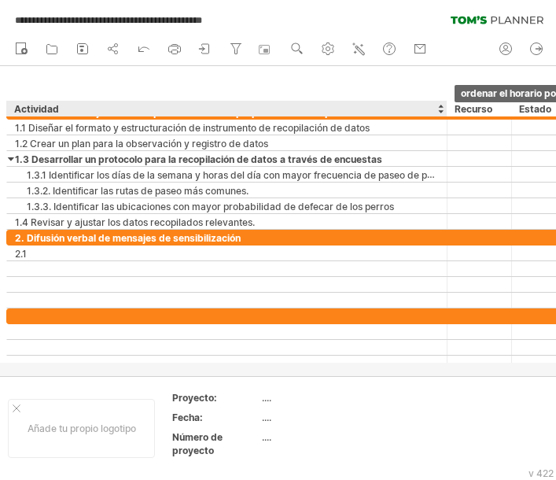
click at [440, 112] on div at bounding box center [440, 109] width 6 height 16
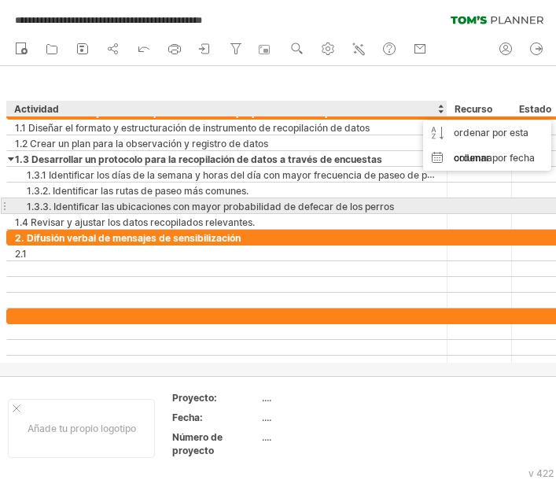
click at [471, 202] on div at bounding box center [479, 205] width 48 height 15
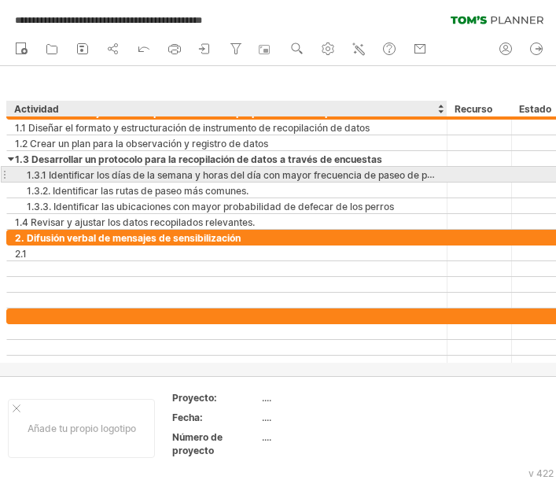
click at [444, 175] on div at bounding box center [445, 175] width 8 height 16
drag, startPoint x: 444, startPoint y: 175, endPoint x: 515, endPoint y: 175, distance: 71.6
click at [515, 175] on div at bounding box center [517, 175] width 8 height 16
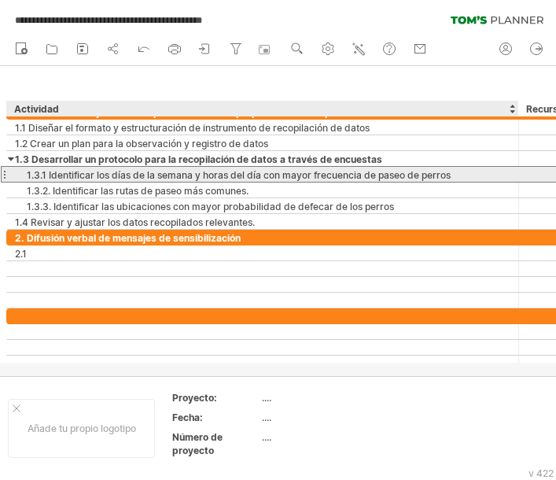
click at [466, 178] on div "1.3.1 Identificar los días de la semana y horas del día con mayor frecuencia de…" at bounding box center [263, 174] width 496 height 15
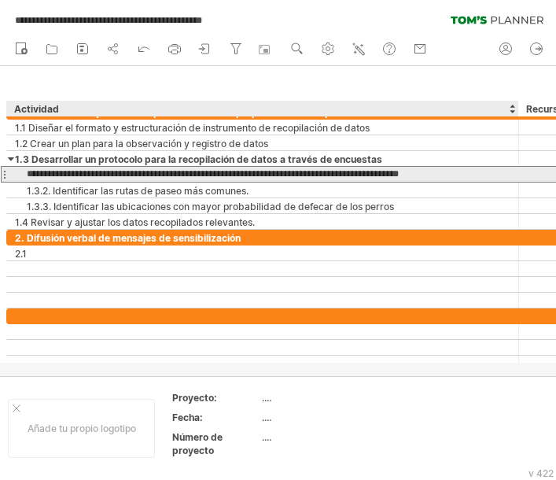
click at [46, 174] on input "**********" at bounding box center [263, 174] width 496 height 15
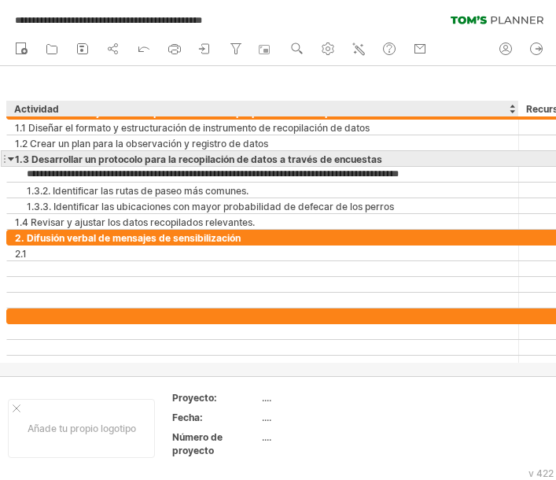
type input "**********"
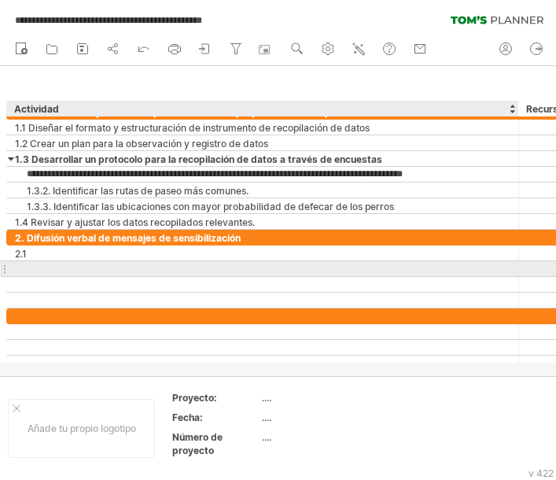
click at [111, 267] on div at bounding box center [263, 268] width 496 height 15
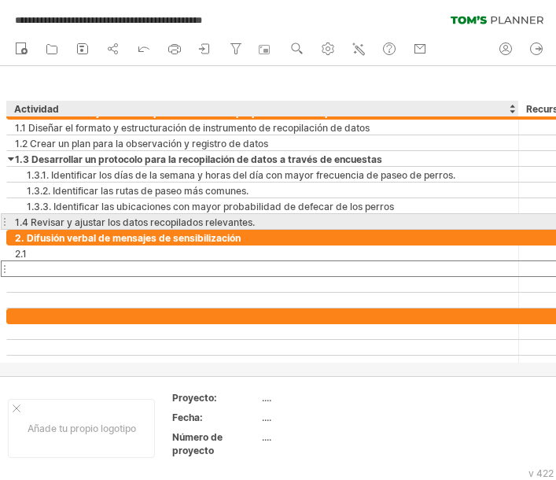
click at [108, 223] on font "1.4 Revisar y ajustar los datos recopilados relevantes." at bounding box center [135, 222] width 240 height 12
click at [109, 223] on font "1.4 Revisar y ajustar los datos recopilados relevantes." at bounding box center [135, 222] width 240 height 12
click at [109, 222] on font "1.4 Revisar y ajustar los datos recopilados relevantes." at bounding box center [135, 222] width 240 height 12
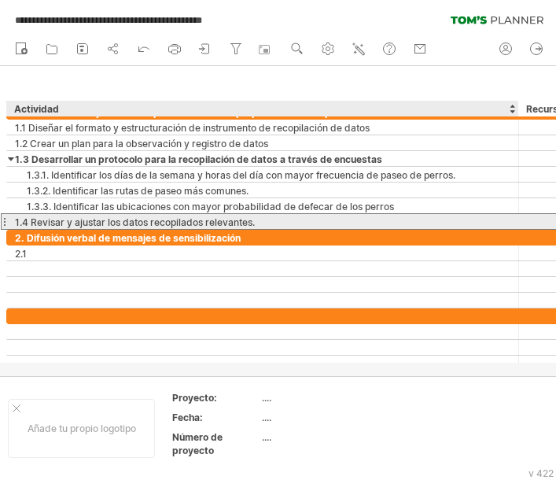
click at [109, 222] on font "1.4 Revisar y ajustar los datos recopilados relevantes." at bounding box center [135, 222] width 240 height 12
click at [289, 224] on div "1.4 Revisar y ajustar los datos recopilados relevantes." at bounding box center [263, 221] width 496 height 15
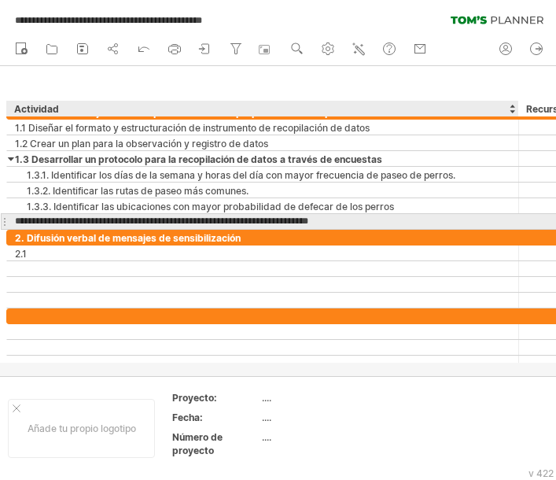
click at [296, 221] on input "**********" at bounding box center [263, 221] width 496 height 15
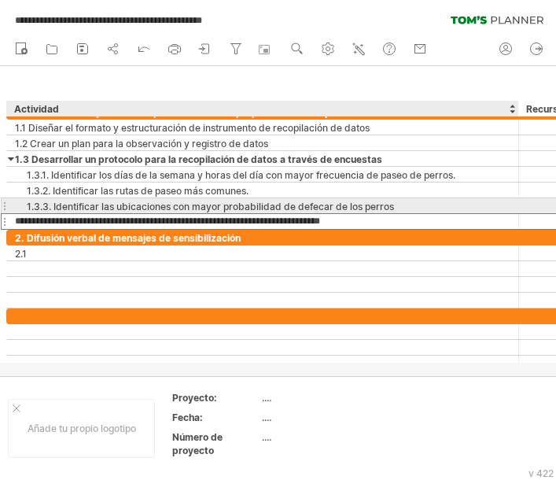
type input "**********"
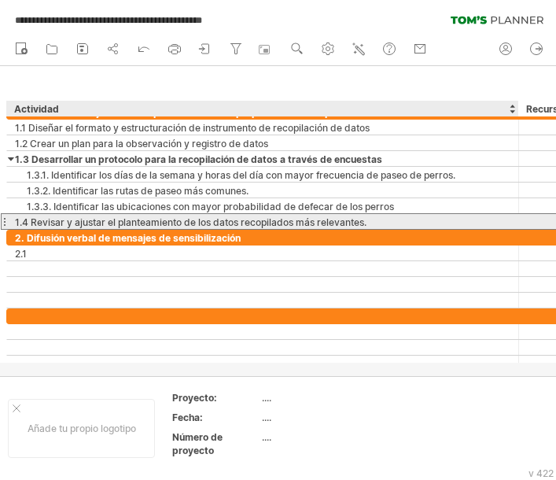
click at [211, 227] on font "1.4 Revisar y ajustar el planteamiento de los datos recopilados más relevantes." at bounding box center [191, 222] width 352 height 12
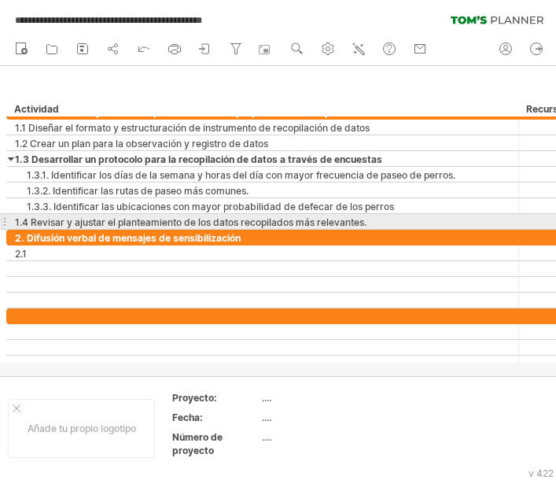
click at [6, 221] on div at bounding box center [4, 221] width 6 height 17
click at [5, 221] on div at bounding box center [4, 221] width 6 height 17
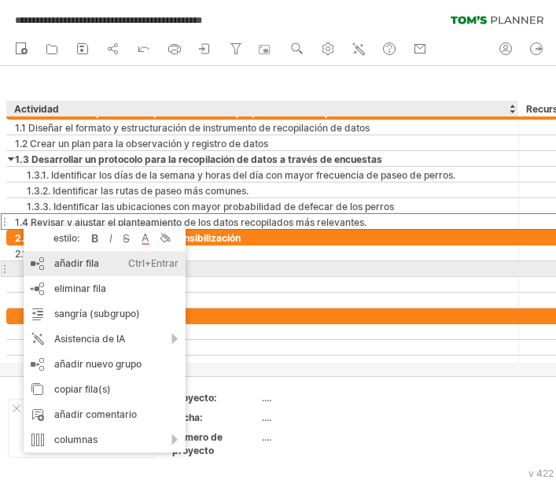
click at [94, 264] on font "añadir fila" at bounding box center [76, 263] width 45 height 12
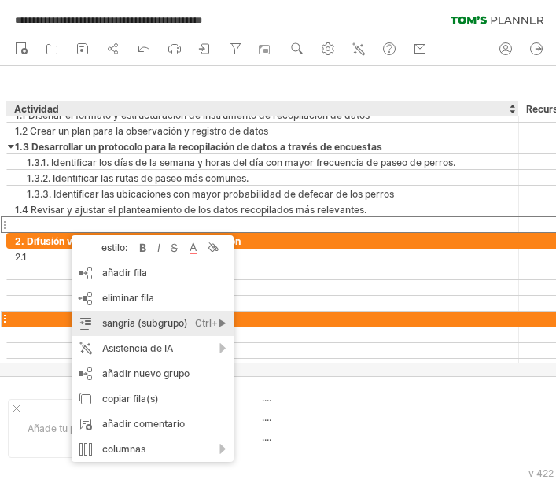
click at [134, 322] on font "sangría (subgrupo)" at bounding box center [145, 323] width 86 height 12
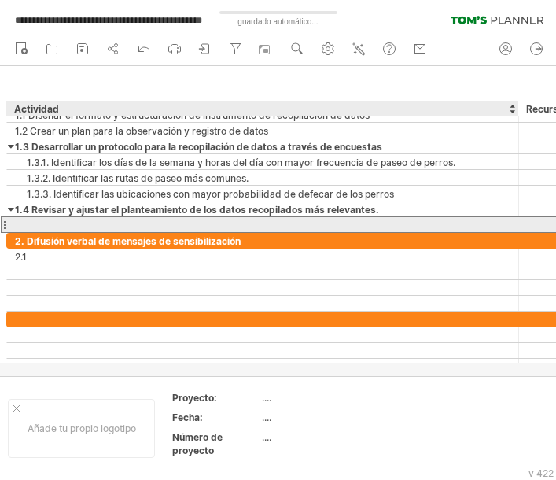
click at [76, 227] on div at bounding box center [263, 224] width 496 height 15
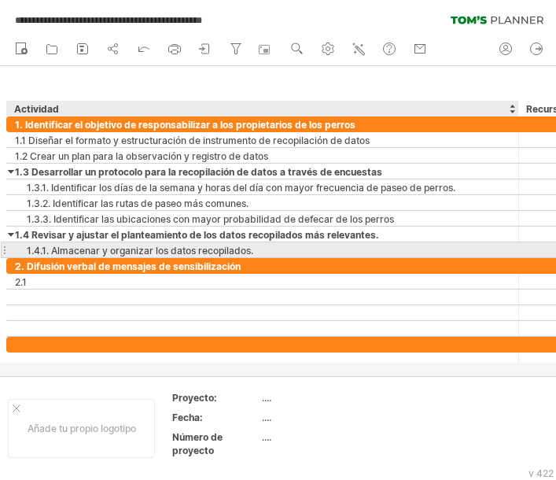
click at [108, 252] on font "1.4.1. Almacenar y organizar los datos recopilados." at bounding box center [140, 251] width 227 height 12
click at [107, 252] on font "1.4.1. Almacenar y organizar los datos recopilados." at bounding box center [140, 251] width 227 height 12
click at [100, 252] on font "1.4.1. Almacenar y organizar los datos recopilados." at bounding box center [140, 251] width 227 height 12
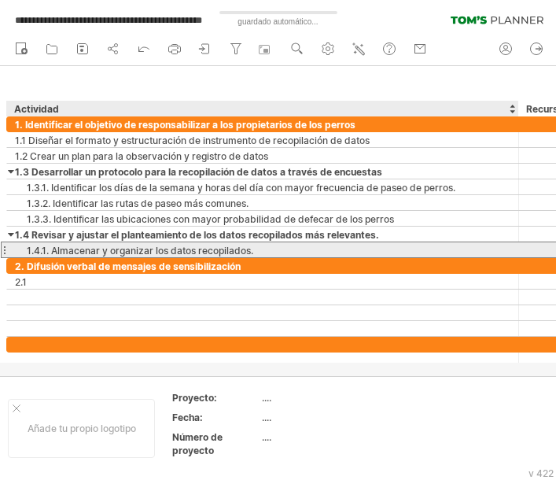
click at [310, 250] on div "1.4.1. Almacenar y organizar los datos recopilados." at bounding box center [263, 249] width 496 height 15
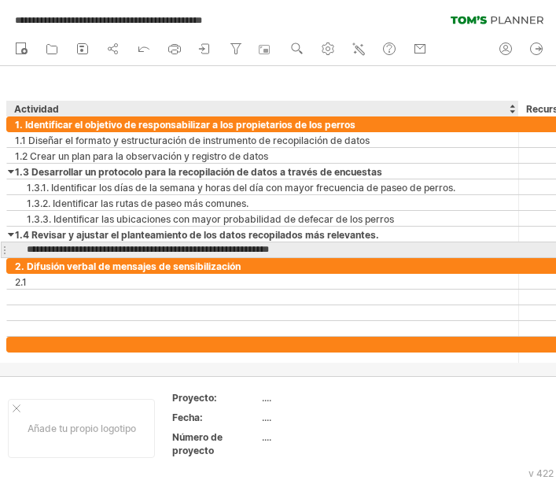
type input "**********"
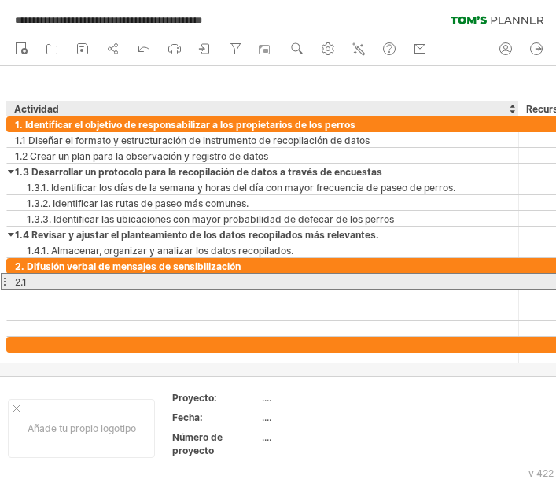
click at [42, 286] on div "2.1" at bounding box center [263, 281] width 496 height 15
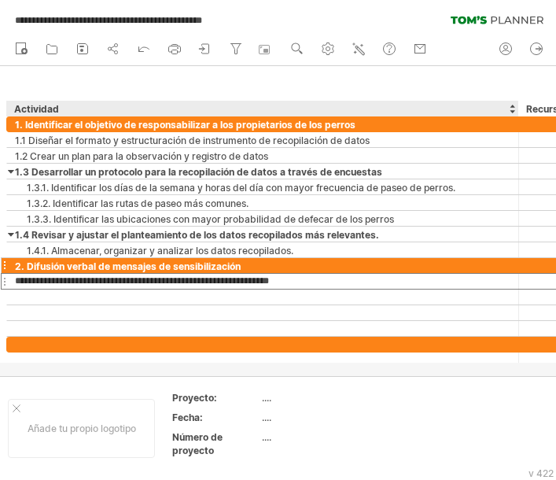
type input "**********"
